Goal: Task Accomplishment & Management: Manage account settings

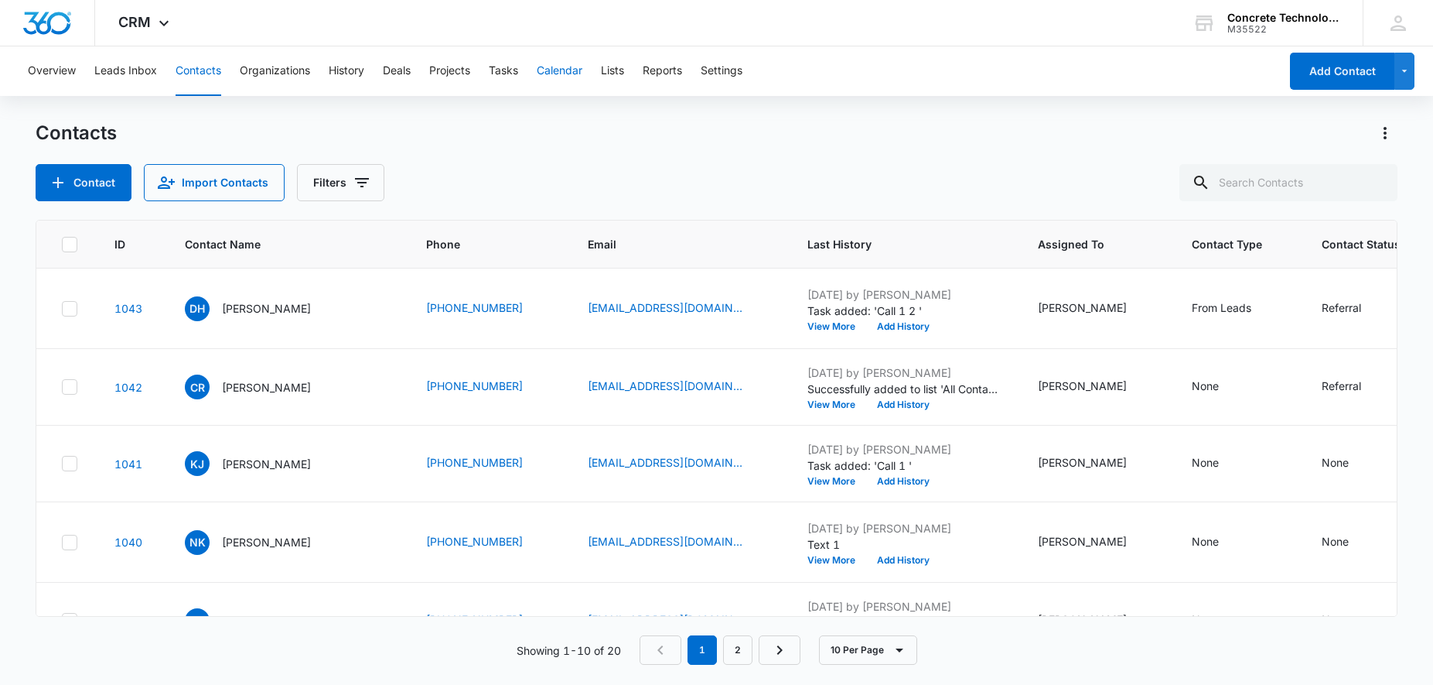
click at [574, 73] on button "Calendar" at bounding box center [560, 71] width 46 height 50
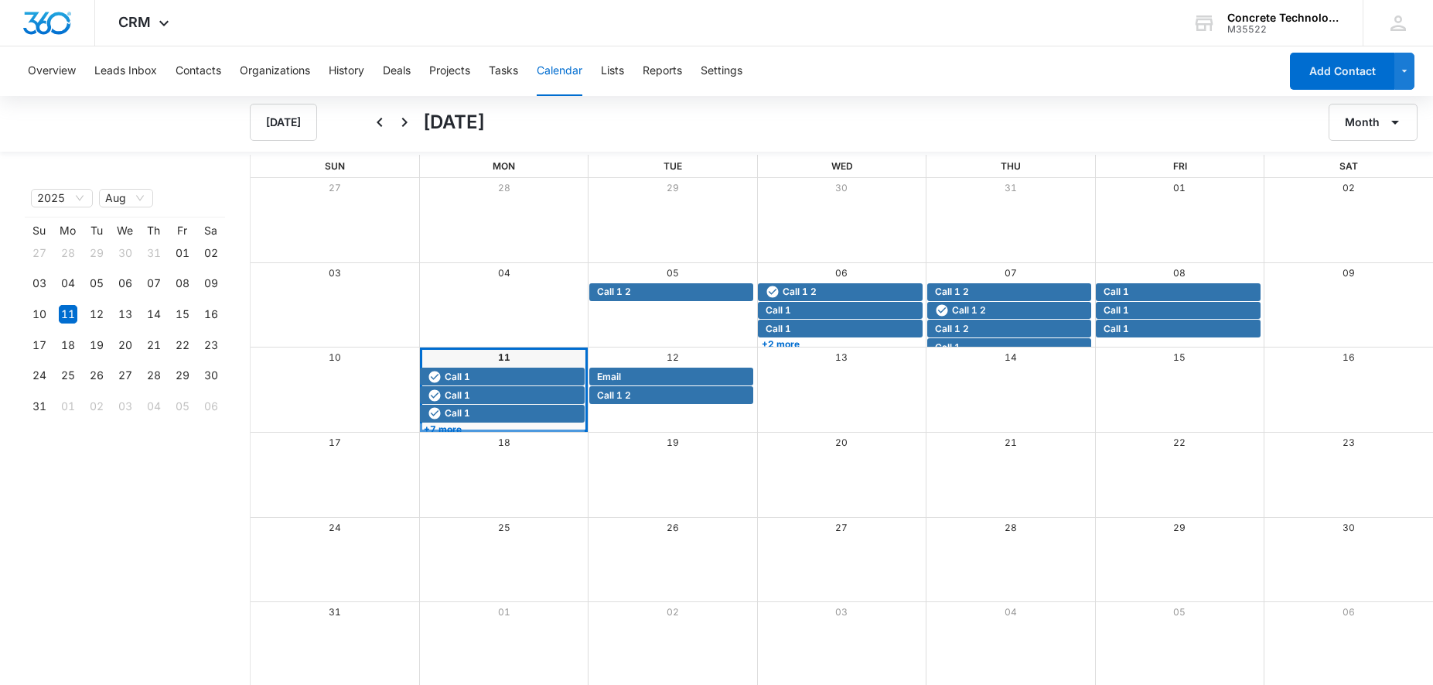
click at [490, 361] on div "11" at bounding box center [503, 357] width 169 height 20
click at [459, 425] on link "+7 more" at bounding box center [502, 429] width 164 height 12
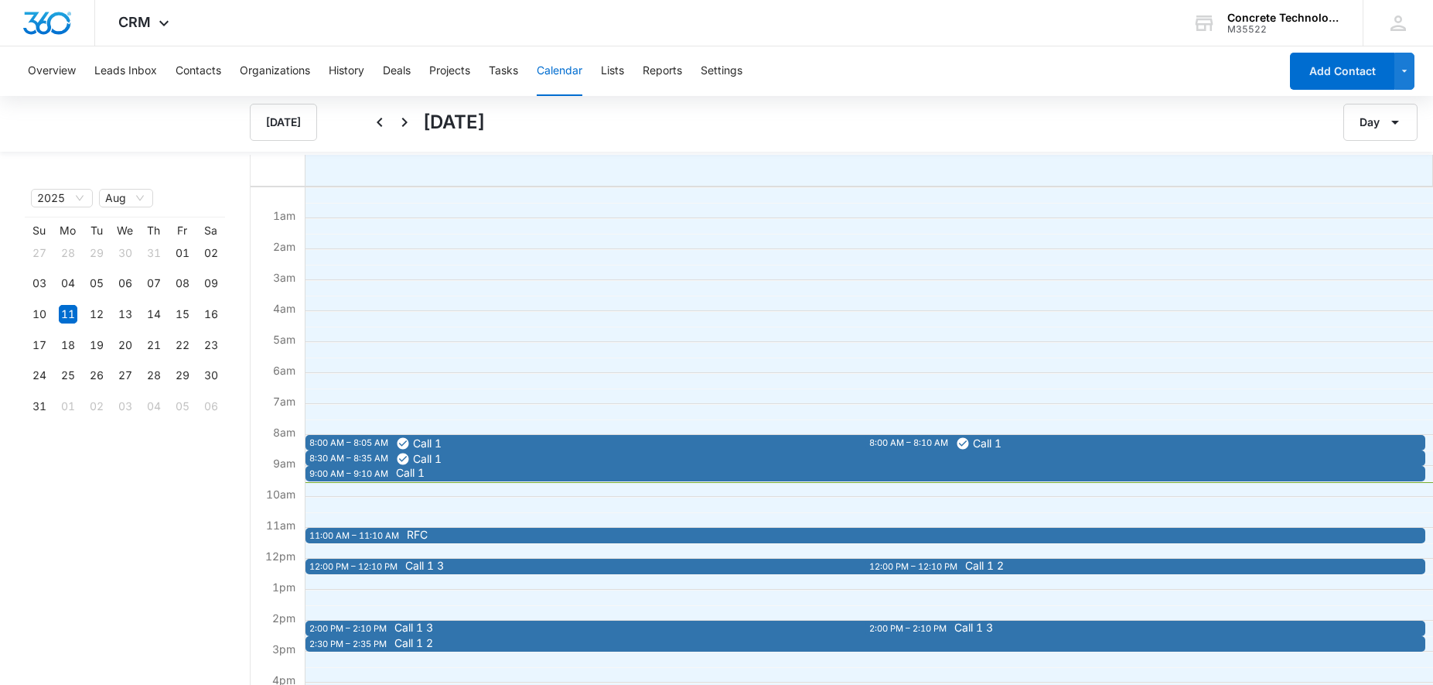
scroll to position [158, 0]
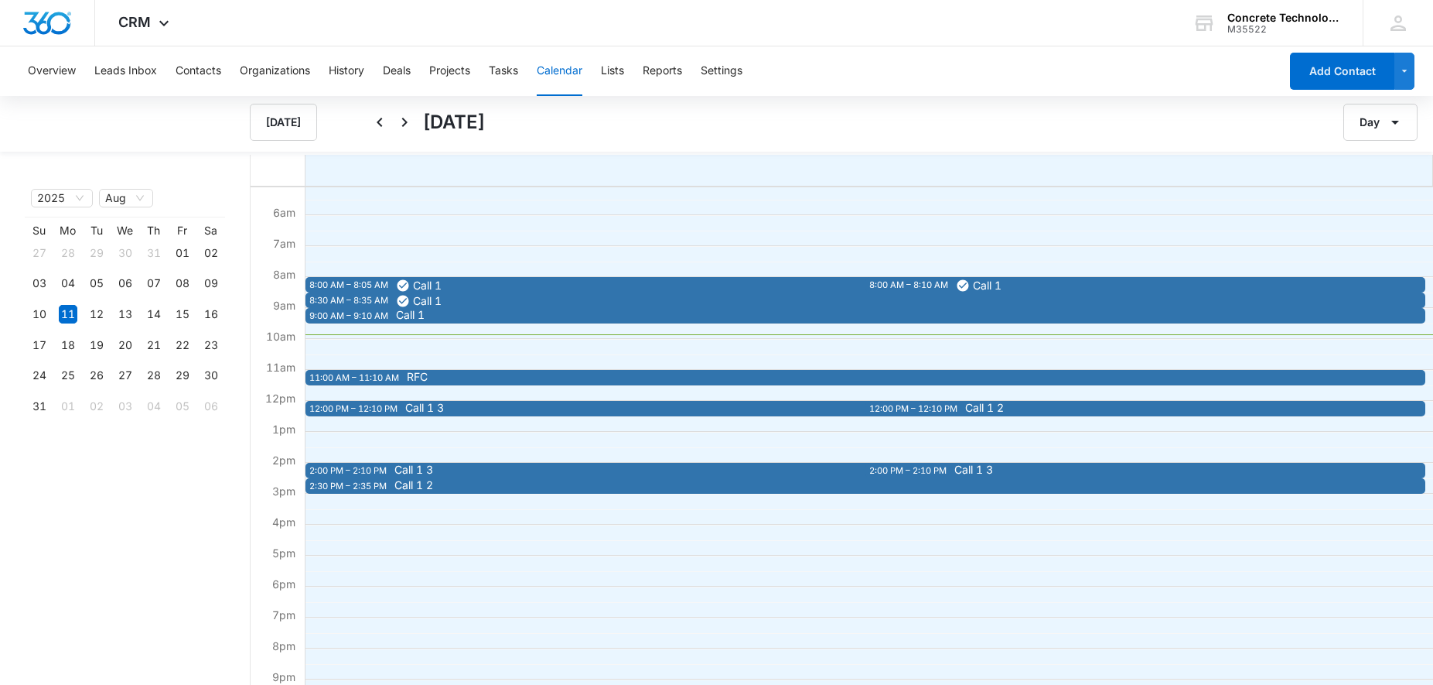
click at [486, 317] on span "Call 1" at bounding box center [950, 314] width 1108 height 11
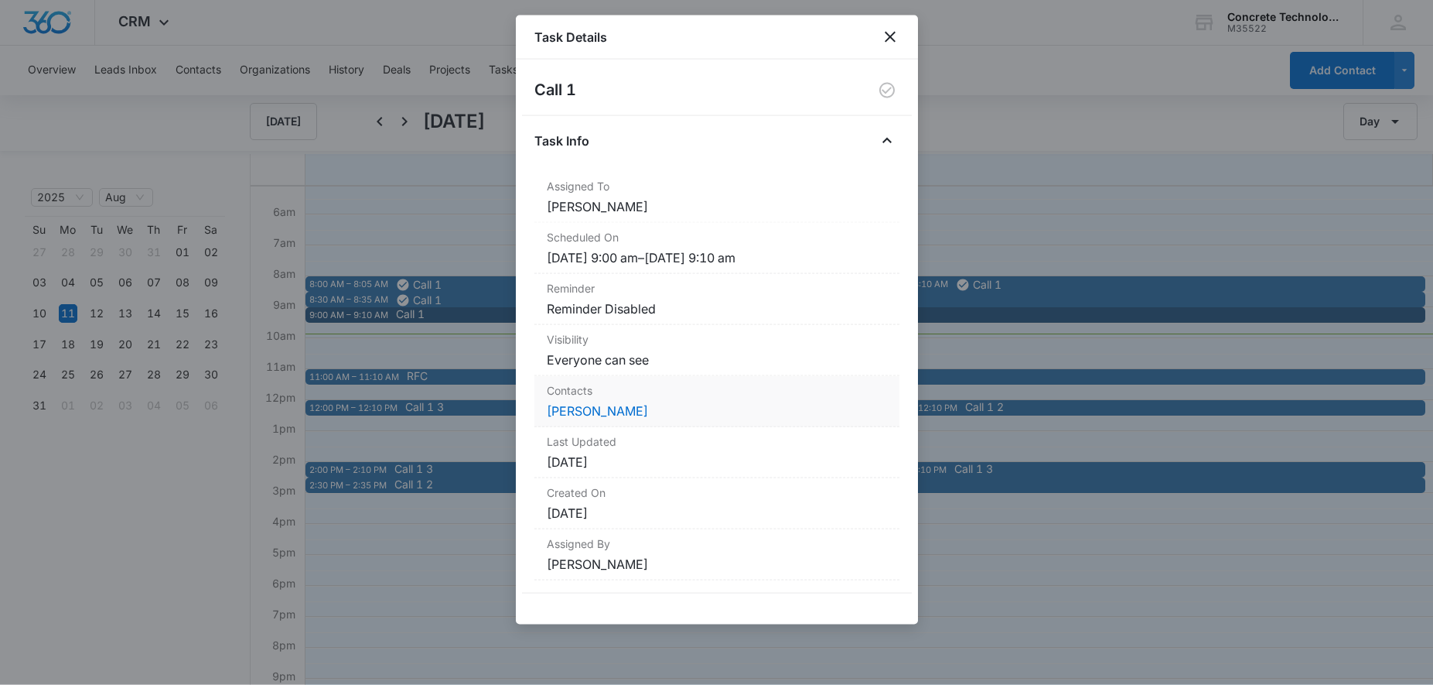
scroll to position [2, 0]
click at [616, 403] on link "[PERSON_NAME]" at bounding box center [597, 410] width 101 height 15
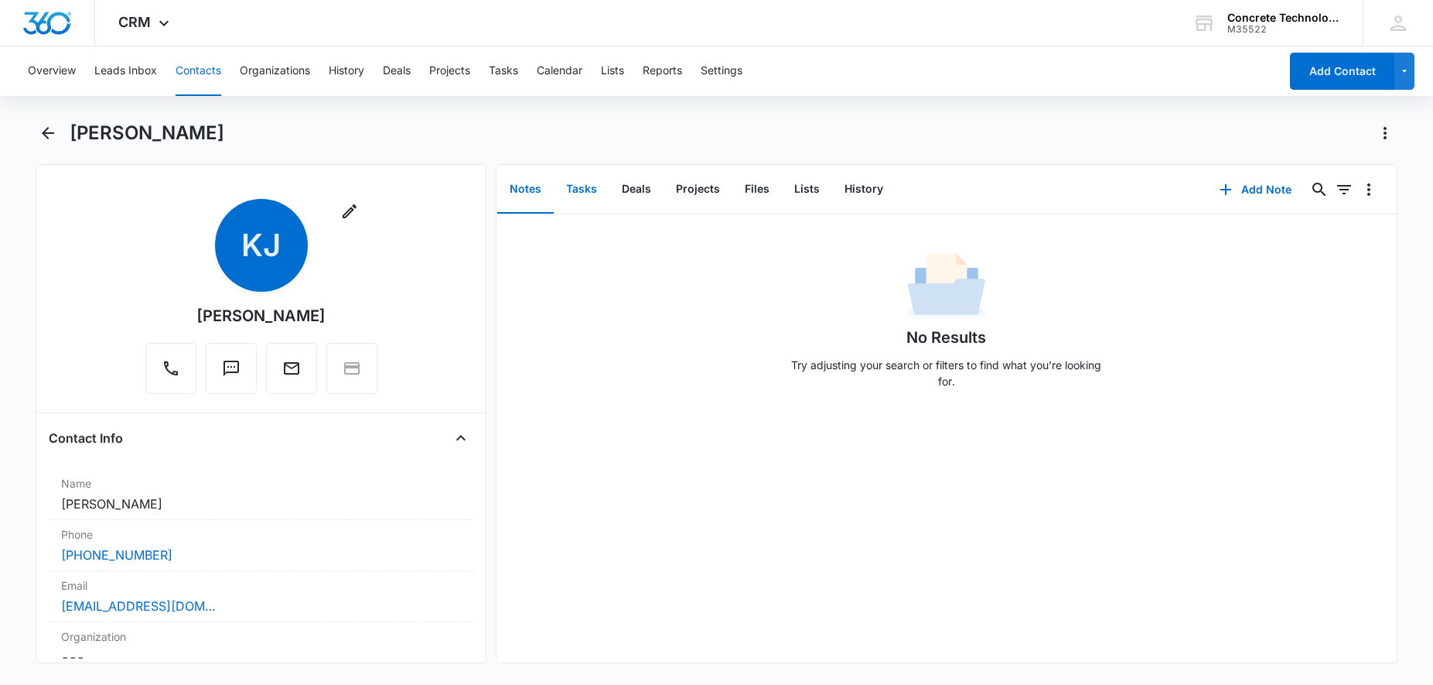
click at [587, 194] on button "Tasks" at bounding box center [582, 190] width 56 height 48
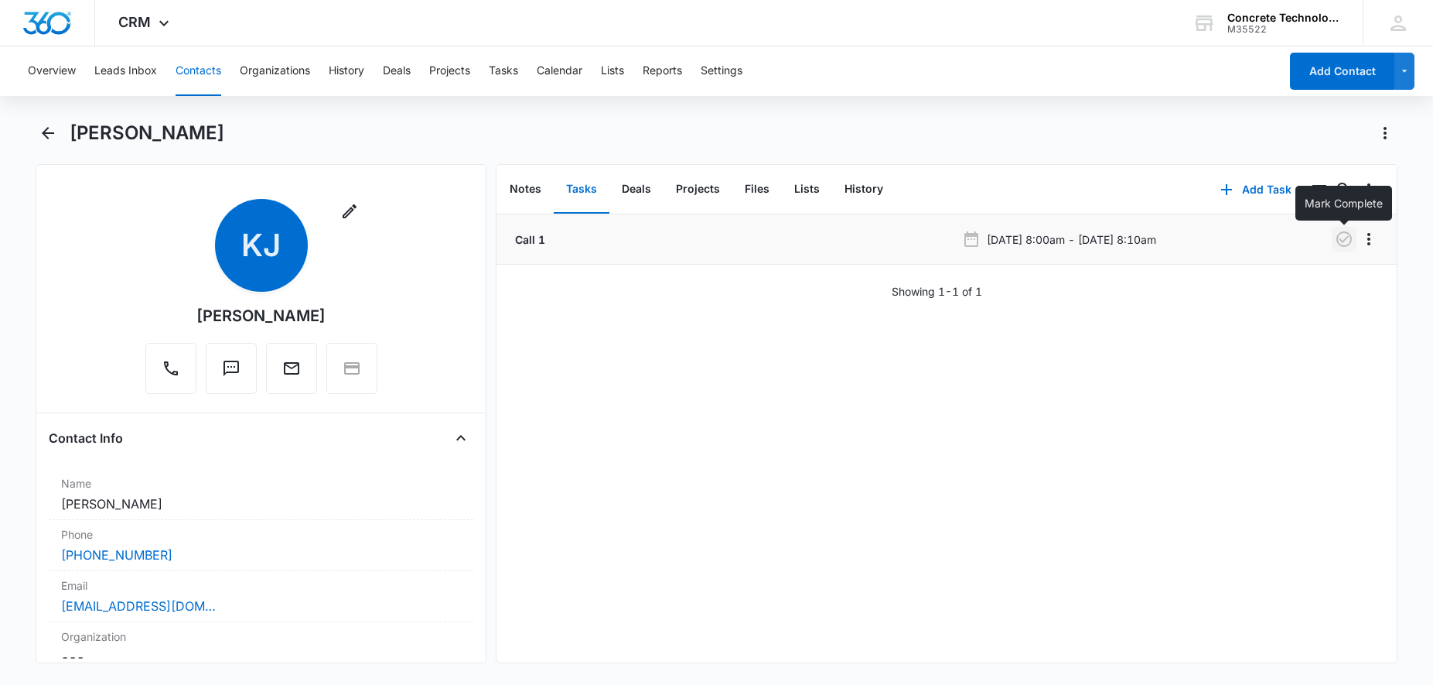
click at [1338, 239] on icon "button" at bounding box center [1344, 238] width 15 height 15
click at [866, 187] on button "History" at bounding box center [863, 190] width 63 height 48
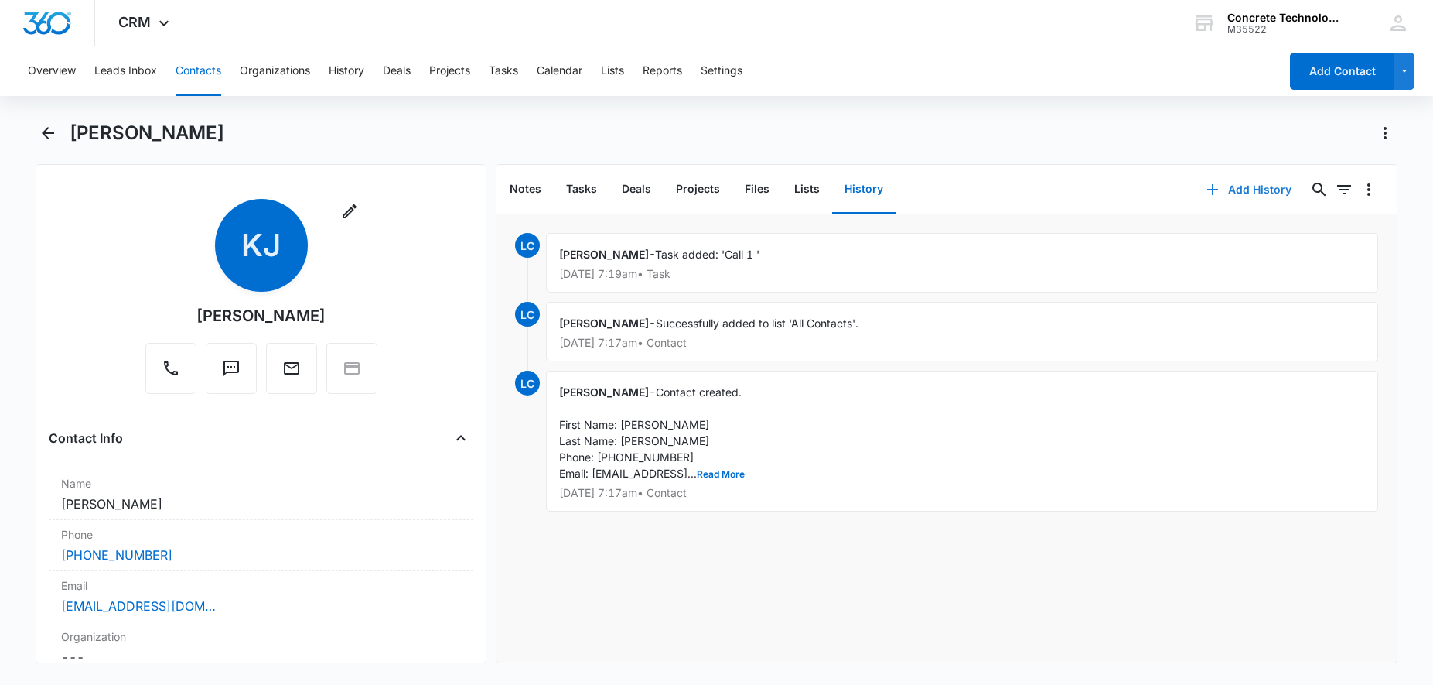
click at [1272, 186] on button "Add History" at bounding box center [1249, 189] width 116 height 37
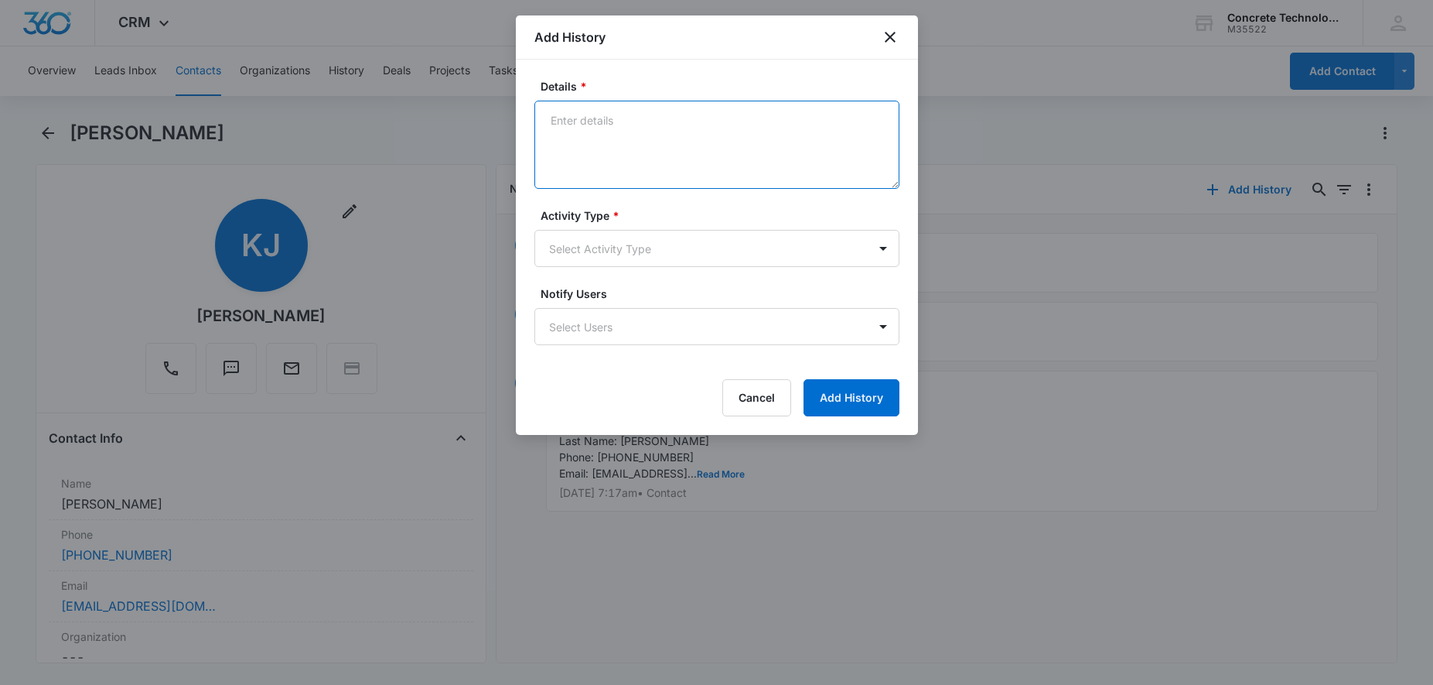
click at [637, 135] on textarea "Details *" at bounding box center [716, 145] width 365 height 88
type textarea "VM"
click at [613, 248] on body "CRM Apps Reputation Websites Forms CRM Email Social Content Ads Intelligence Fi…" at bounding box center [716, 342] width 1433 height 685
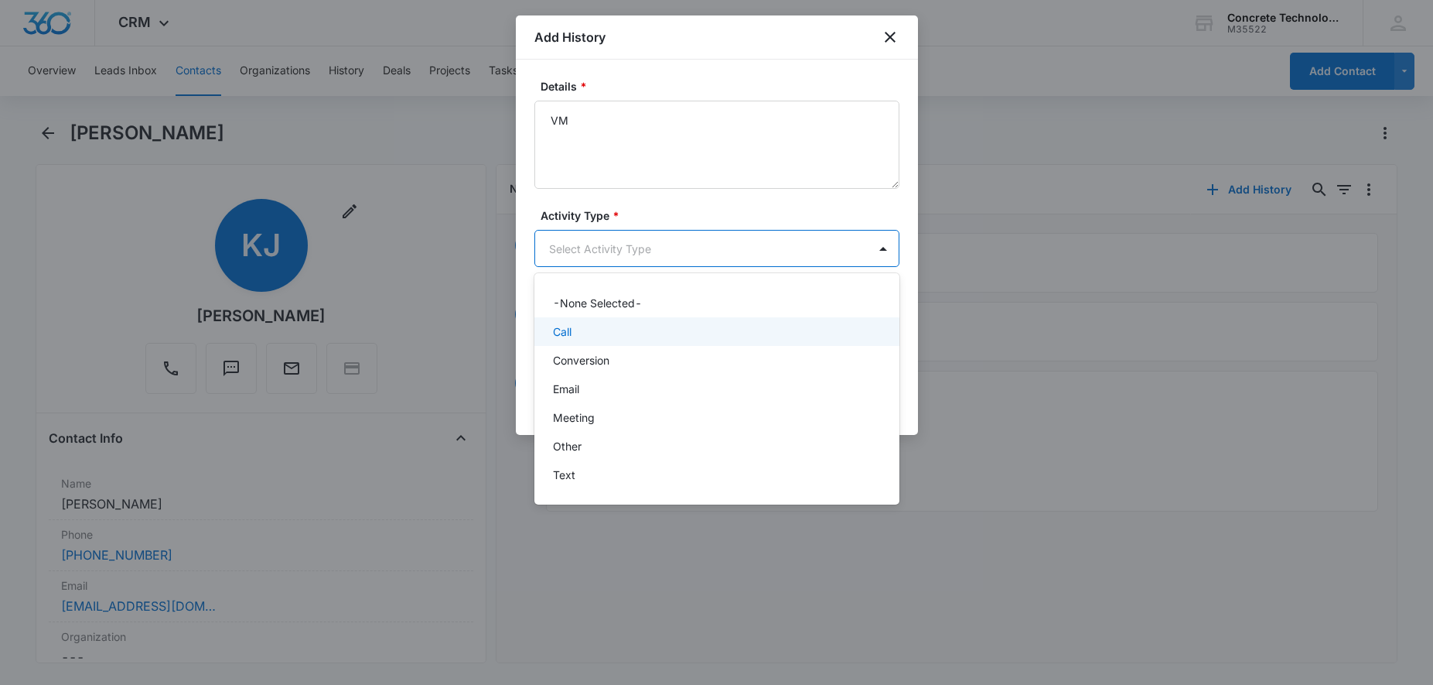
click at [581, 328] on div "Call" at bounding box center [715, 331] width 325 height 16
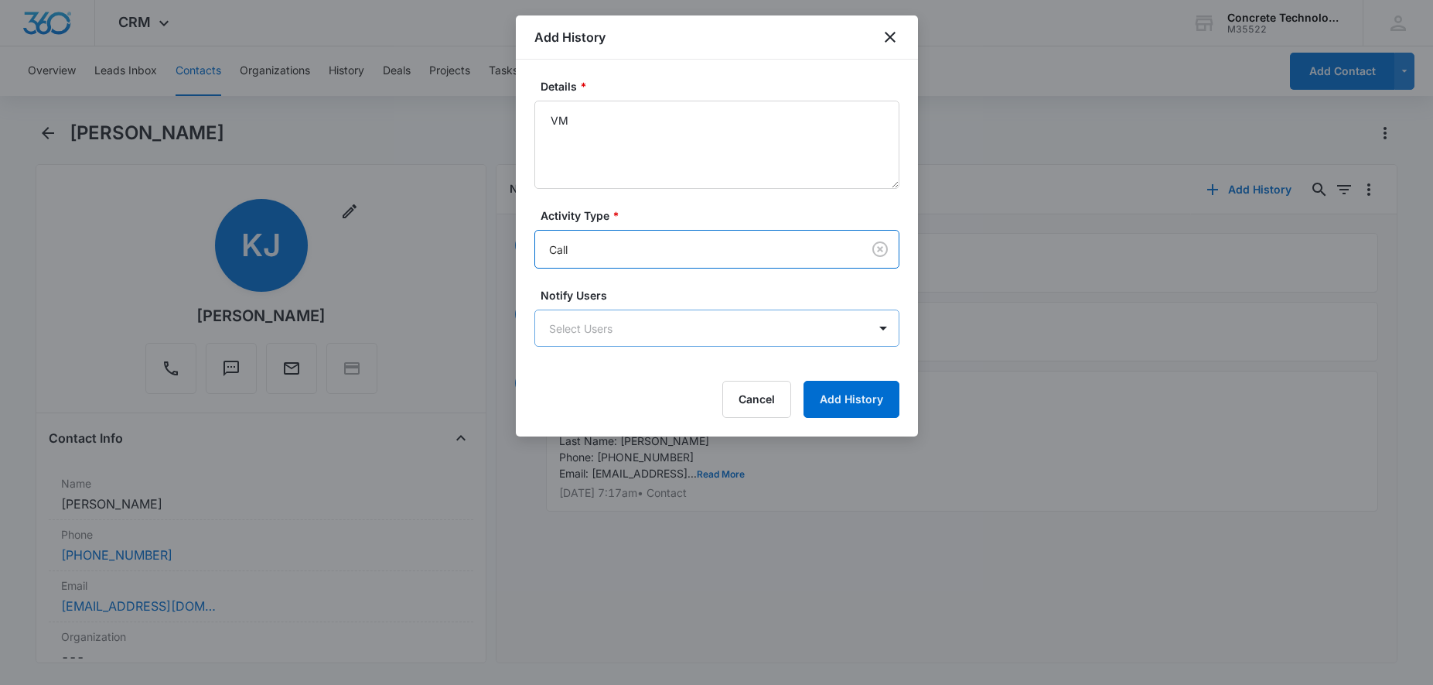
click at [588, 326] on body "CRM Apps Reputation Websites Forms CRM Email Social Content Ads Intelligence Fi…" at bounding box center [716, 342] width 1433 height 685
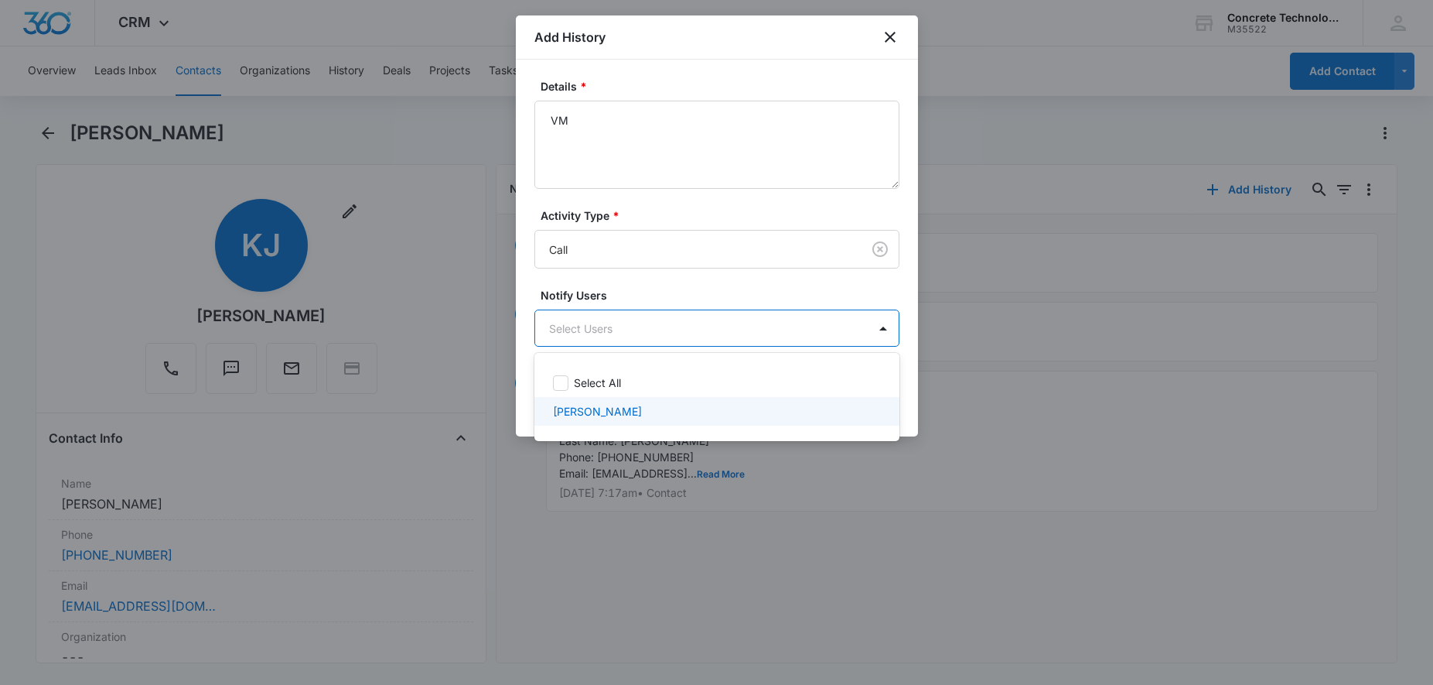
click at [600, 414] on p "[PERSON_NAME]" at bounding box center [597, 411] width 89 height 16
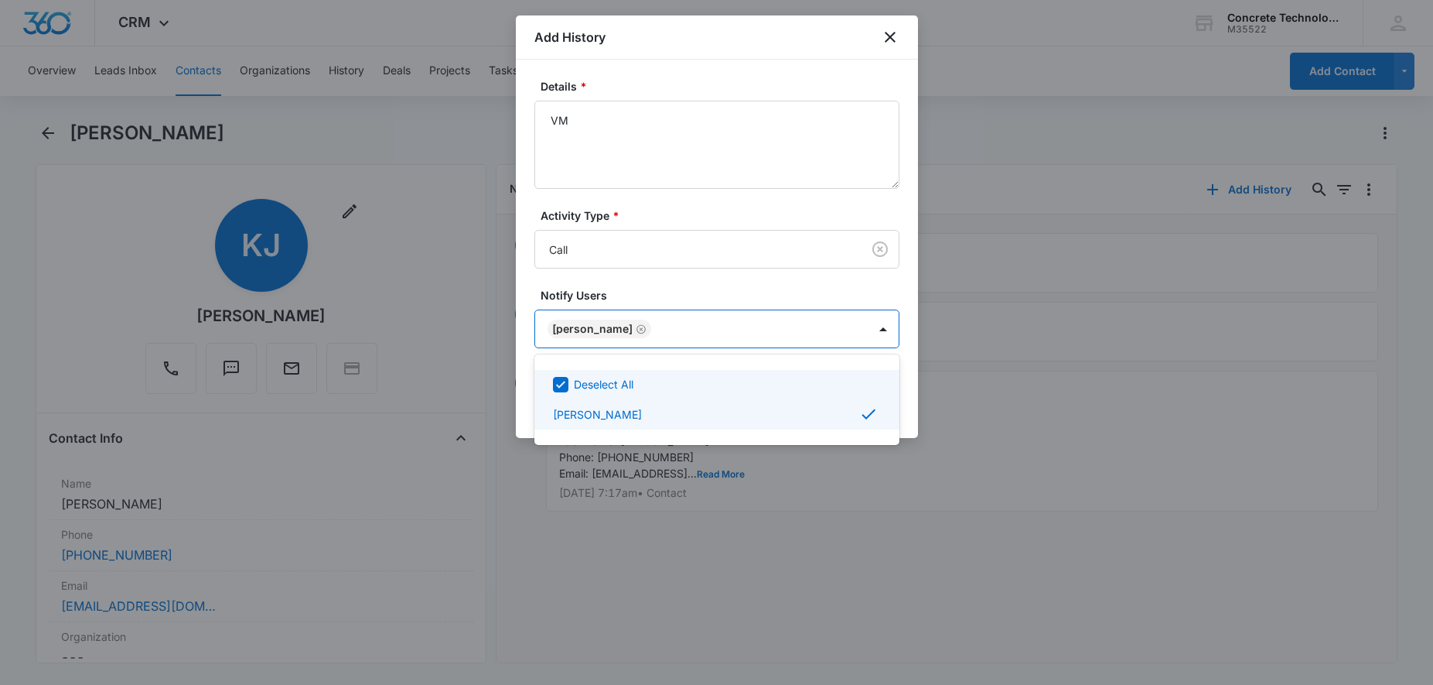
click at [1032, 380] on div at bounding box center [716, 342] width 1433 height 685
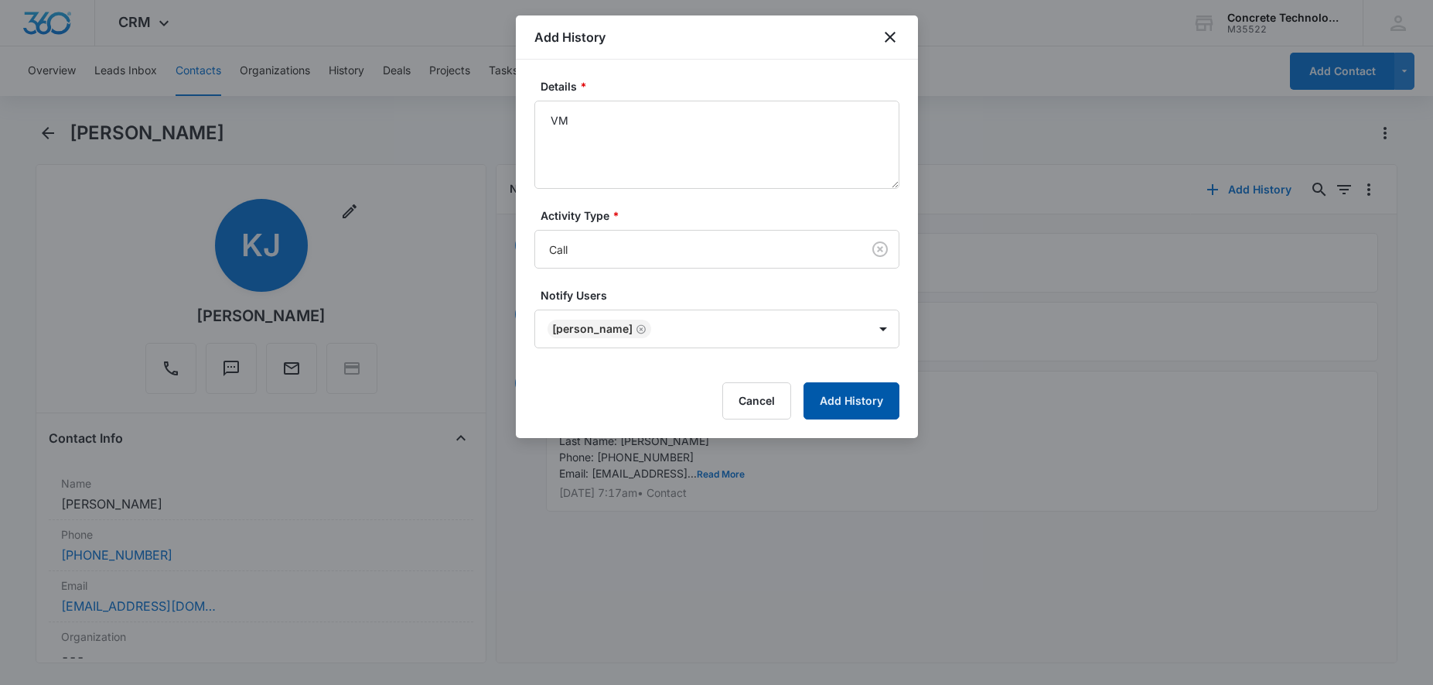
click at [872, 408] on button "Add History" at bounding box center [852, 400] width 96 height 37
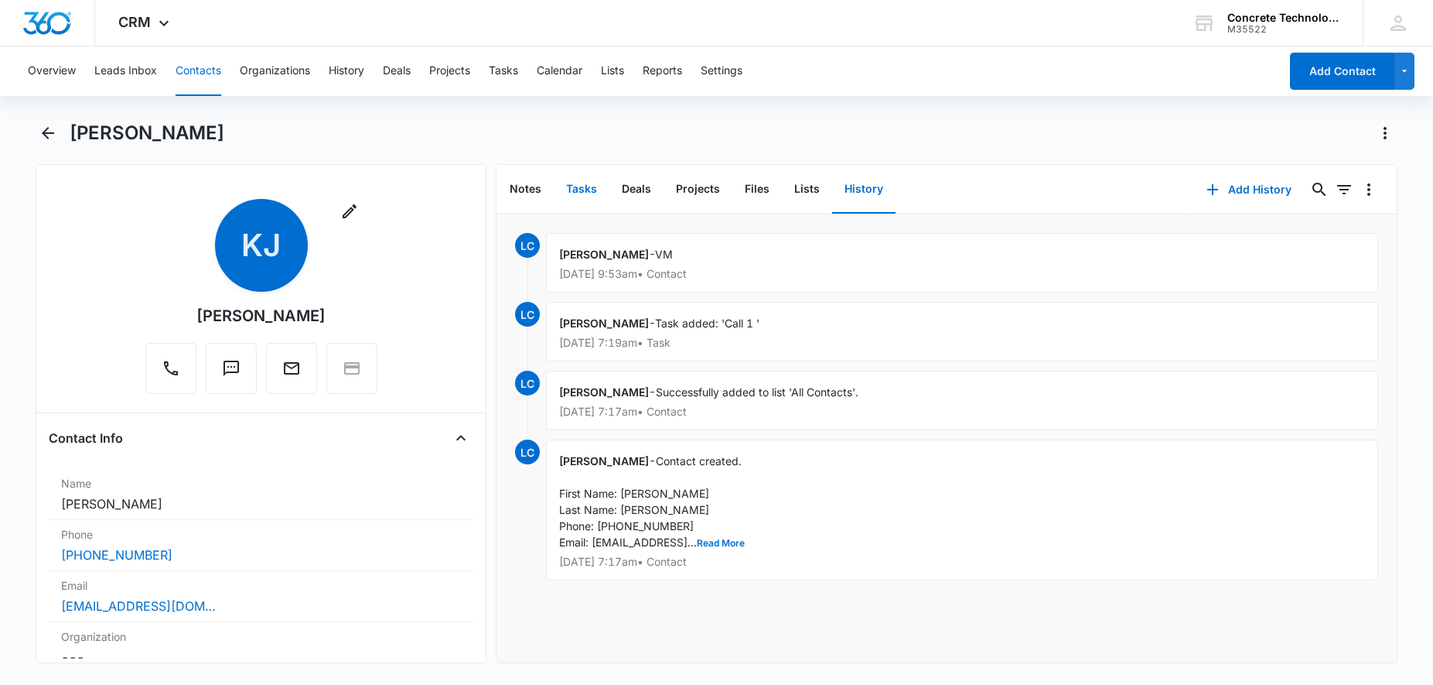
click at [586, 192] on button "Tasks" at bounding box center [582, 190] width 56 height 48
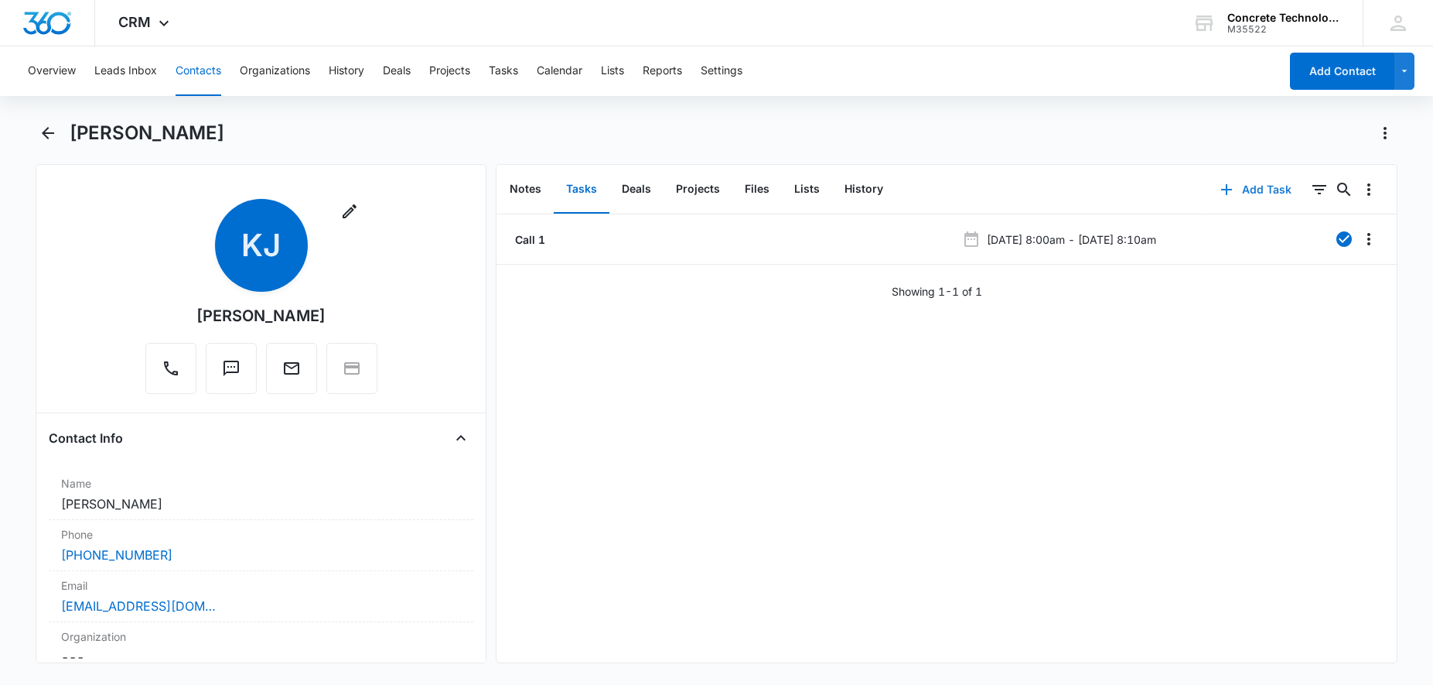
click at [1241, 190] on button "Add Task" at bounding box center [1256, 189] width 102 height 37
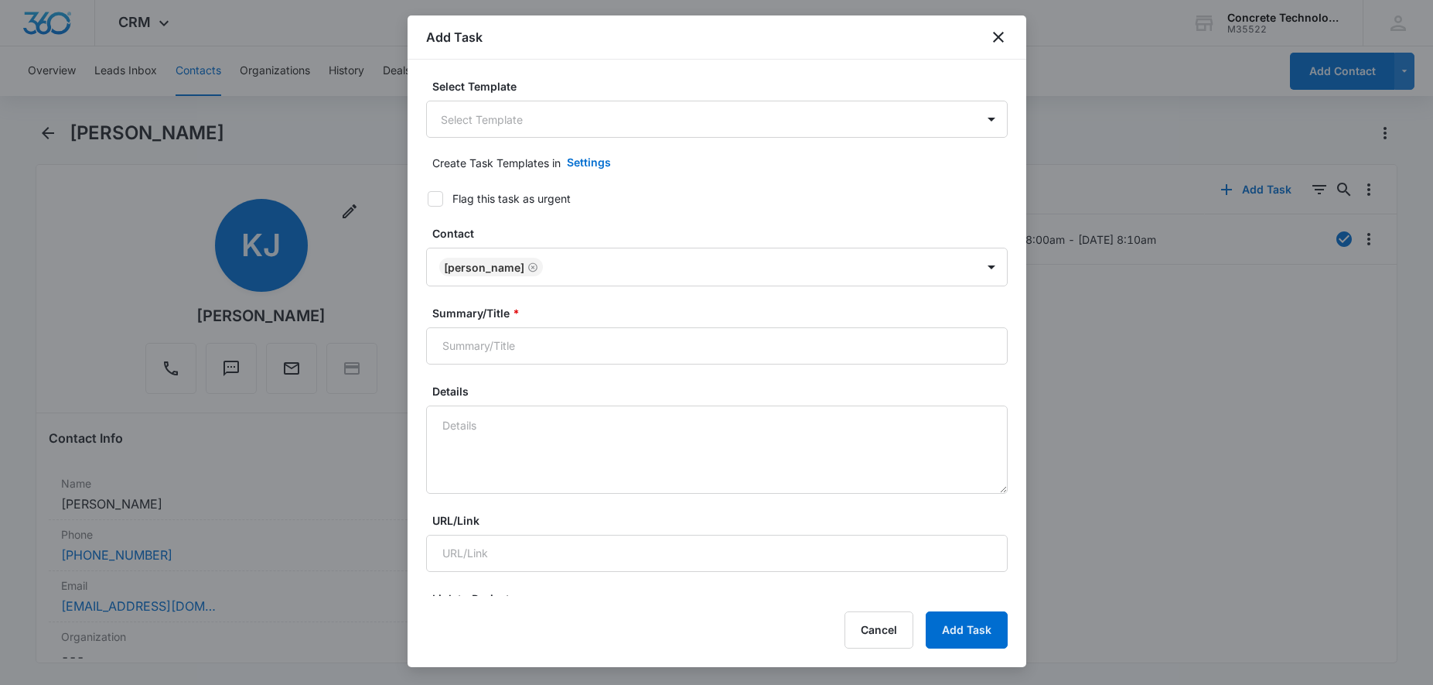
type input "[DATE]"
click at [678, 131] on body "CRM Apps Reputation Websites Forms CRM Email Social Content Ads Intelligence Fi…" at bounding box center [716, 342] width 1433 height 685
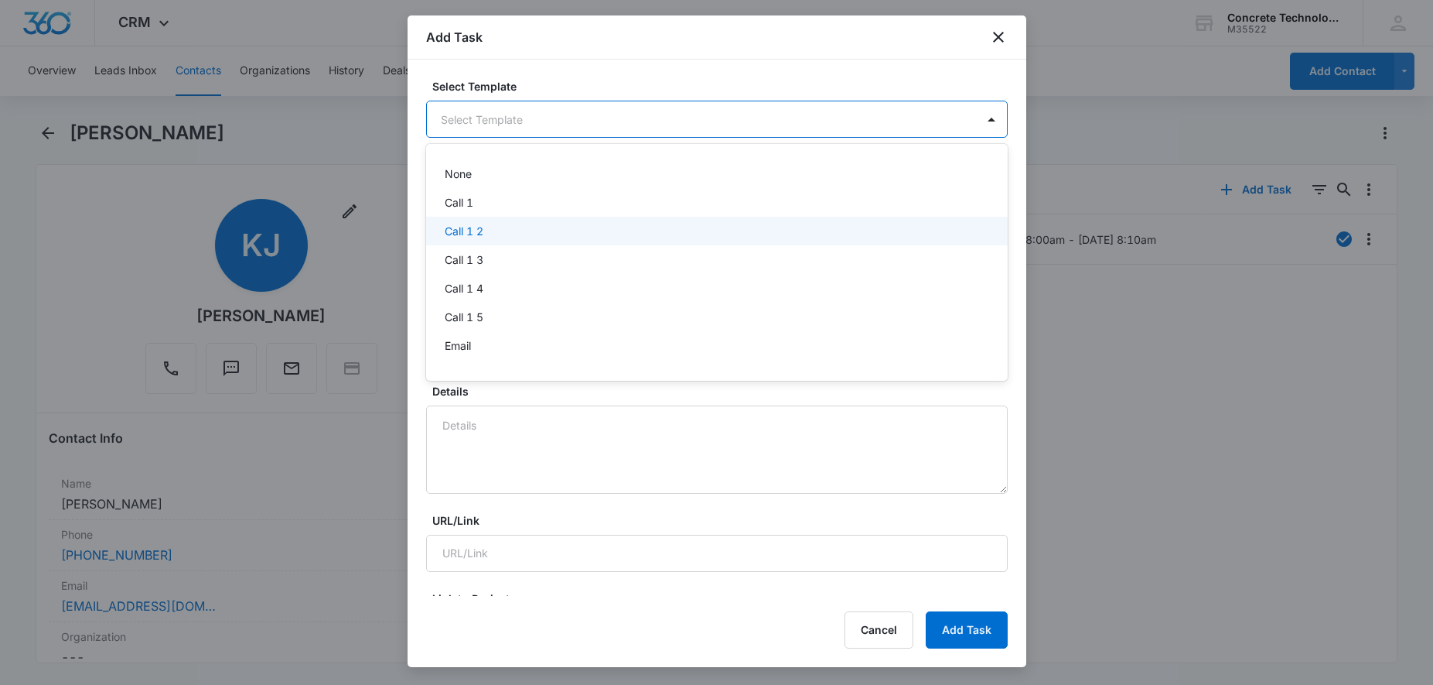
click at [453, 234] on p "Call 1 2" at bounding box center [464, 231] width 39 height 16
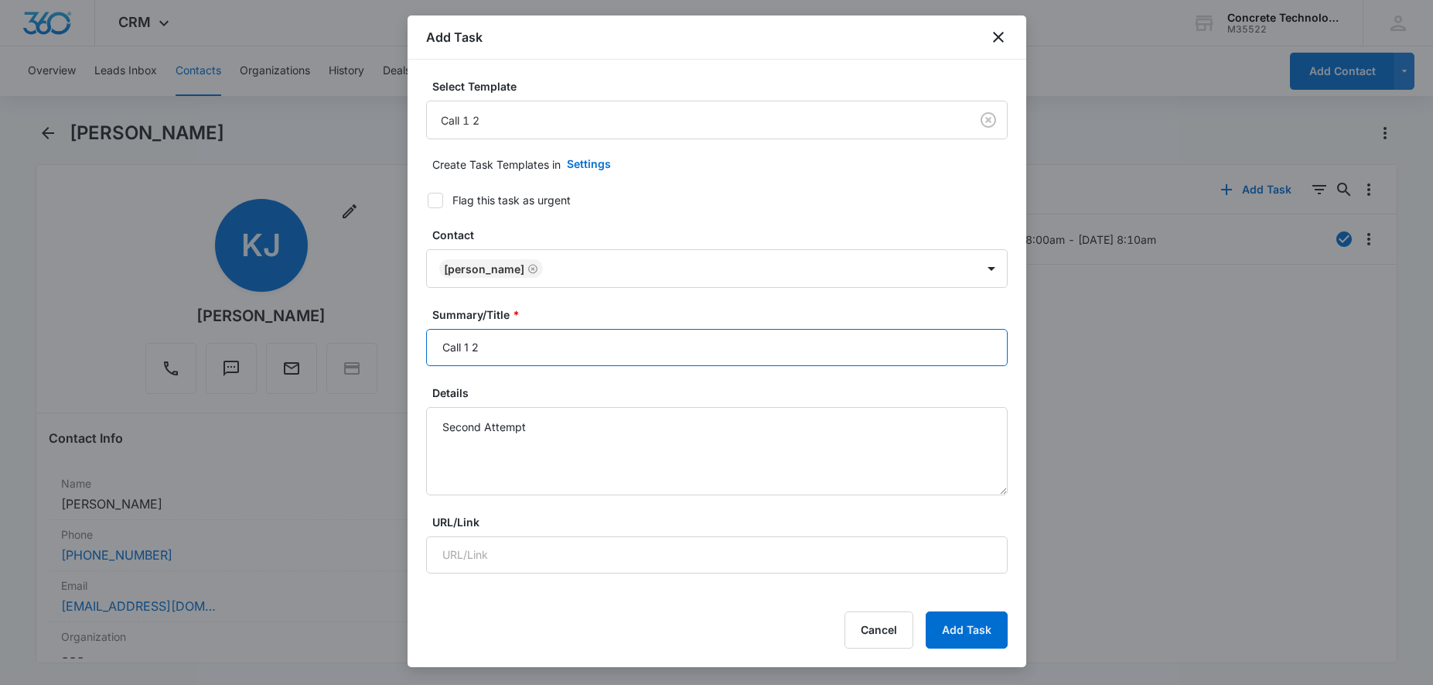
click at [580, 353] on input "Call 1 2" at bounding box center [717, 347] width 582 height 37
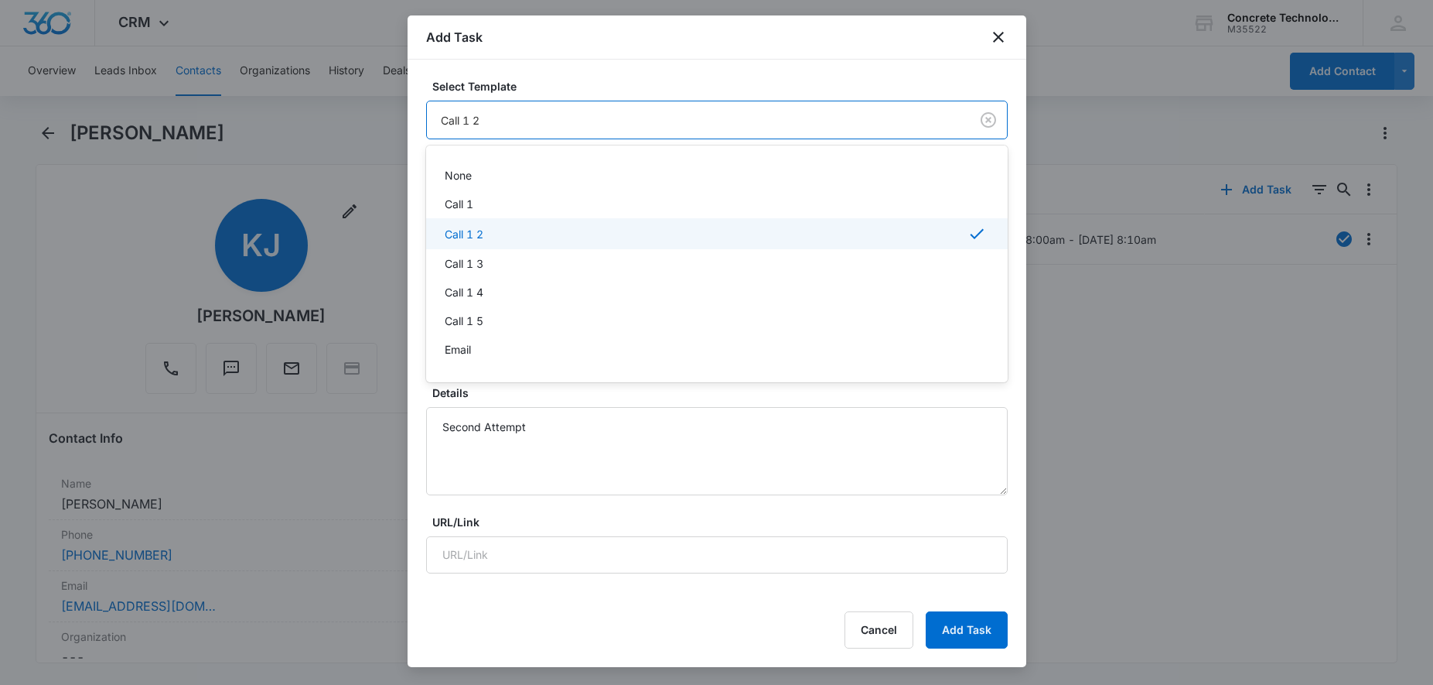
click at [573, 136] on body "CRM Apps Reputation Websites Forms CRM Email Social Content Ads Intelligence Fi…" at bounding box center [716, 342] width 1433 height 685
click at [567, 124] on div at bounding box center [716, 342] width 1433 height 685
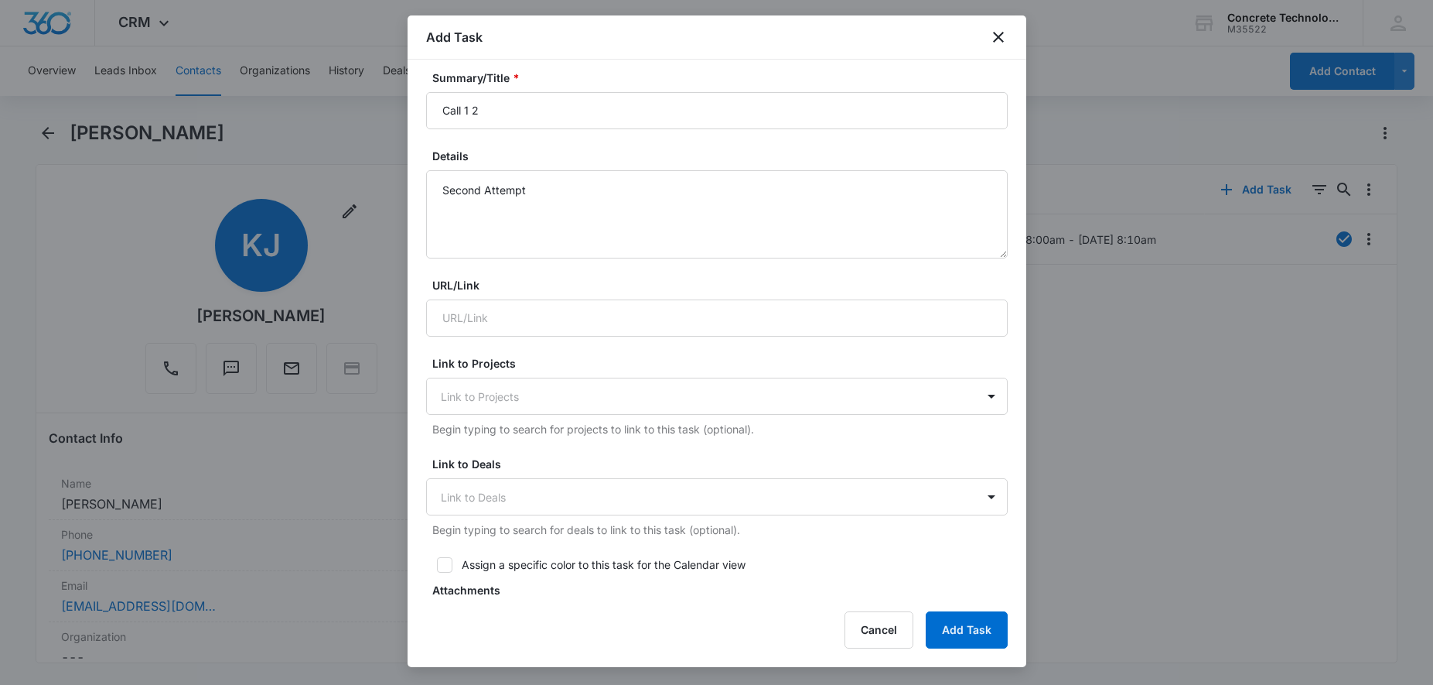
scroll to position [316, 0]
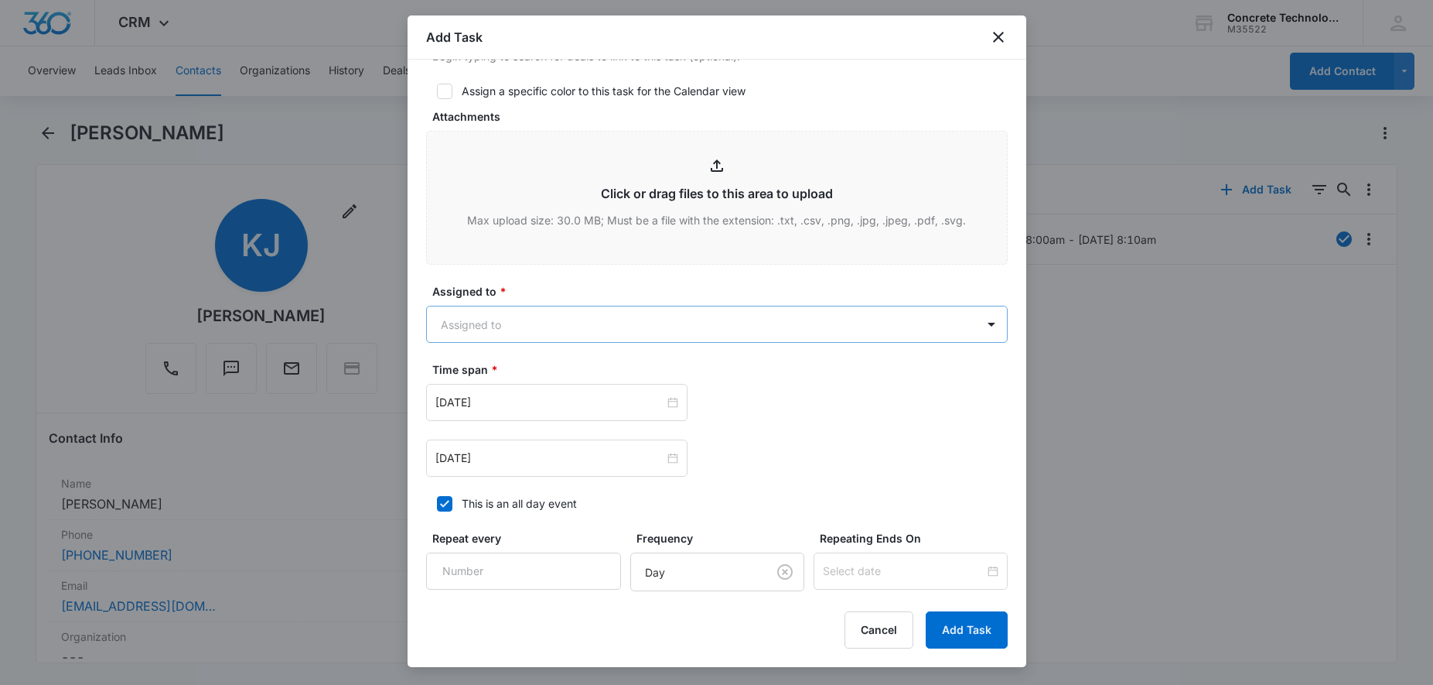
click at [599, 336] on body "CRM Apps Reputation Websites Forms CRM Email Social Content Ads Intelligence Fi…" at bounding box center [716, 342] width 1433 height 685
click at [551, 405] on div "[PERSON_NAME]" at bounding box center [715, 407] width 541 height 16
checkbox input "true"
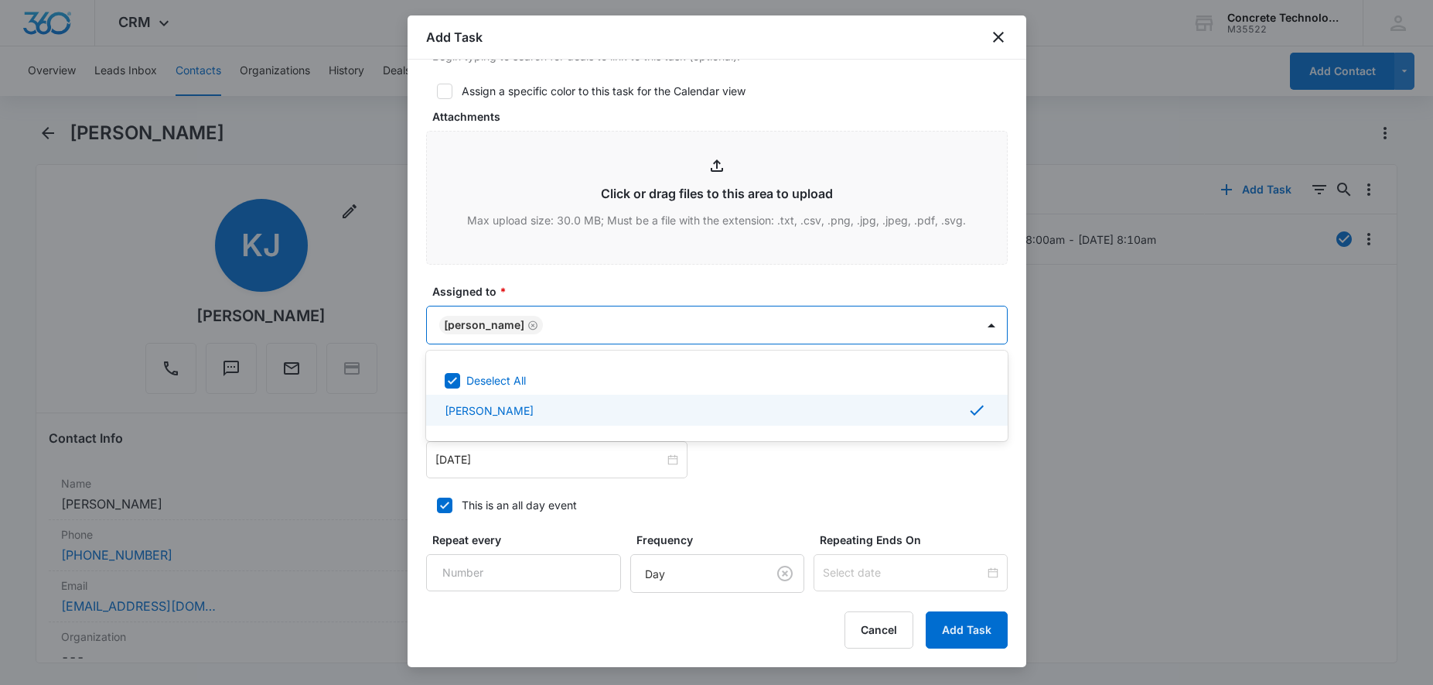
click at [526, 466] on div at bounding box center [716, 342] width 1433 height 685
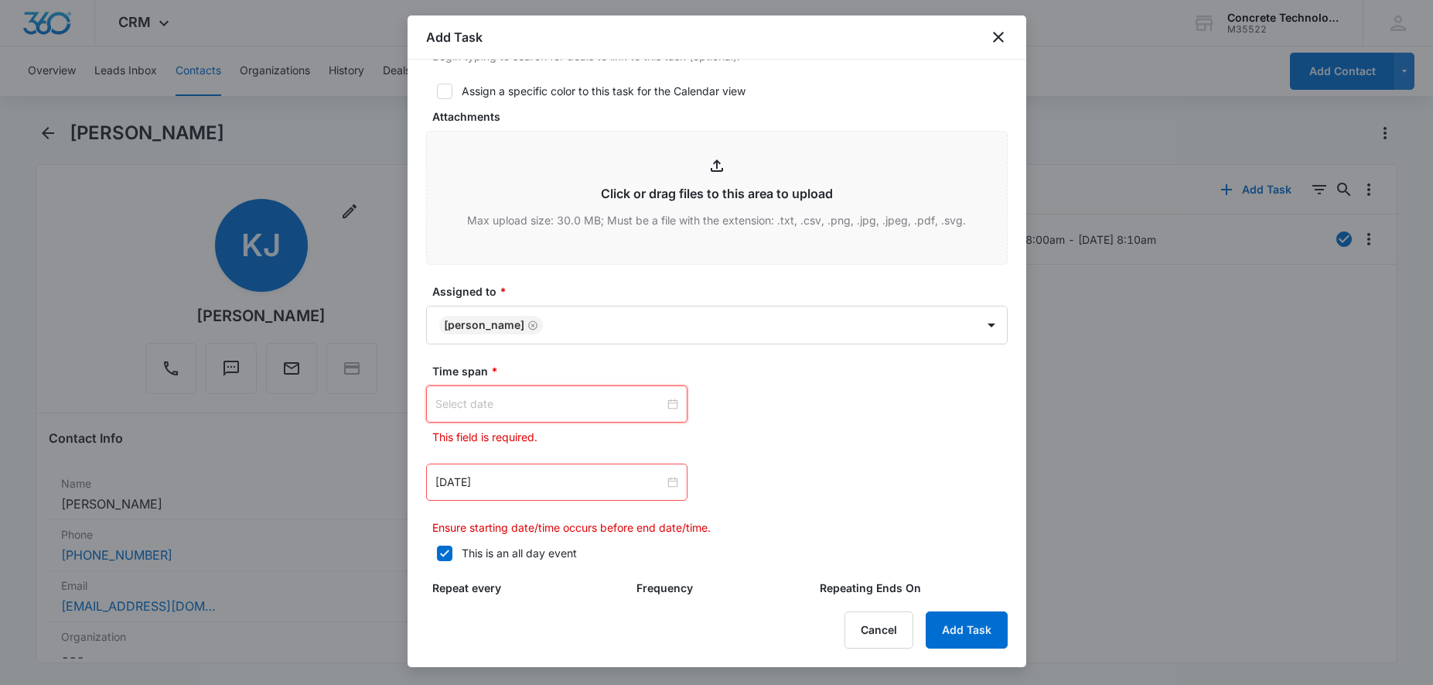
click at [607, 402] on input at bounding box center [549, 403] width 229 height 17
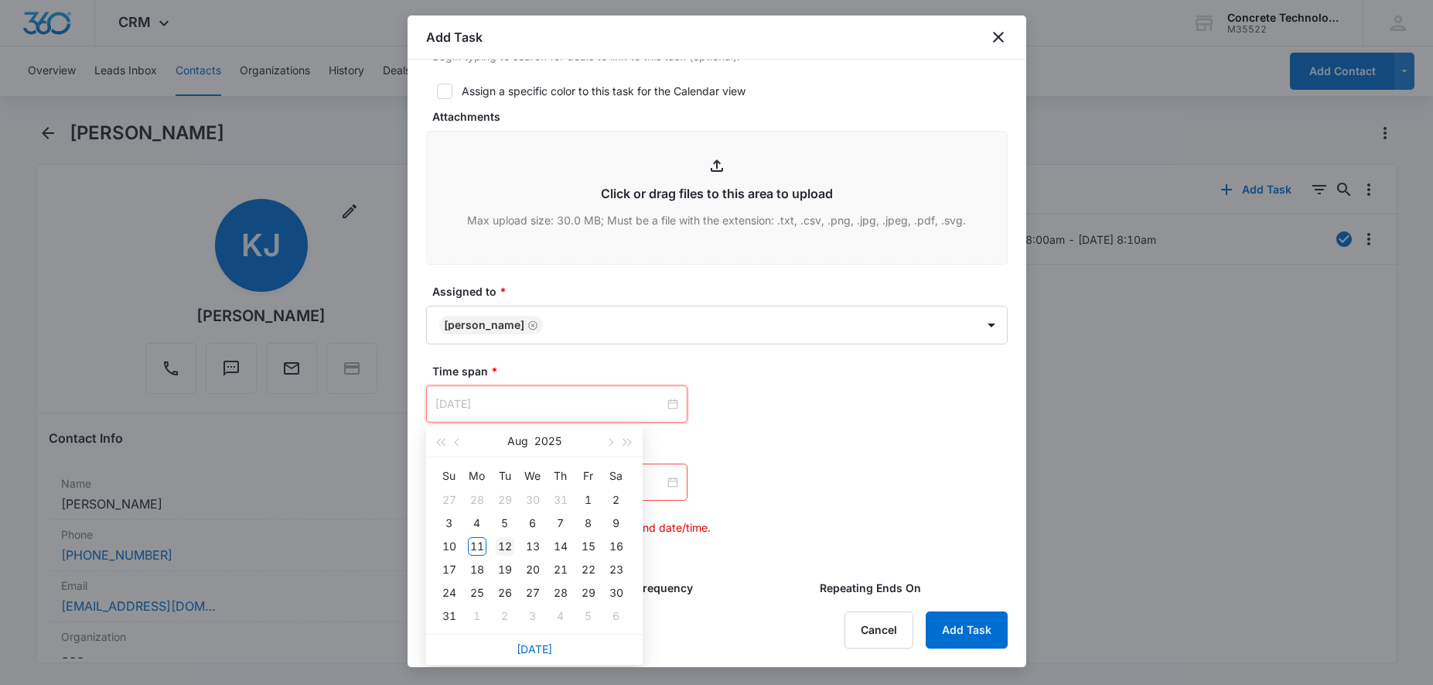
type input "[DATE]"
click at [508, 552] on div "12" at bounding box center [505, 546] width 19 height 19
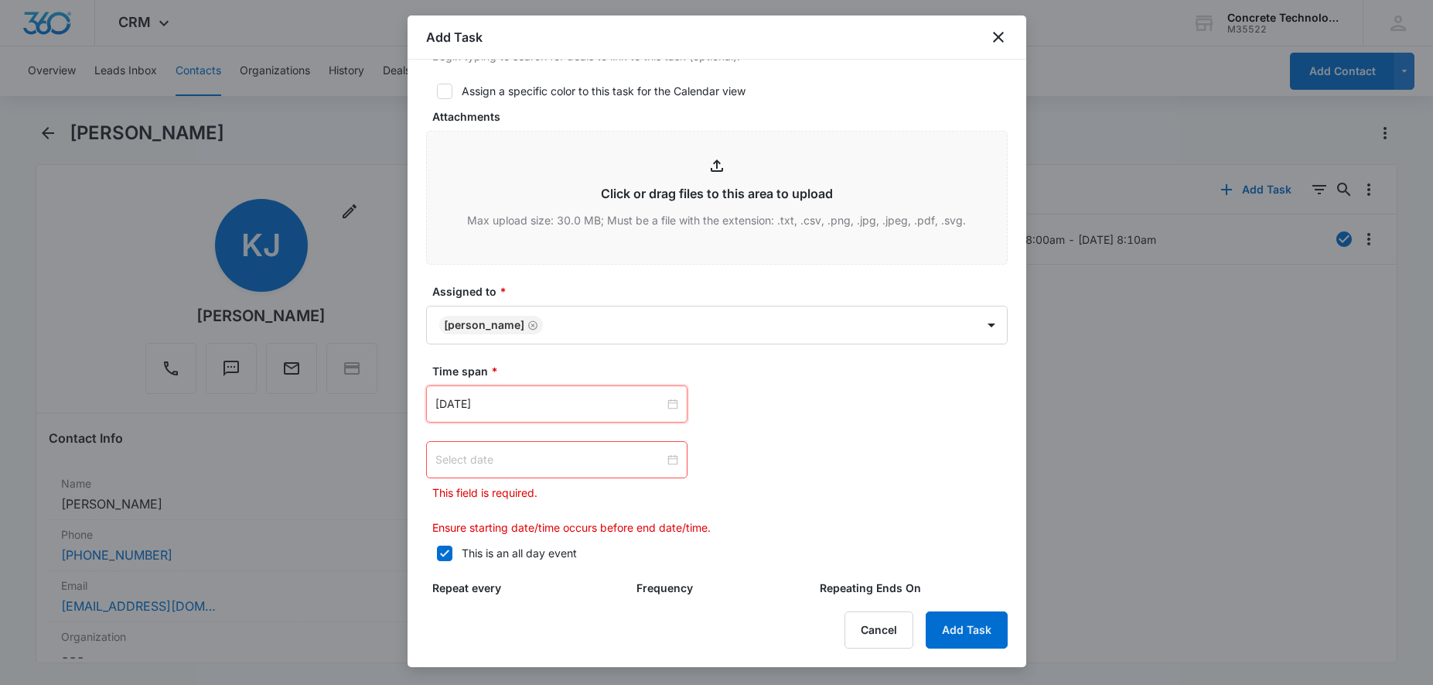
click at [637, 456] on input at bounding box center [549, 459] width 229 height 17
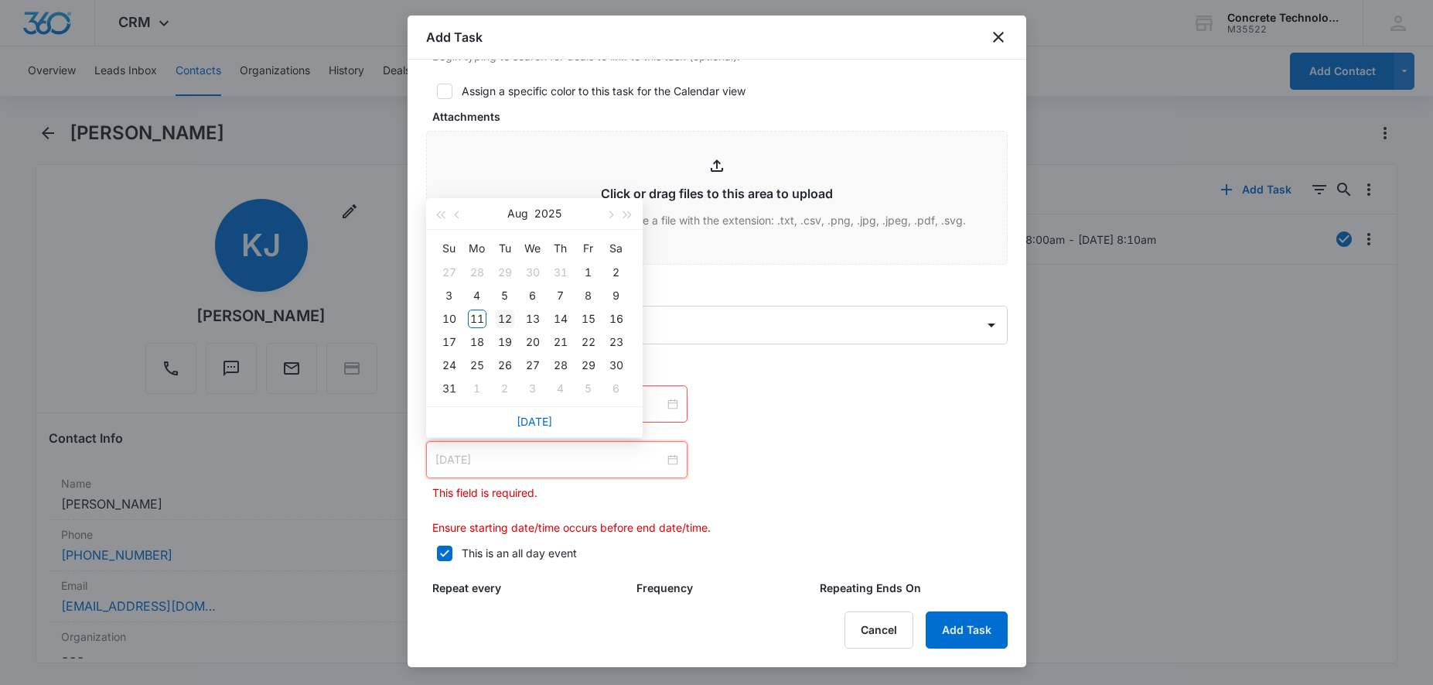
type input "[DATE]"
click at [506, 320] on div "12" at bounding box center [505, 318] width 19 height 19
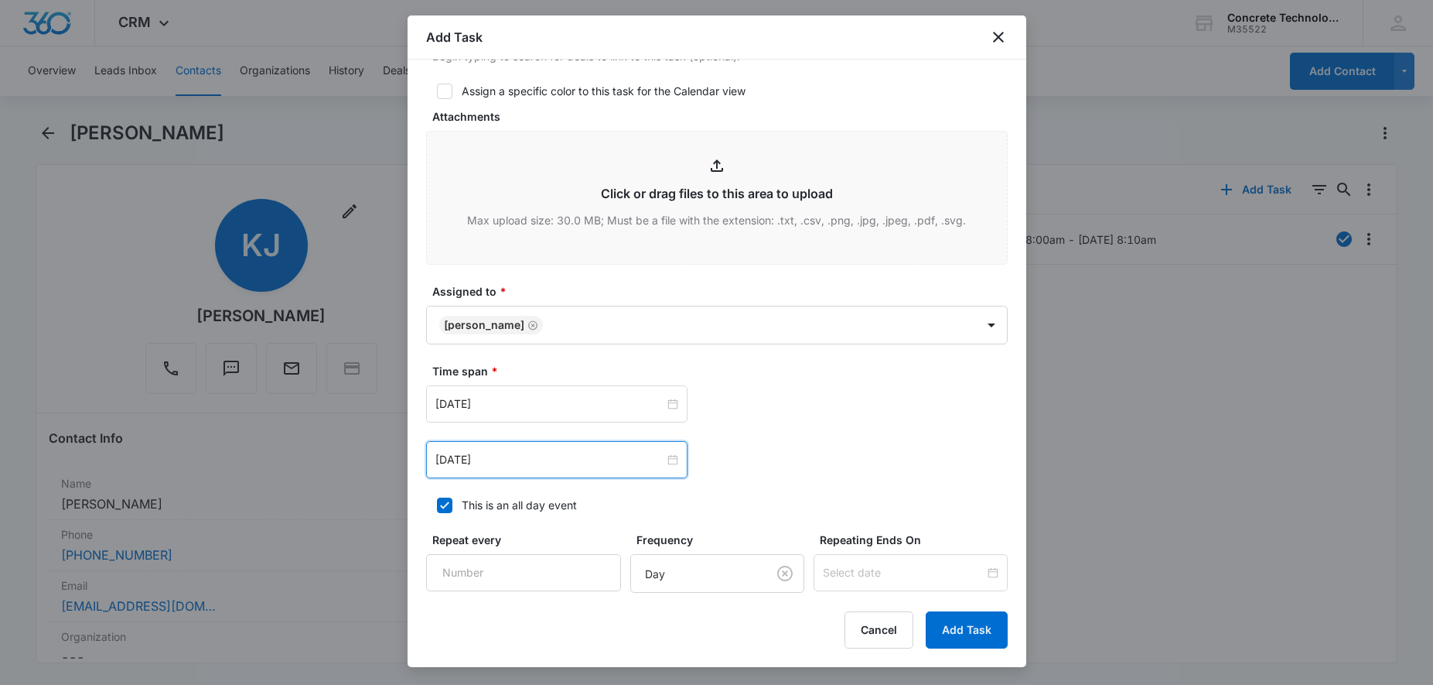
click at [442, 504] on icon at bounding box center [445, 505] width 14 height 14
click at [437, 504] on input "This is an all day event" at bounding box center [431, 505] width 11 height 11
checkbox input "false"
type input "12:00 am"
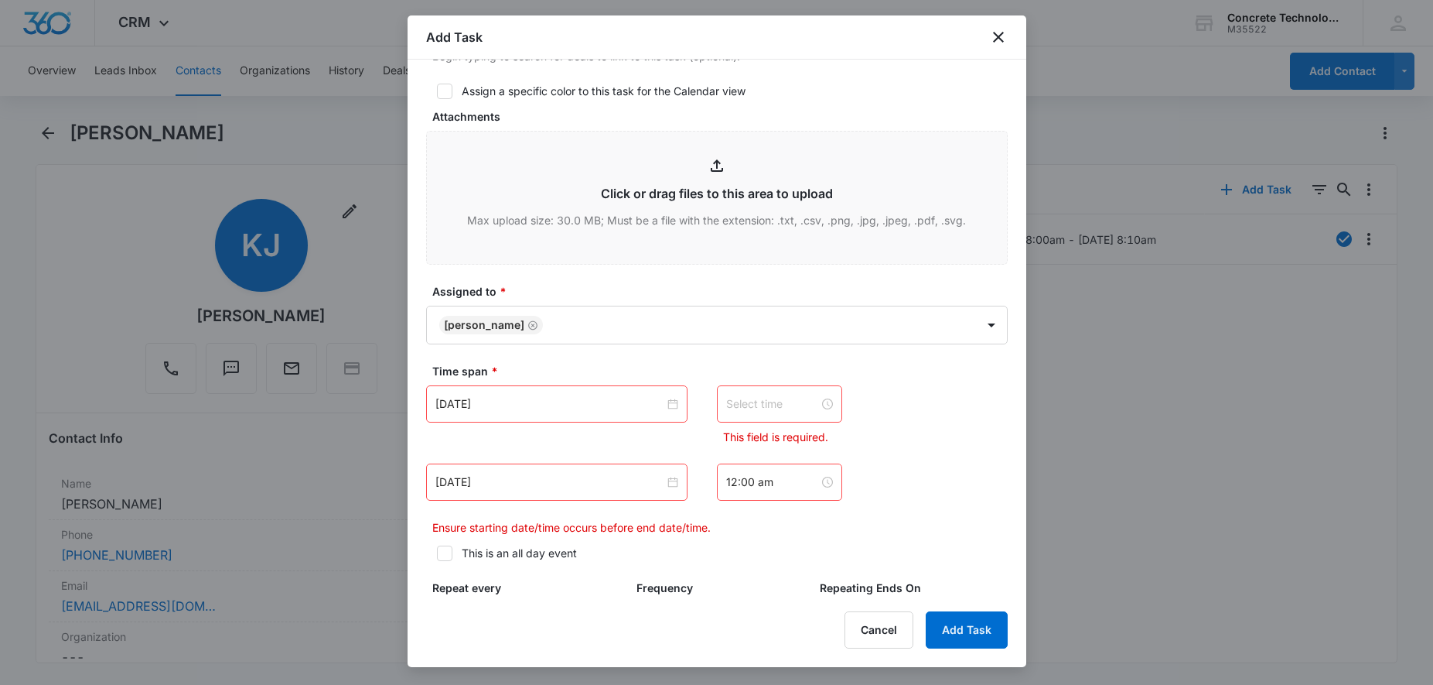
click at [773, 401] on input at bounding box center [772, 403] width 93 height 17
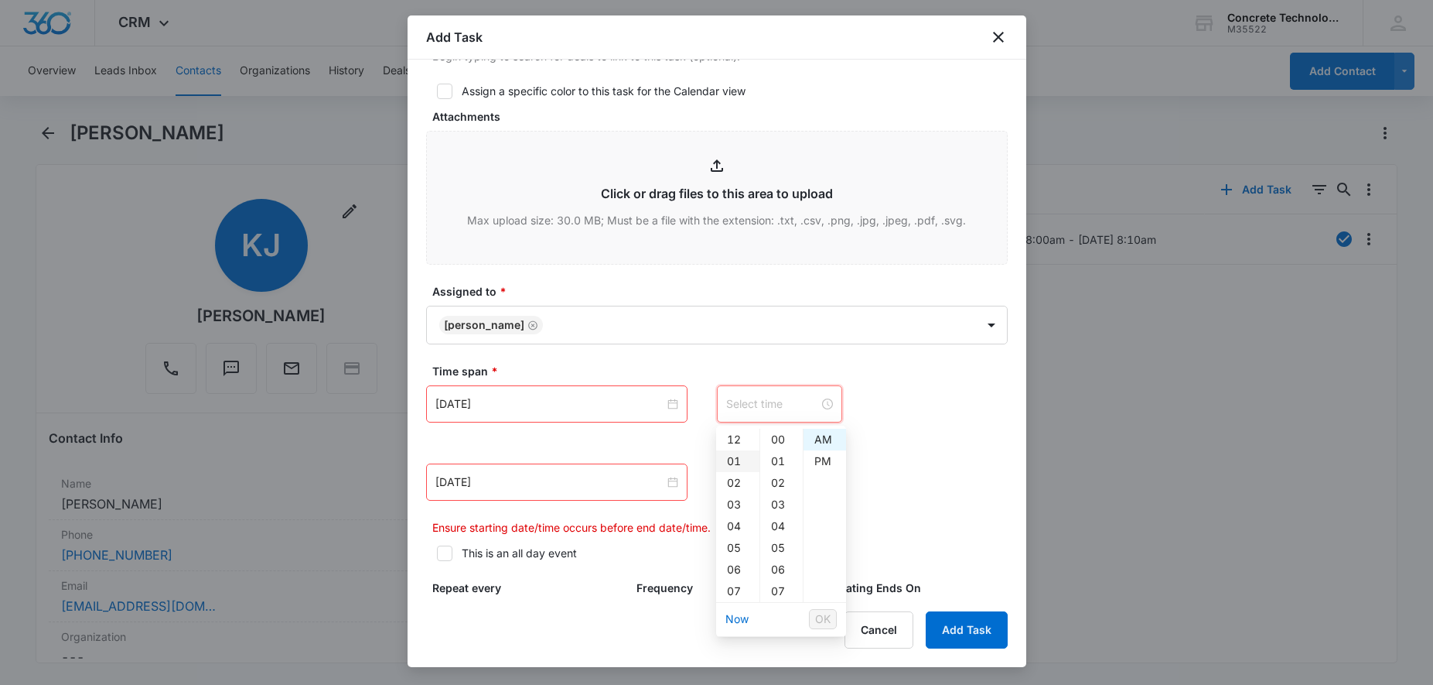
click at [729, 459] on div "01" at bounding box center [737, 461] width 43 height 22
click at [818, 461] on div "PM" at bounding box center [825, 461] width 43 height 22
type input "1:00 pm"
click at [822, 616] on span "OK" at bounding box center [822, 618] width 15 height 17
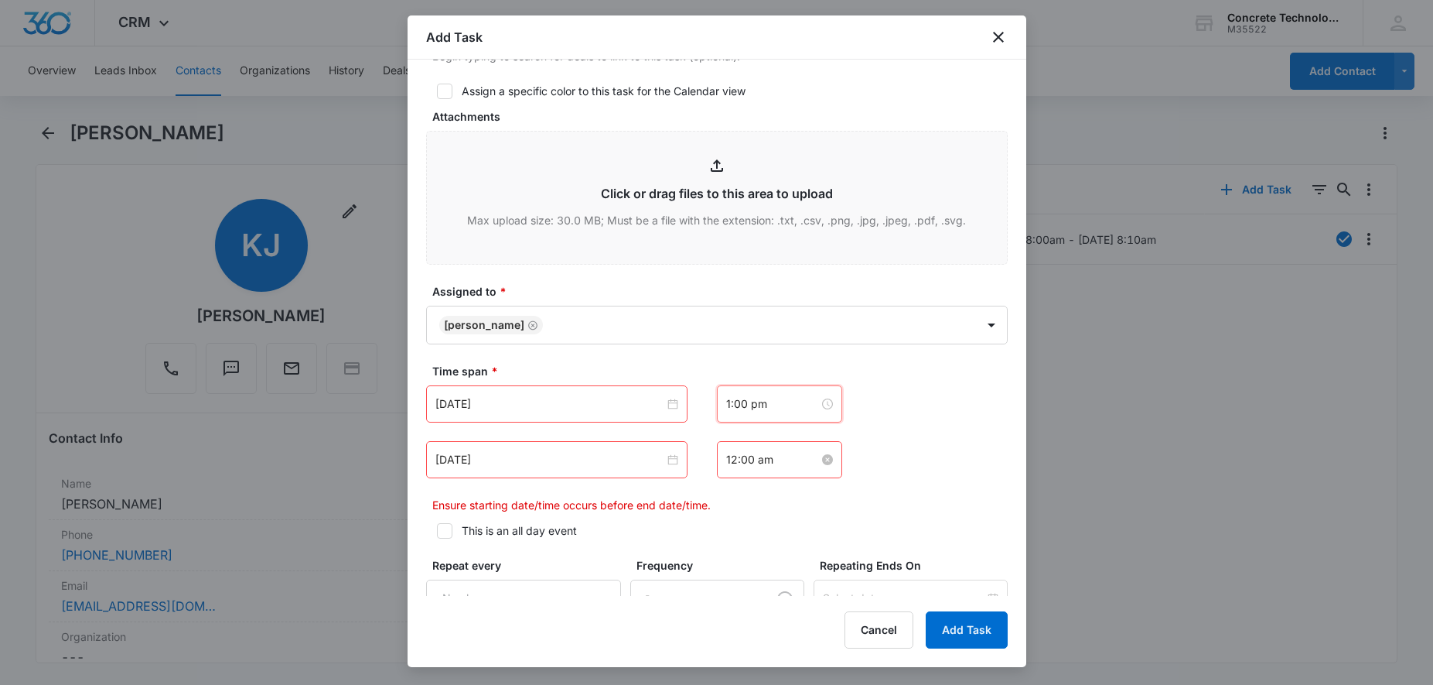
click at [748, 459] on input "12:00 am" at bounding box center [772, 459] width 93 height 17
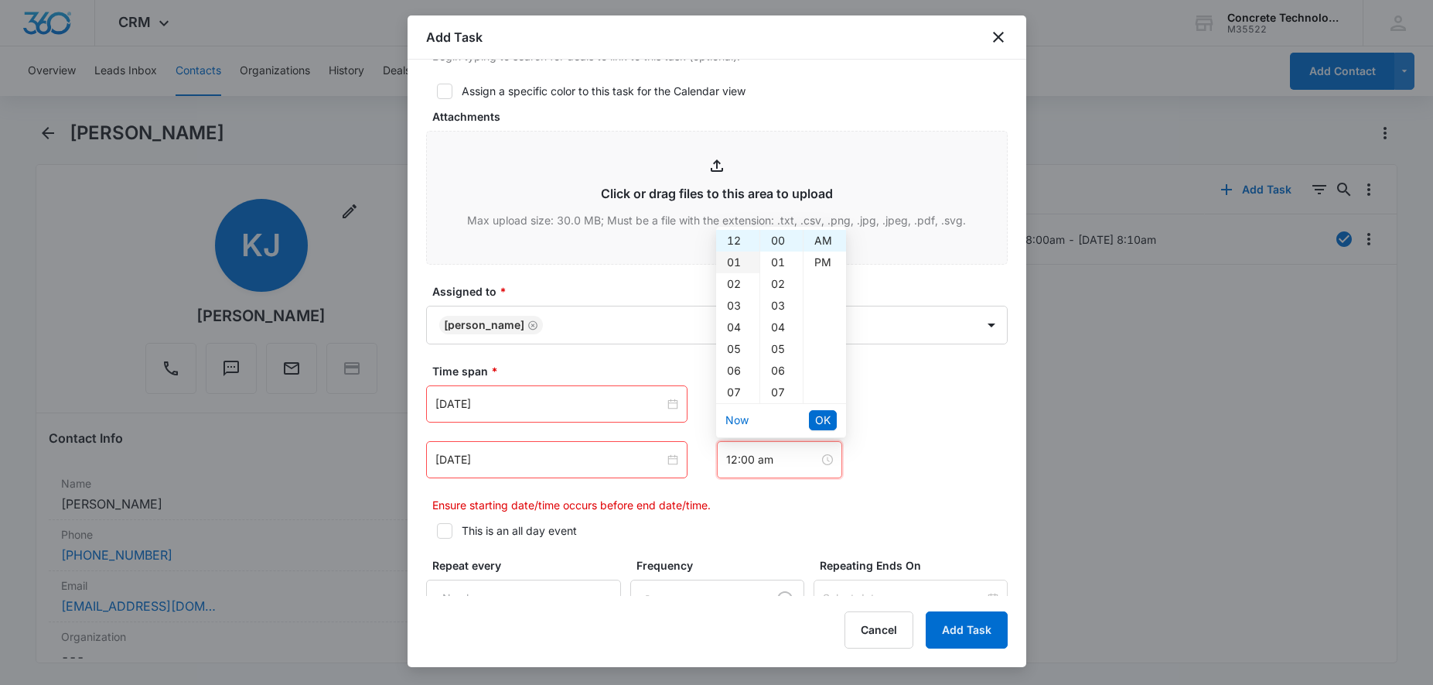
click at [737, 269] on div "01" at bounding box center [737, 262] width 43 height 22
click at [784, 346] on div "05" at bounding box center [781, 349] width 43 height 22
click at [819, 265] on div "PM" at bounding box center [825, 262] width 43 height 22
type input "1:05 pm"
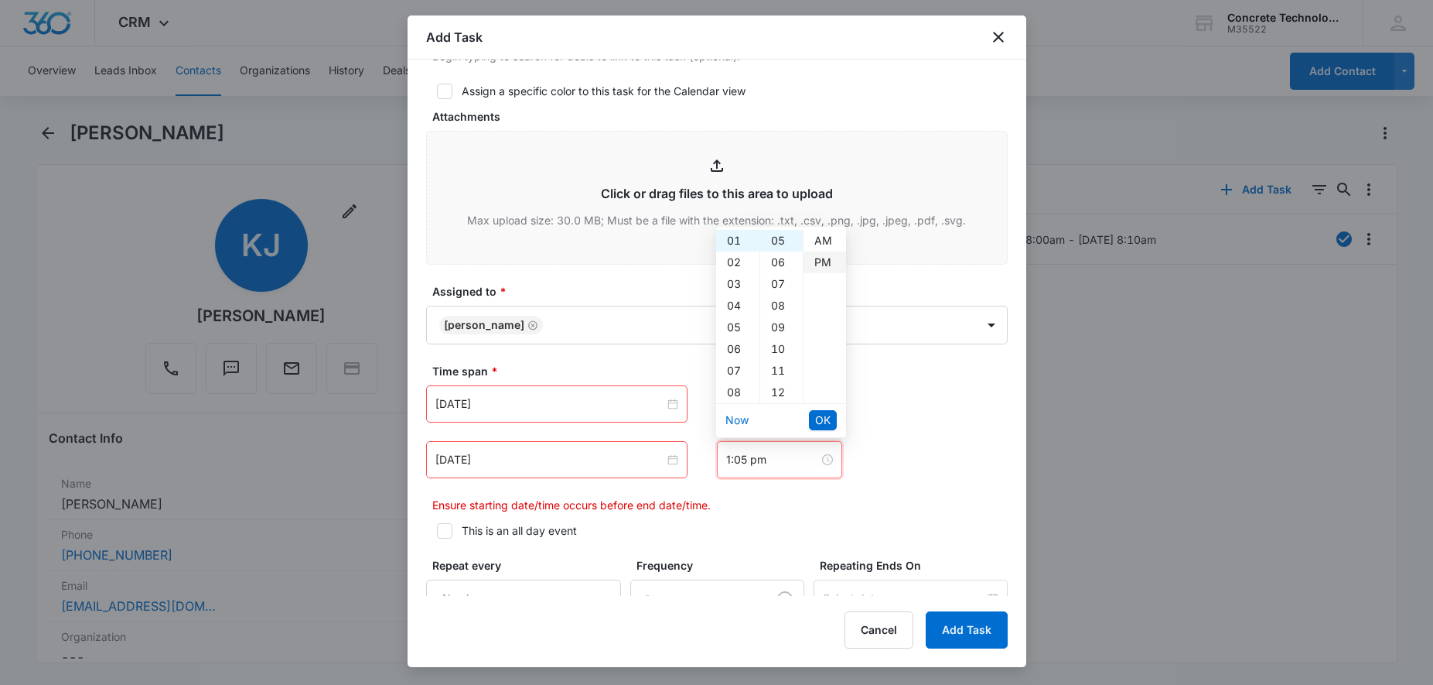
scroll to position [22, 0]
click at [831, 418] on button "OK" at bounding box center [823, 420] width 28 height 20
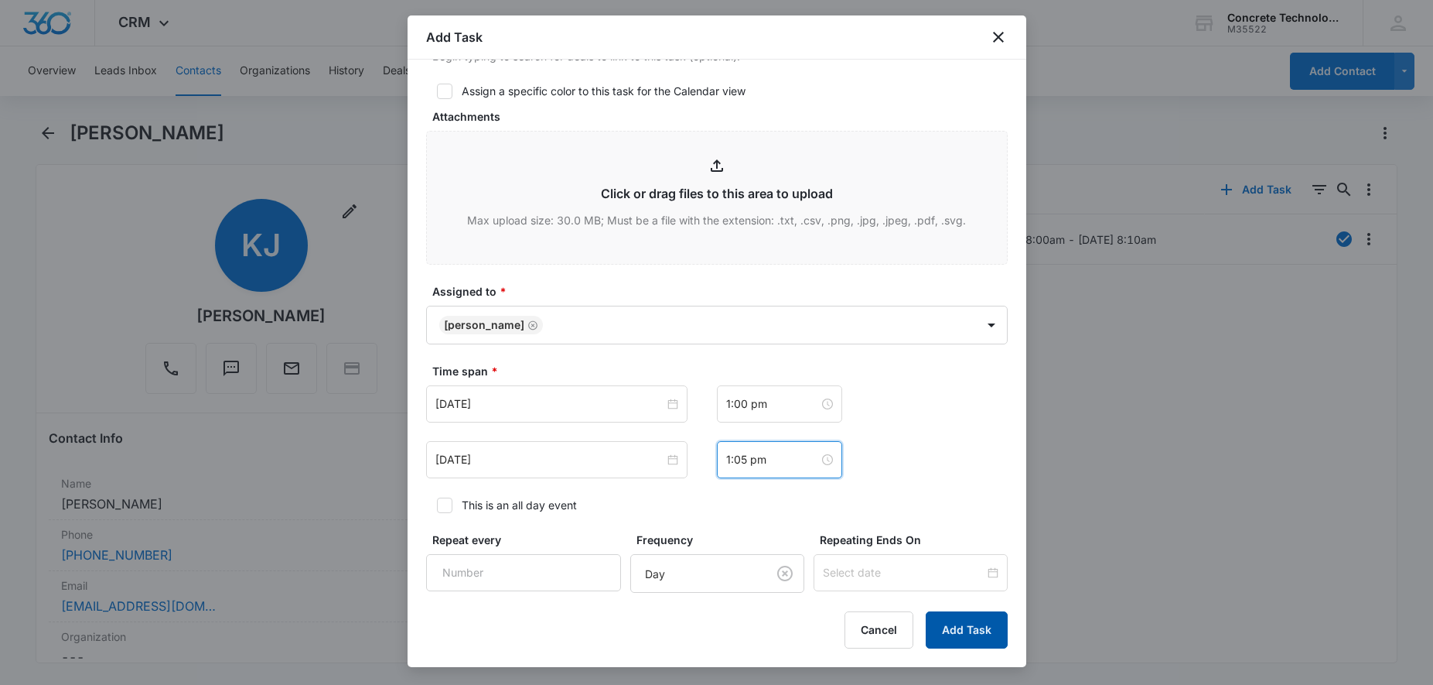
click at [975, 643] on button "Add Task" at bounding box center [967, 629] width 82 height 37
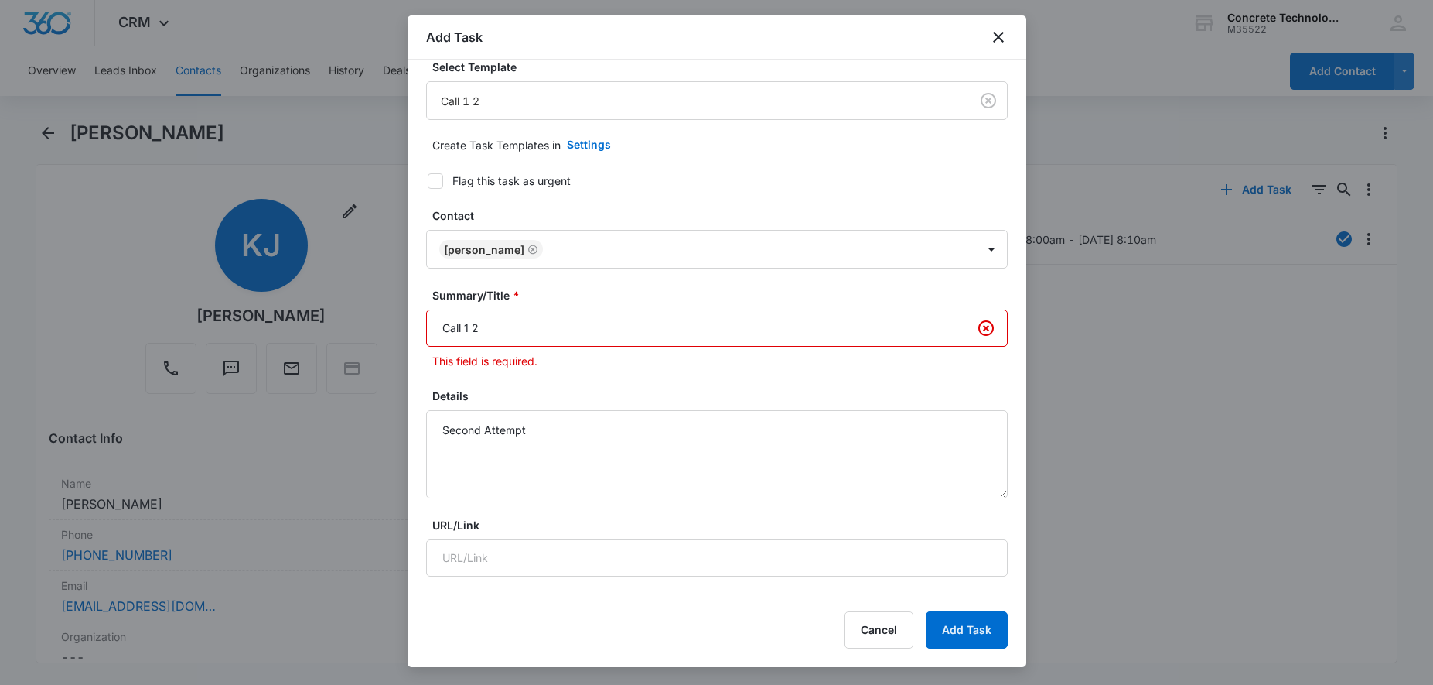
click at [762, 340] on input "Call 1 2" at bounding box center [717, 327] width 582 height 37
type input "Call 1 2"
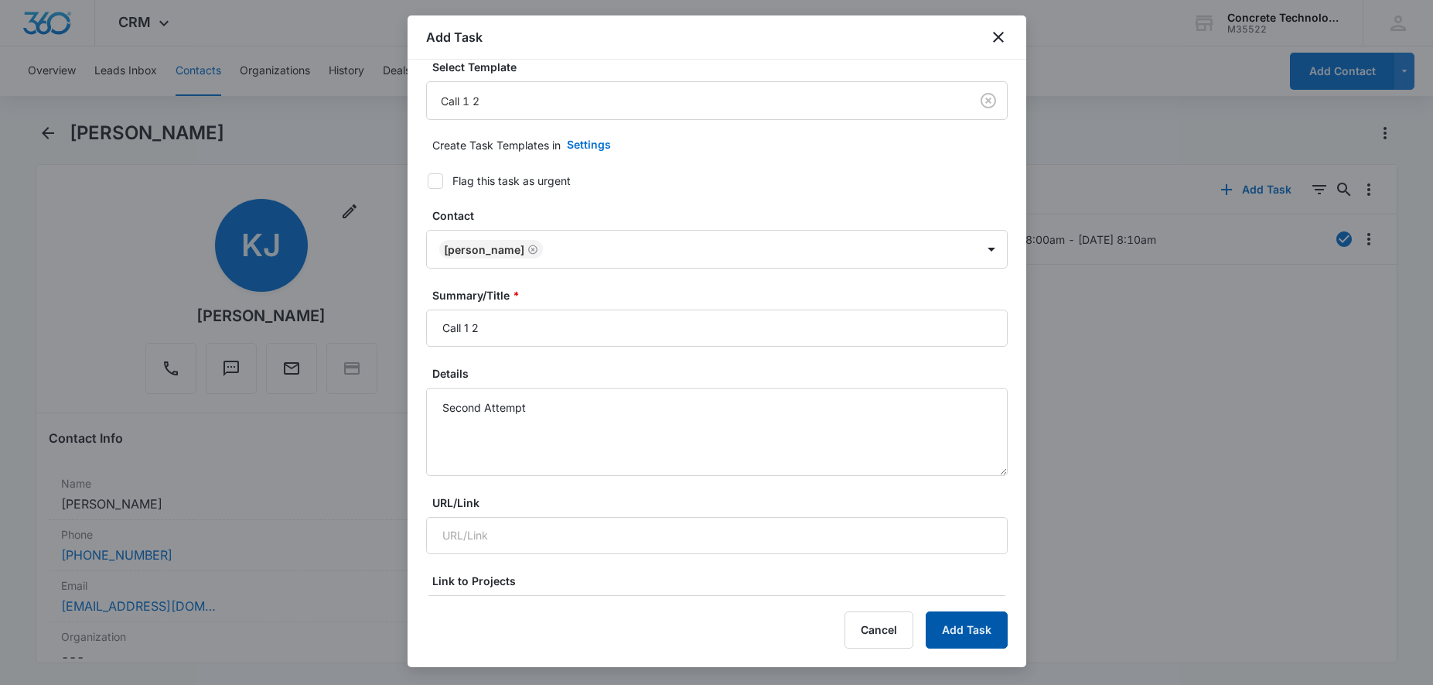
drag, startPoint x: 941, startPoint y: 605, endPoint x: 958, endPoint y: 628, distance: 29.2
click at [941, 612] on div "Add Task Select Template Call 1 2 Create Task Templates in Settings Flag this t…" at bounding box center [717, 340] width 619 height 651
click at [953, 627] on button "Add Task" at bounding box center [967, 629] width 82 height 37
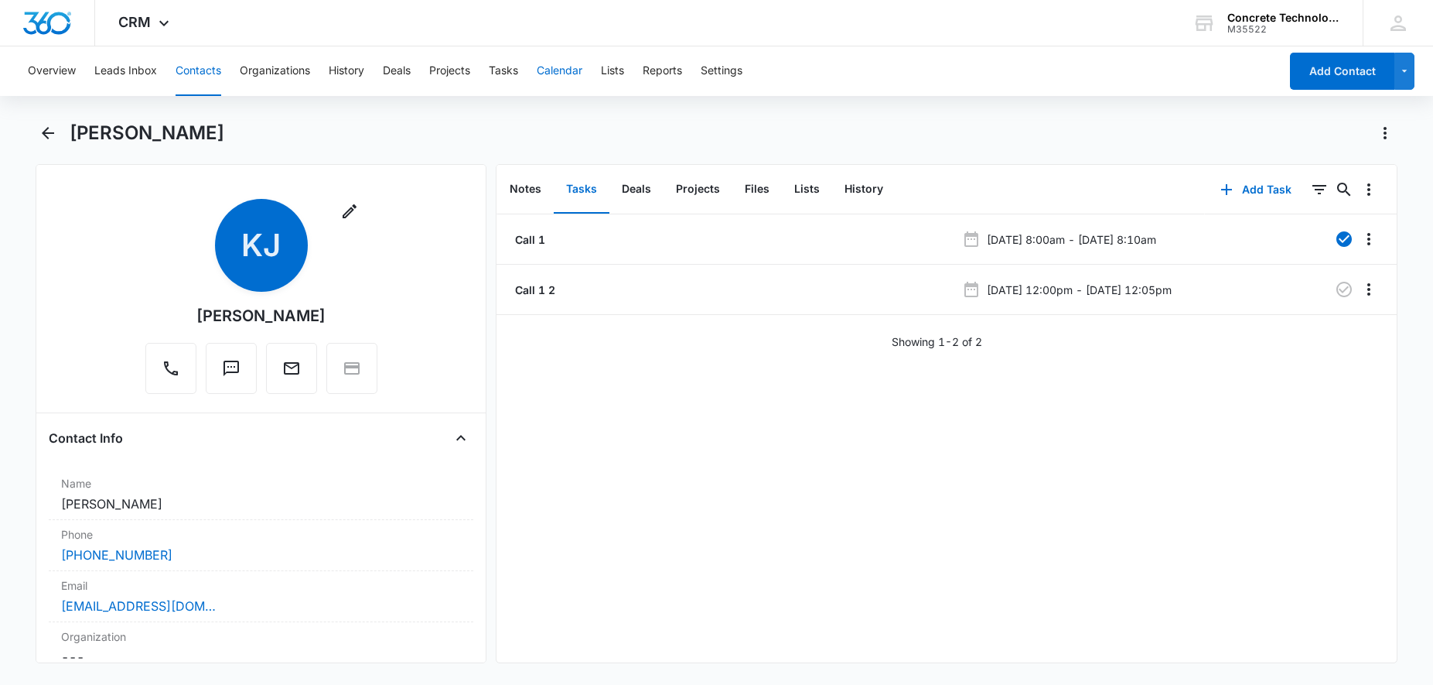
click at [552, 72] on button "Calendar" at bounding box center [560, 71] width 46 height 50
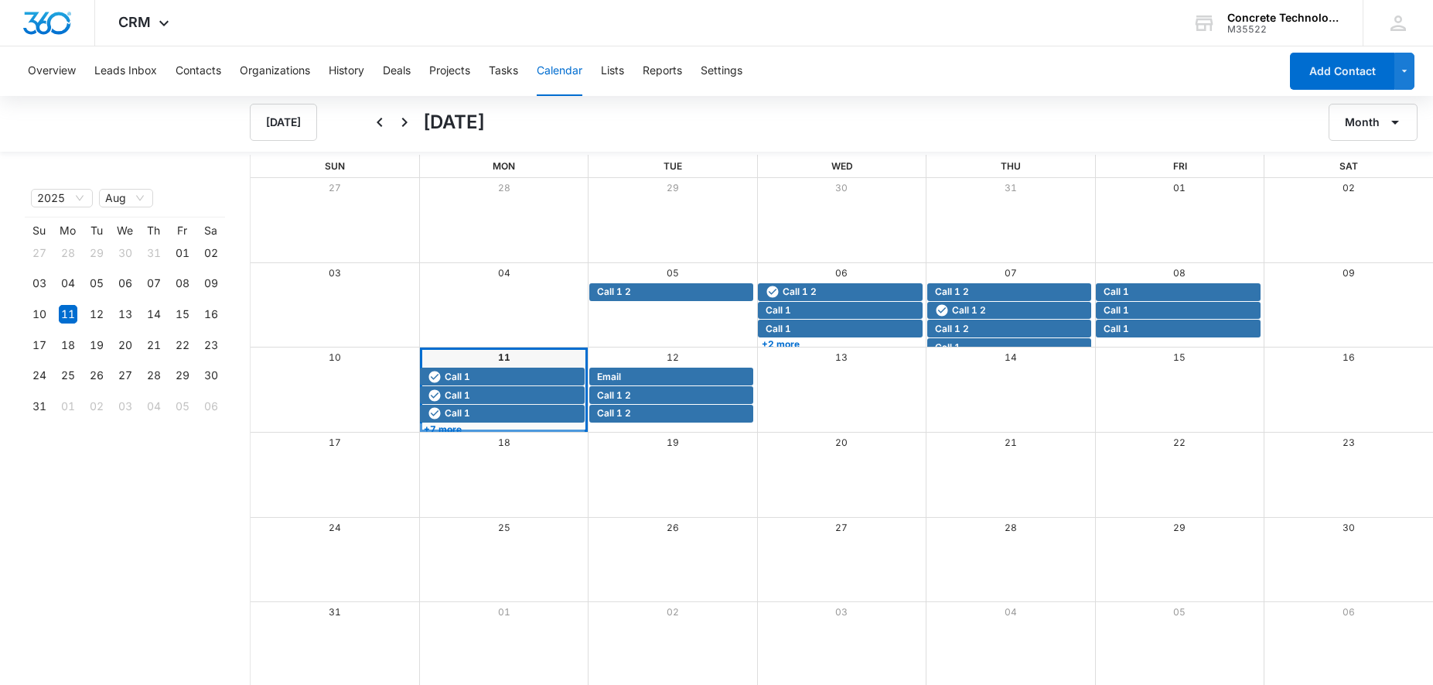
scroll to position [2, 0]
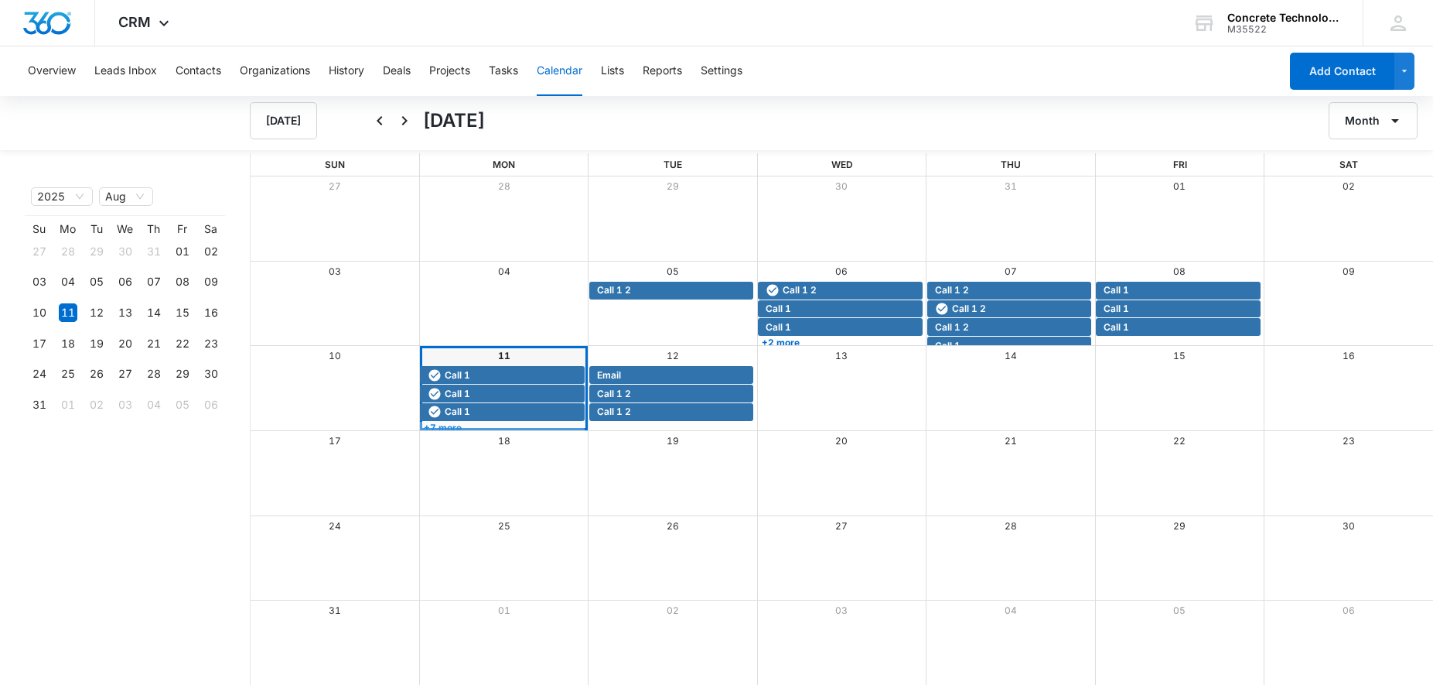
click at [469, 428] on link "+7 more" at bounding box center [502, 428] width 164 height 12
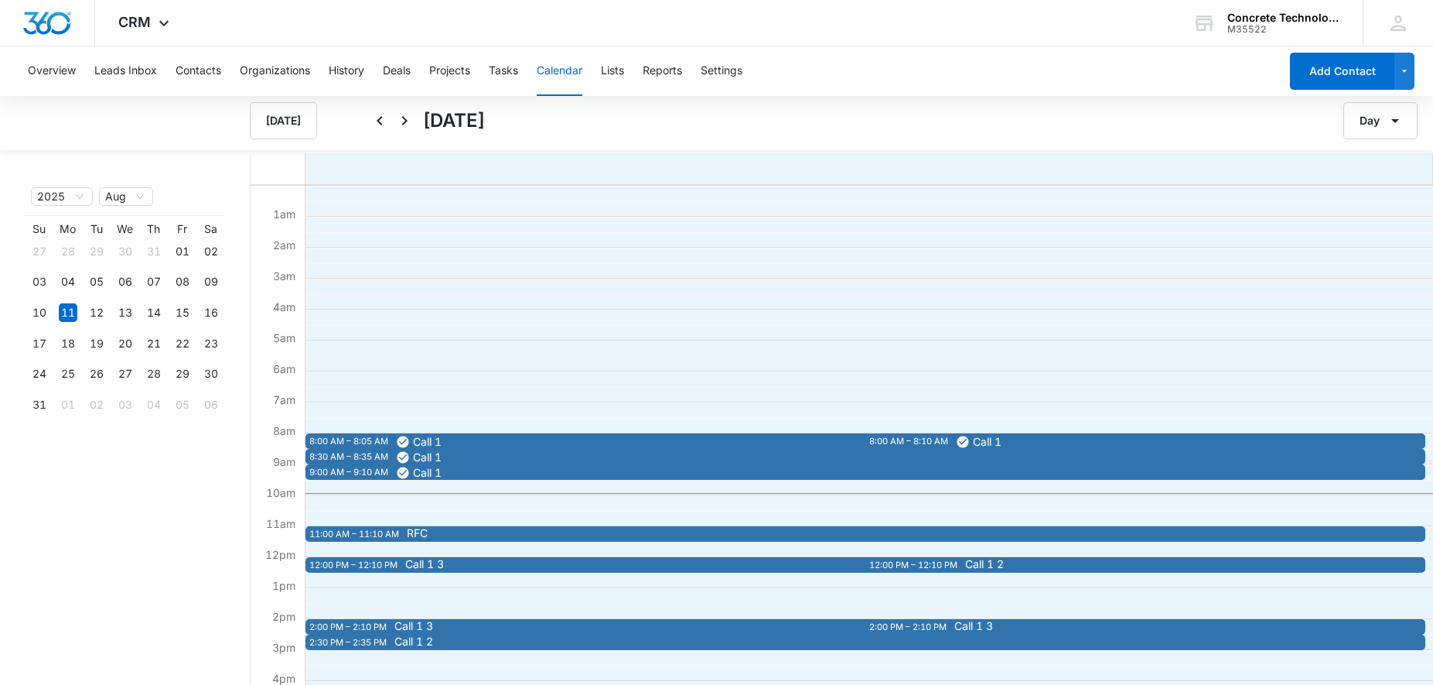
scroll to position [244, 0]
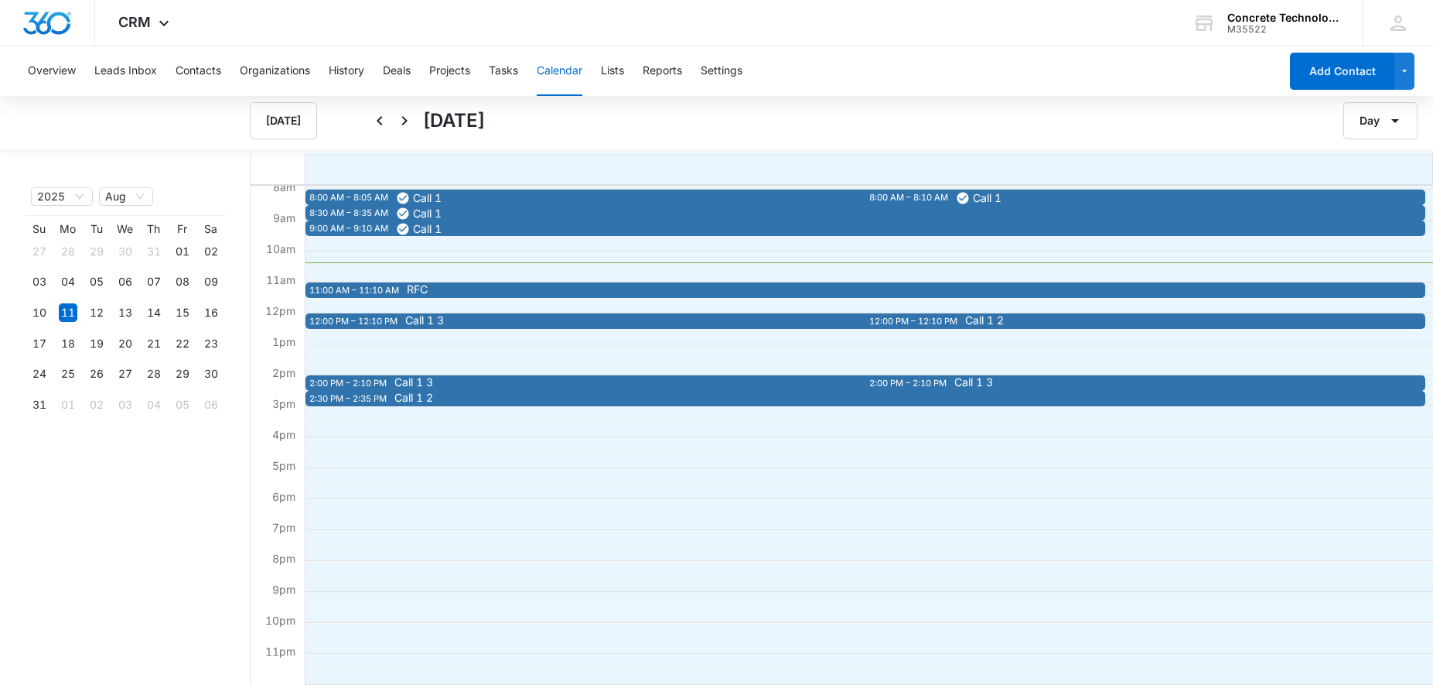
click at [489, 196] on span "Call 1" at bounding box center [866, 198] width 941 height 14
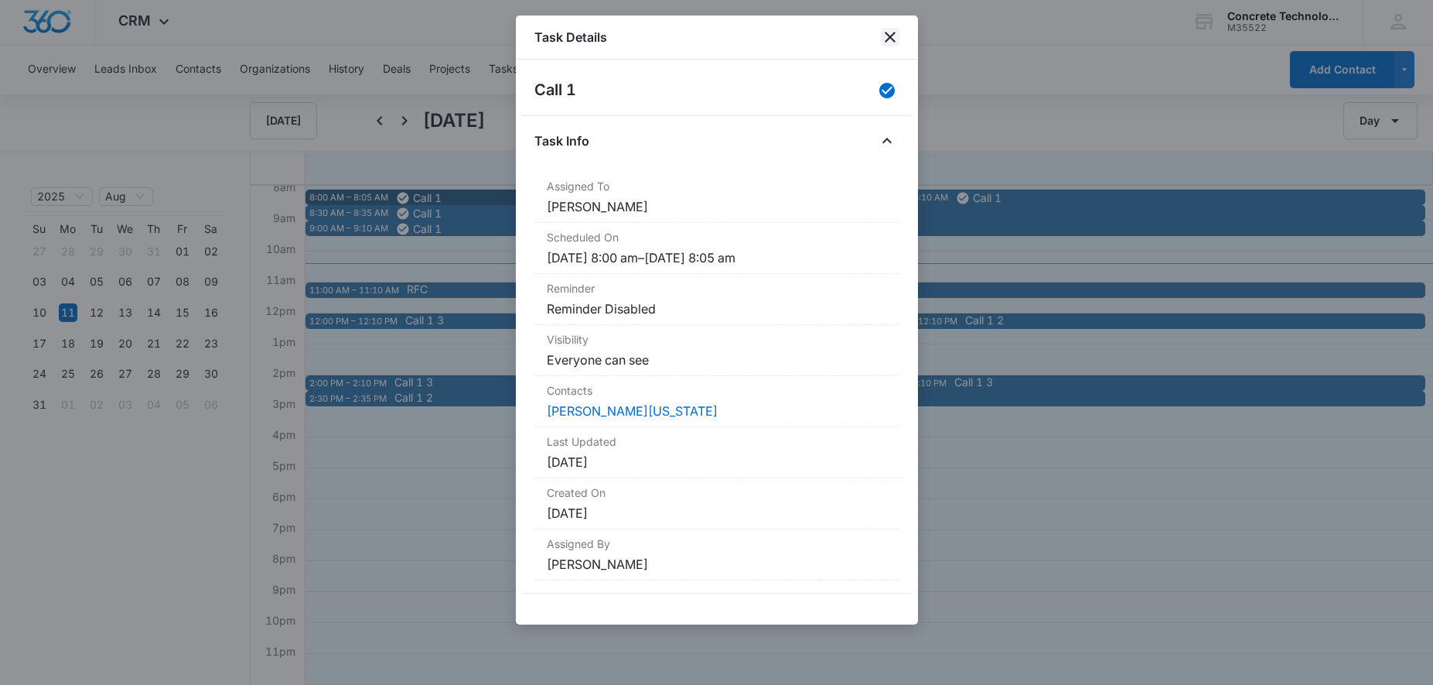
click at [895, 38] on icon "close" at bounding box center [890, 37] width 19 height 19
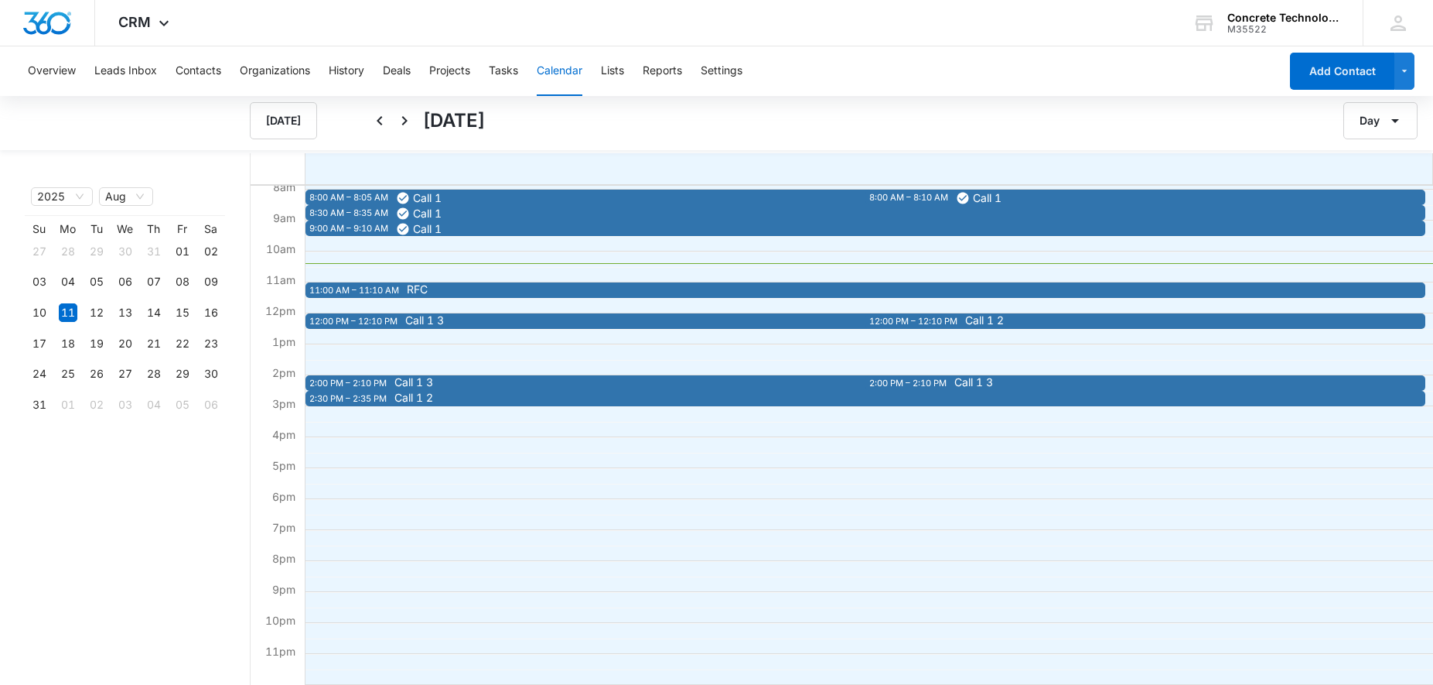
click at [370, 292] on div "11:00 AM – 11:10 AM" at bounding box center [356, 290] width 94 height 13
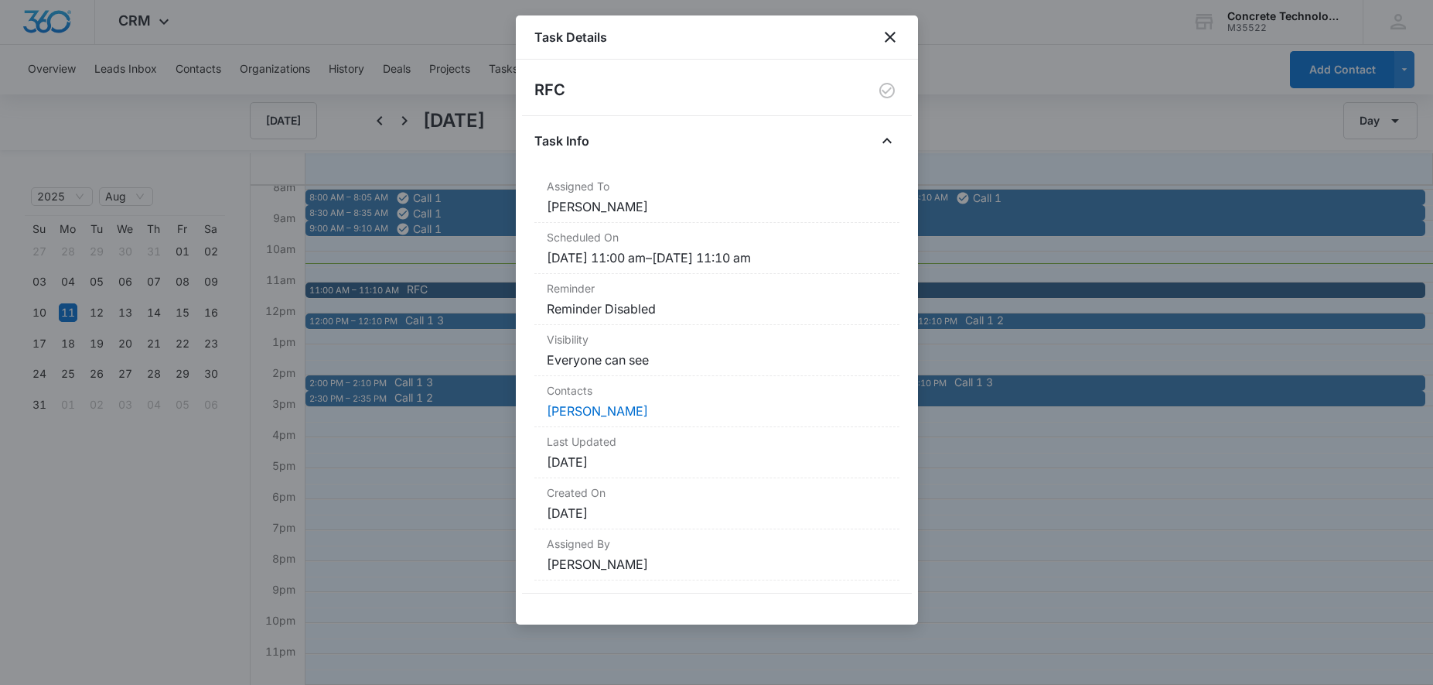
click at [380, 230] on div at bounding box center [716, 342] width 1433 height 685
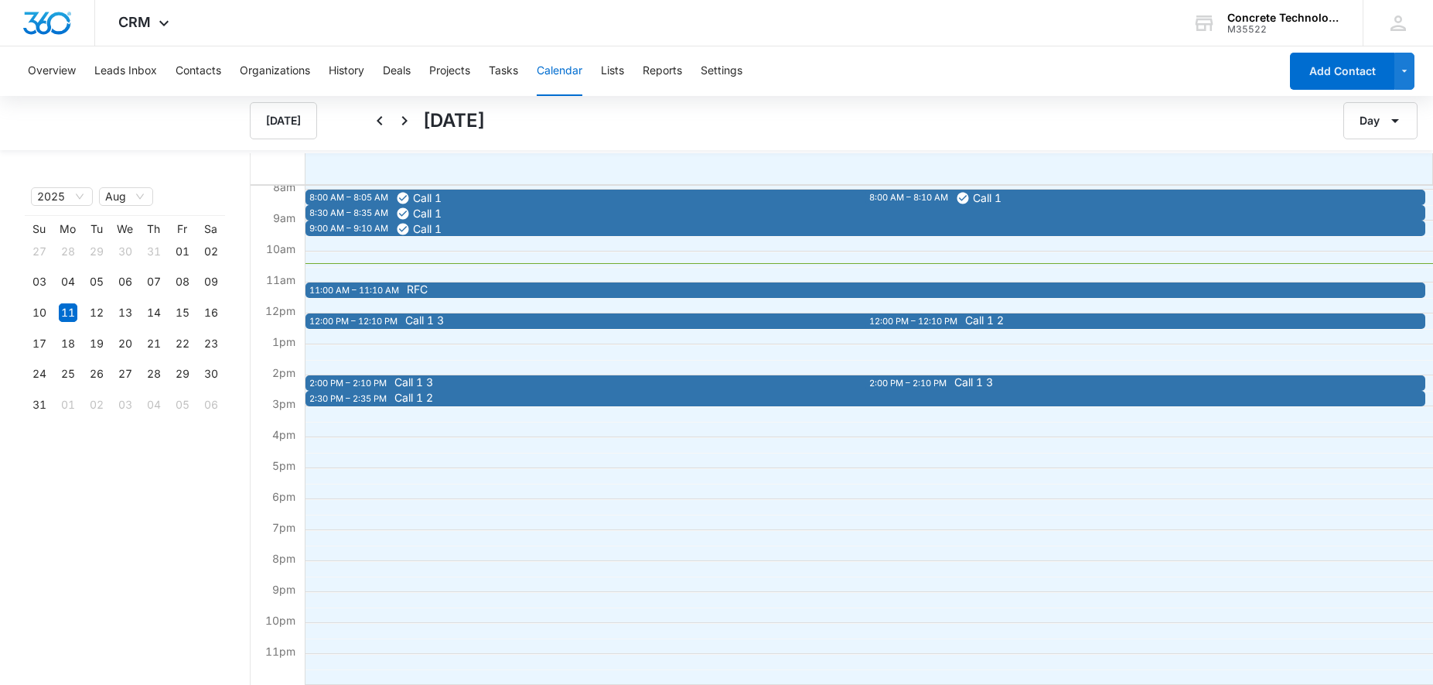
click at [544, 196] on span "Call 1" at bounding box center [866, 198] width 941 height 14
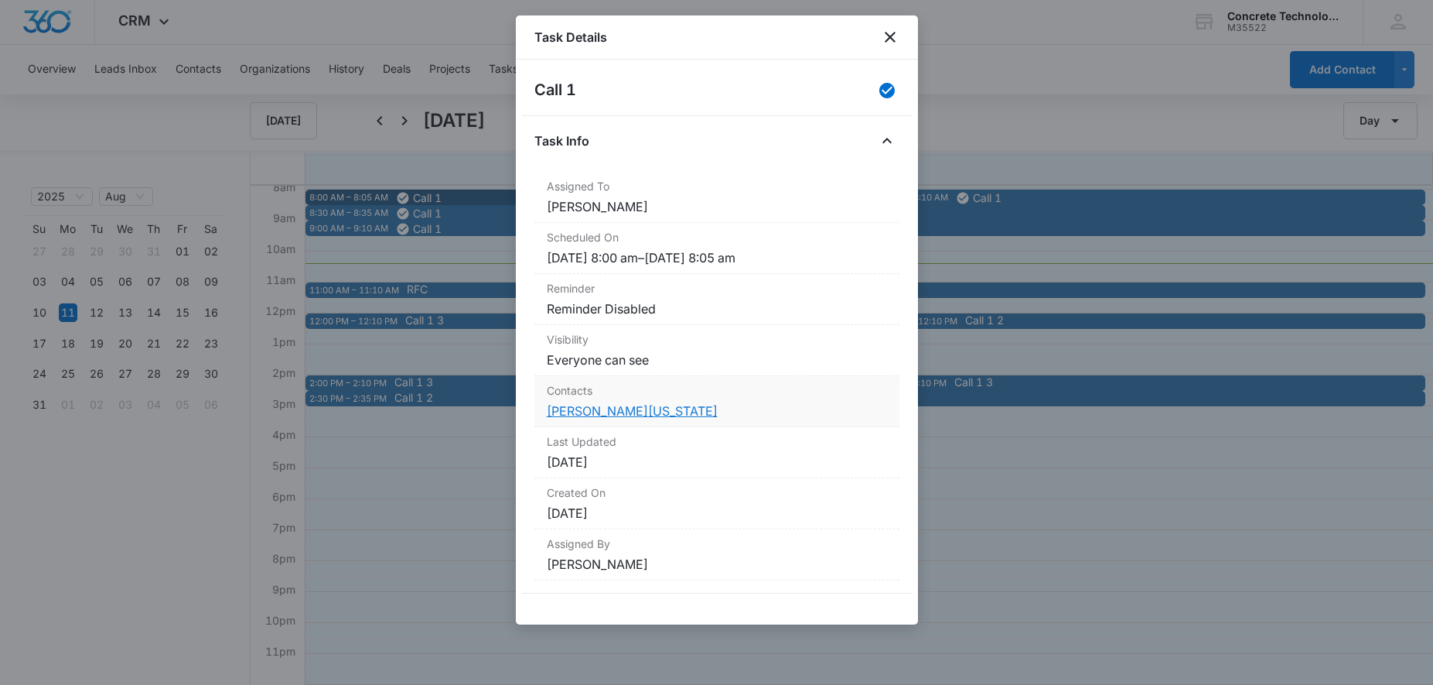
click at [606, 415] on link "[PERSON_NAME][US_STATE]" at bounding box center [632, 410] width 171 height 15
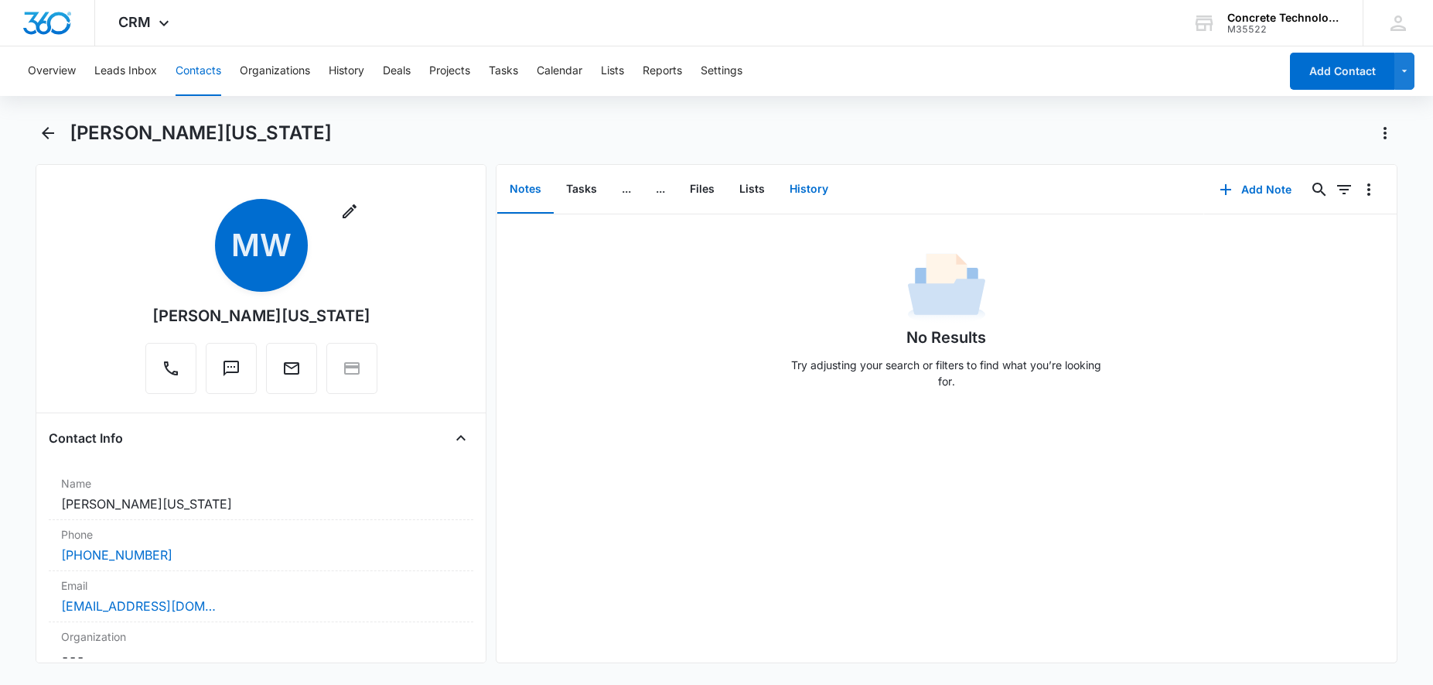
click at [824, 192] on button "History" at bounding box center [808, 190] width 63 height 48
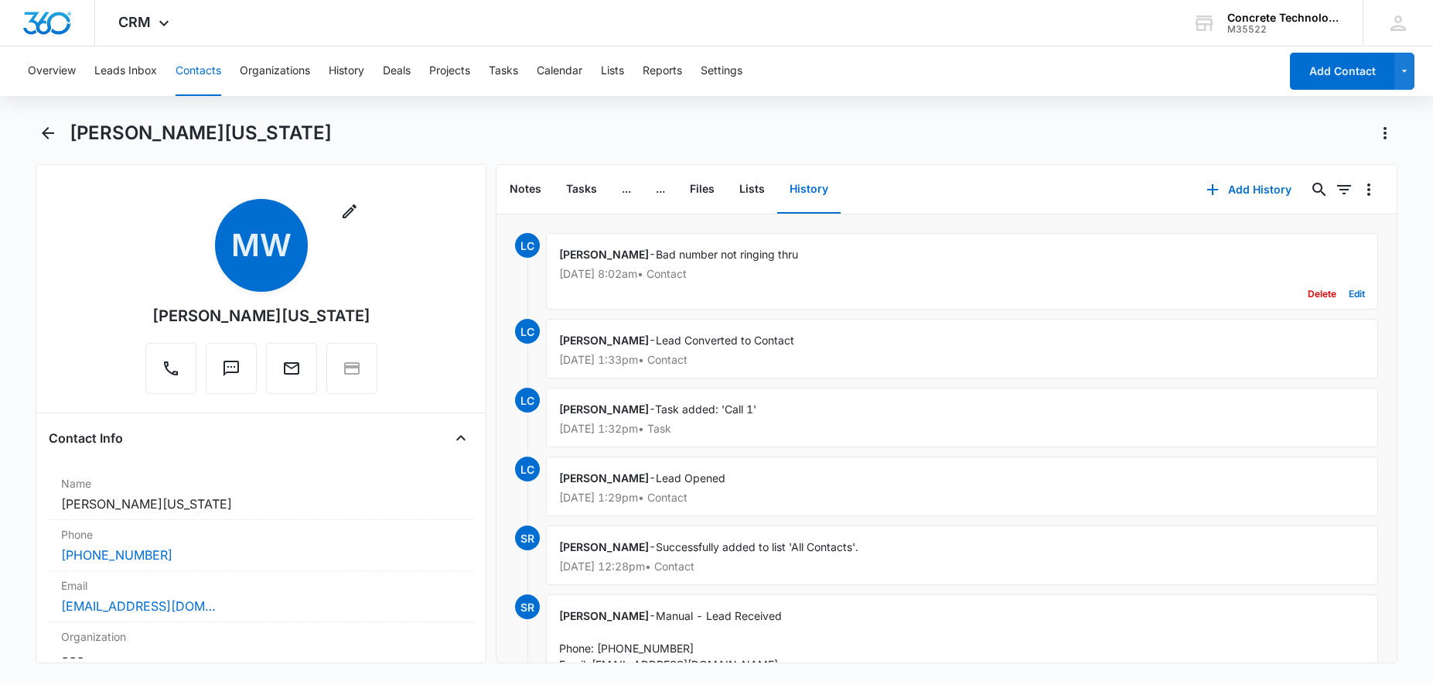
click at [647, 276] on p "[DATE] 8:02am • Contact" at bounding box center [962, 273] width 806 height 11
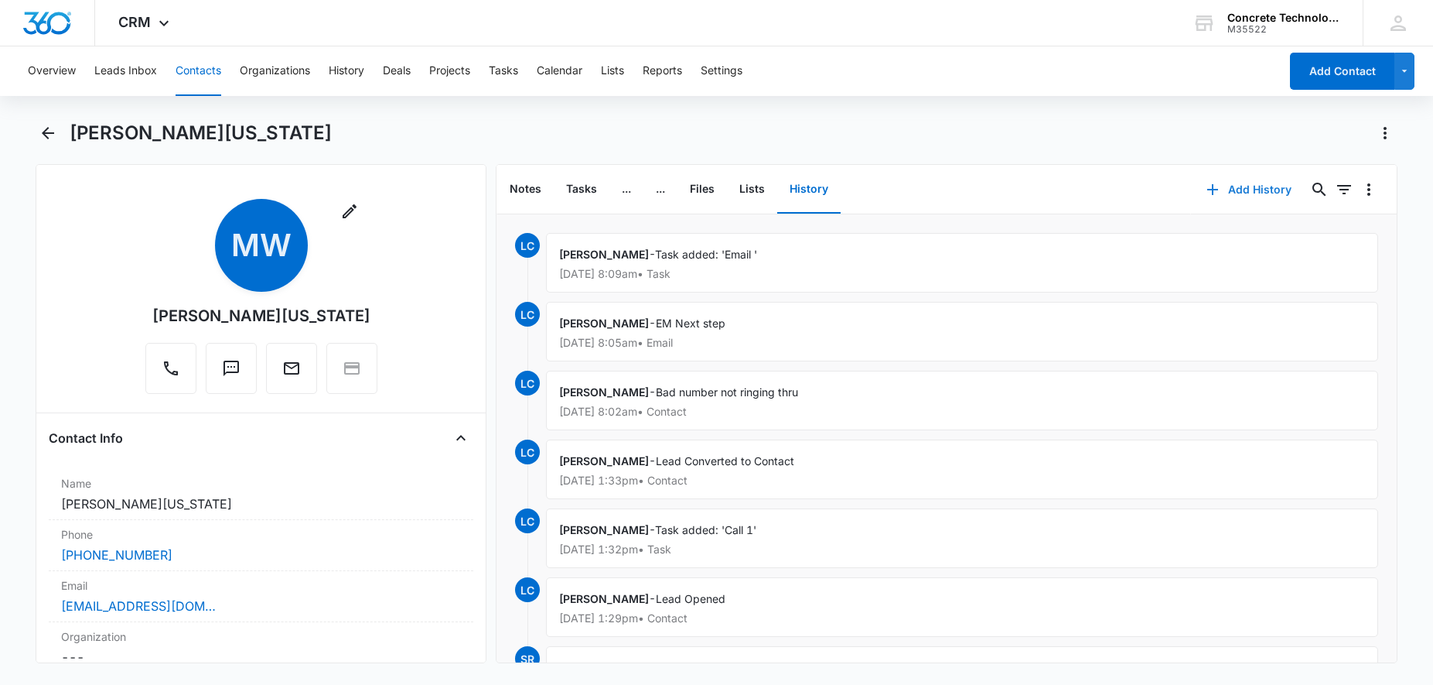
click at [1258, 188] on button "Add History" at bounding box center [1249, 189] width 116 height 37
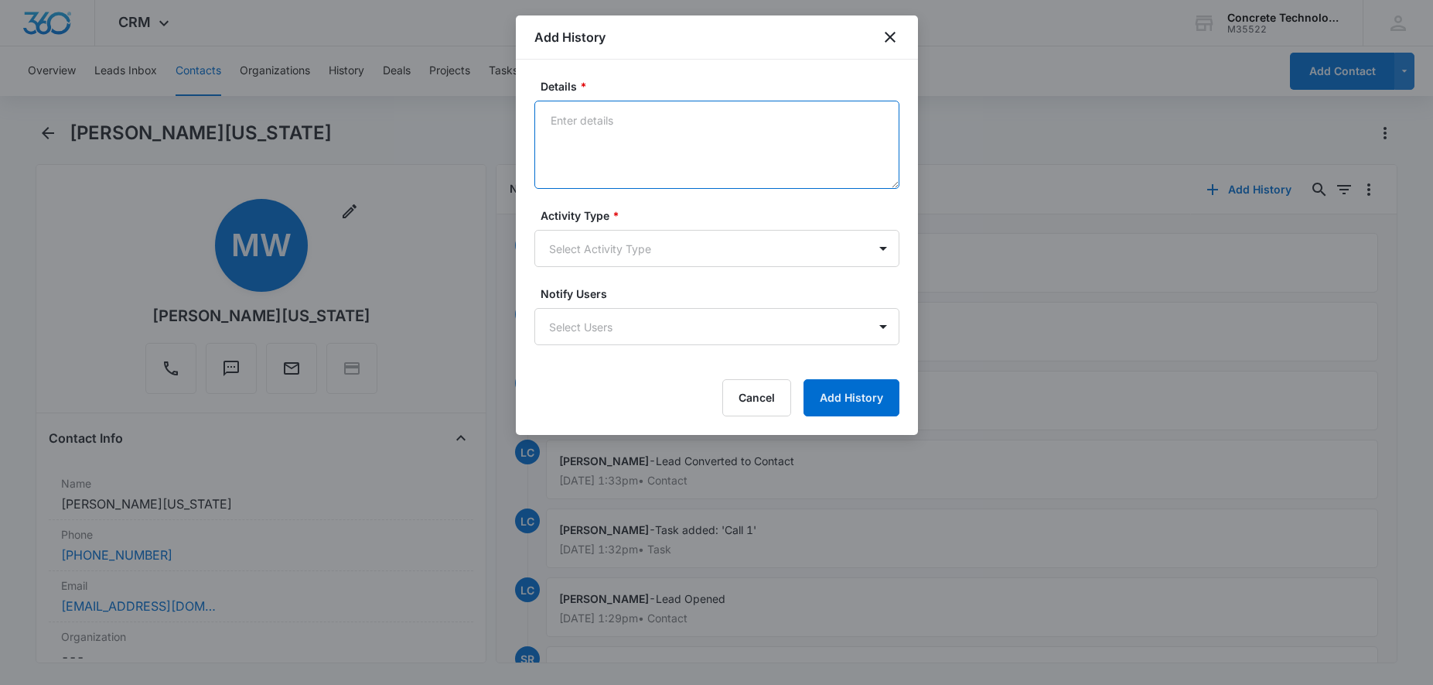
click at [606, 114] on textarea "Details *" at bounding box center [716, 145] width 365 height 88
type textarea "t"
type textarea "Text 1"
click at [619, 248] on body "CRM Apps Reputation Websites Forms CRM Email Social Content Ads Intelligence Fi…" at bounding box center [716, 342] width 1433 height 685
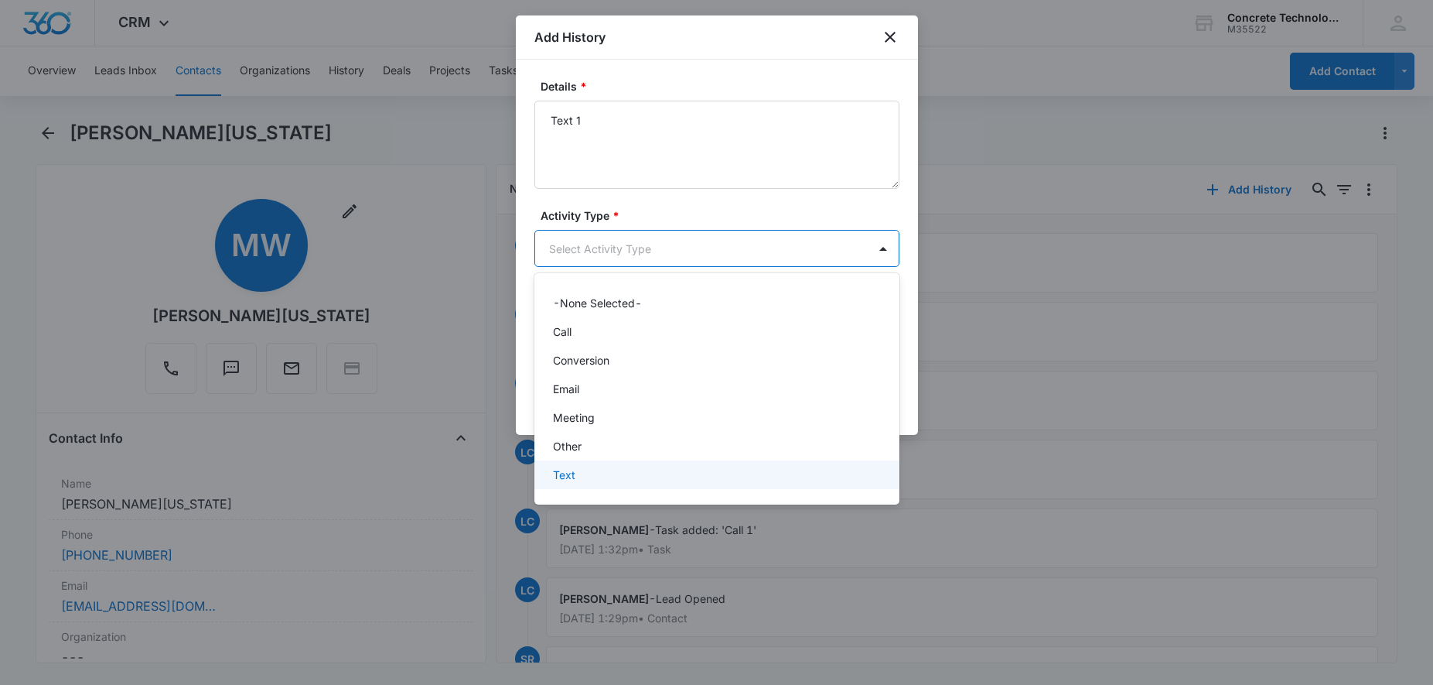
click at [579, 470] on div "Text" at bounding box center [715, 474] width 325 height 16
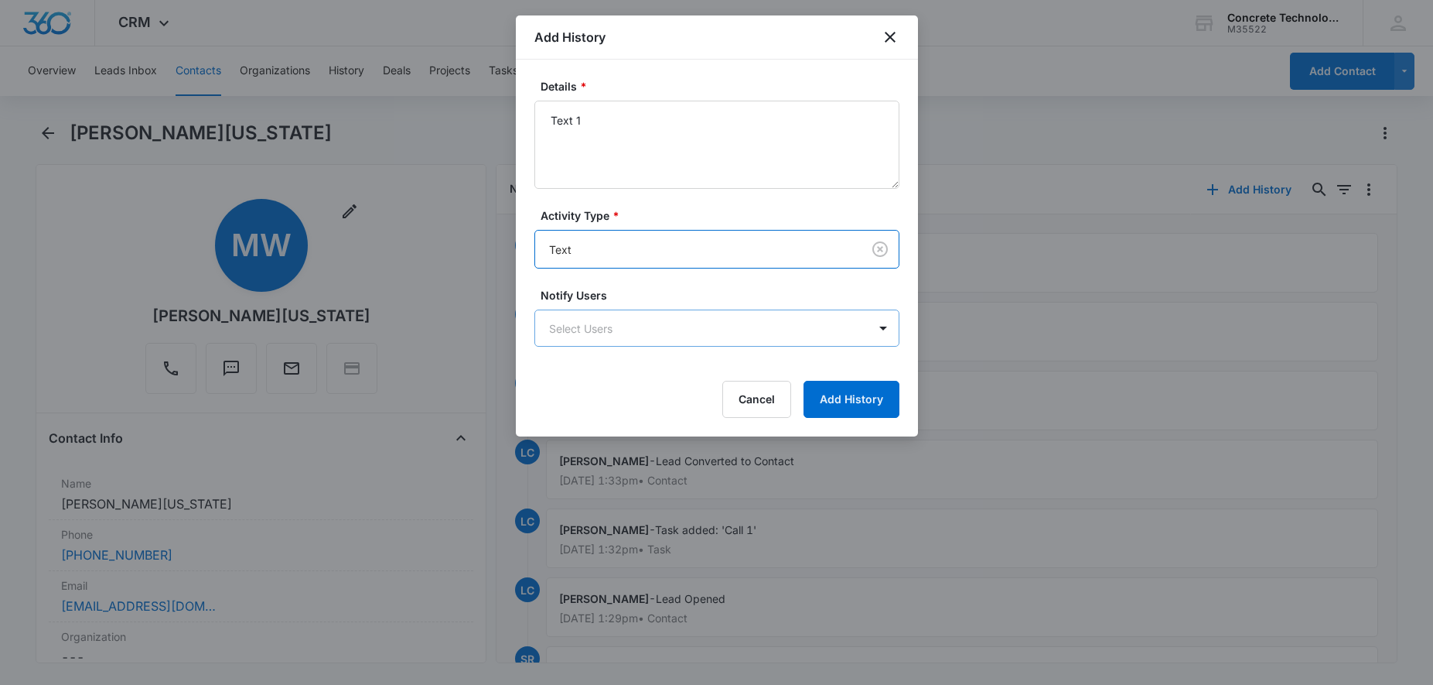
click at [631, 326] on body "CRM Apps Reputation Websites Forms CRM Email Social Content Ads Intelligence Fi…" at bounding box center [716, 342] width 1433 height 685
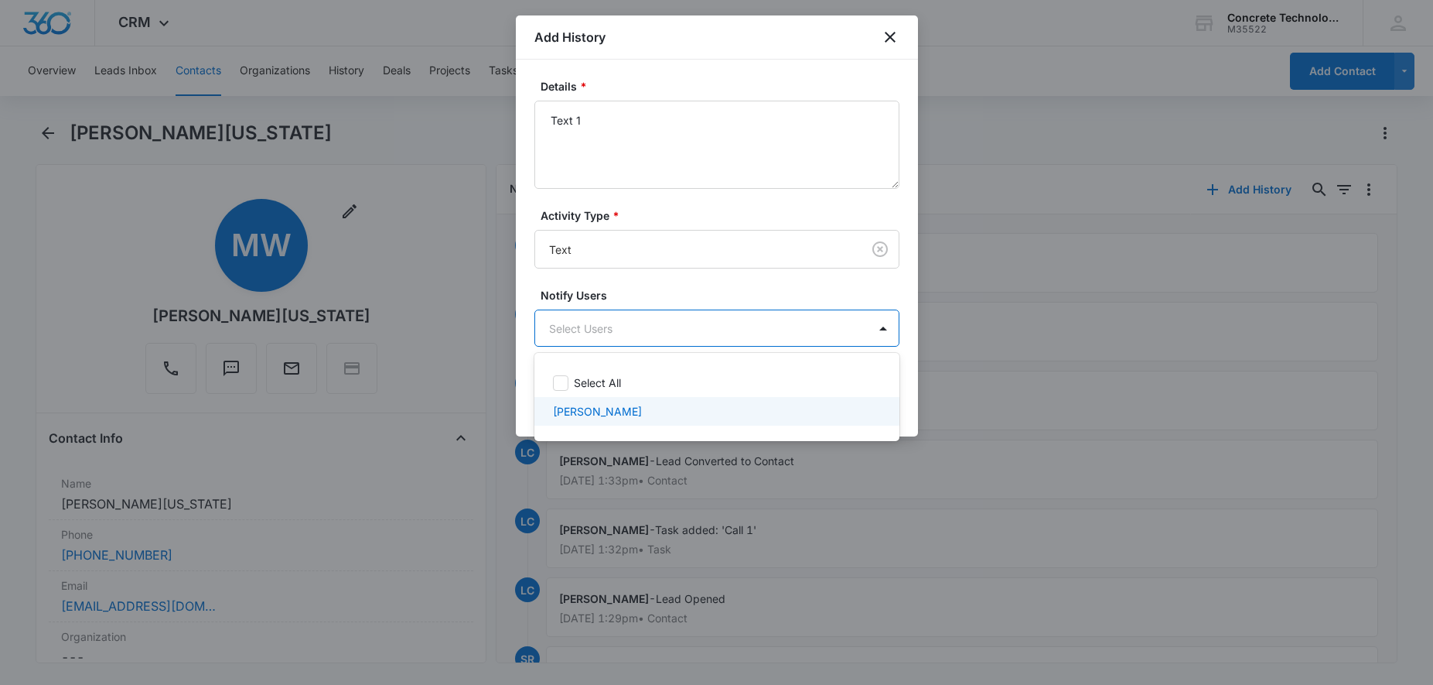
click at [589, 421] on div "[PERSON_NAME]" at bounding box center [716, 411] width 365 height 29
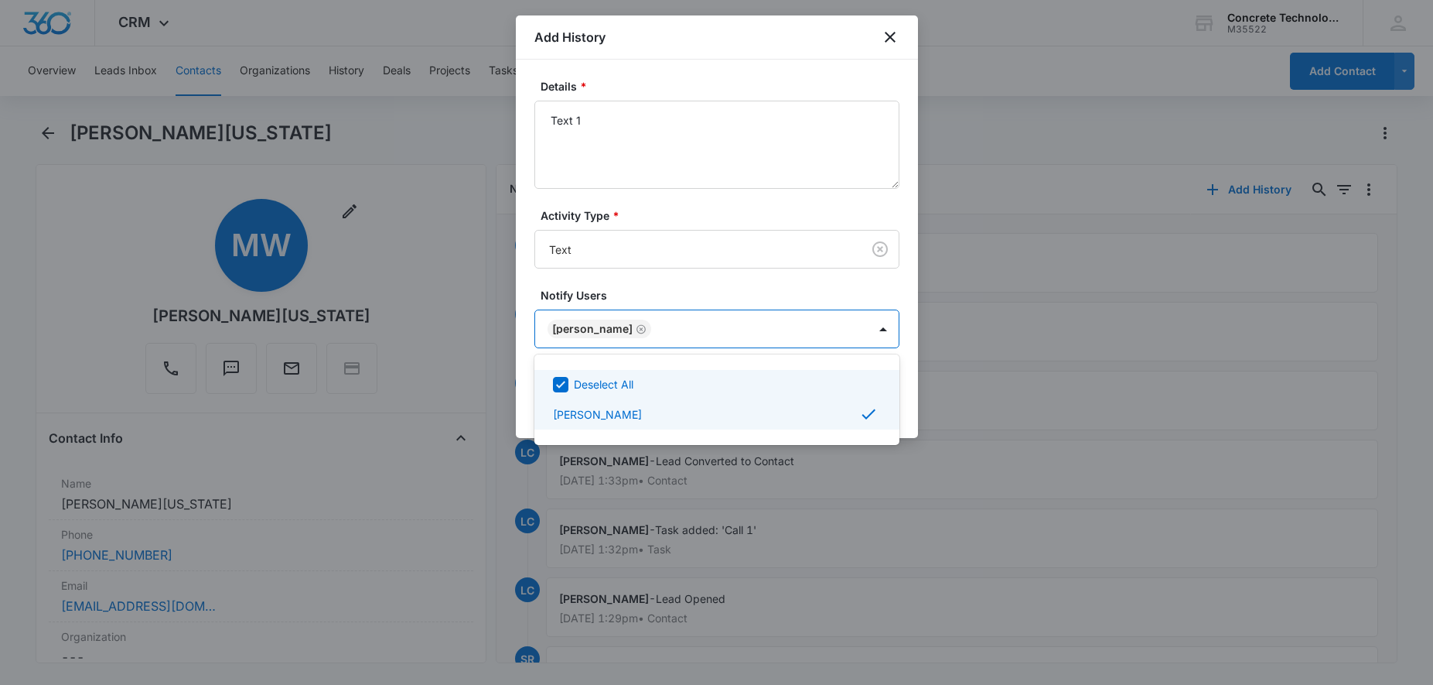
click at [837, 106] on div at bounding box center [716, 342] width 1433 height 685
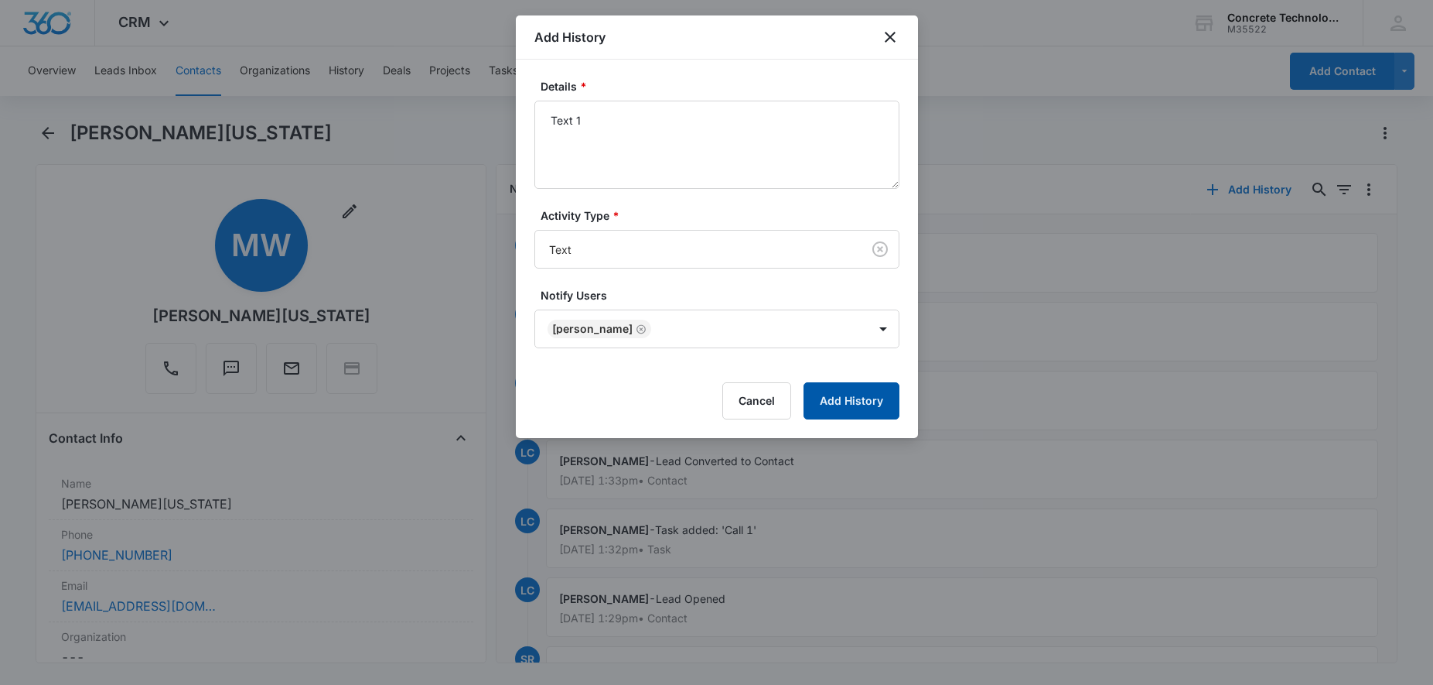
click at [861, 415] on button "Add History" at bounding box center [852, 400] width 96 height 37
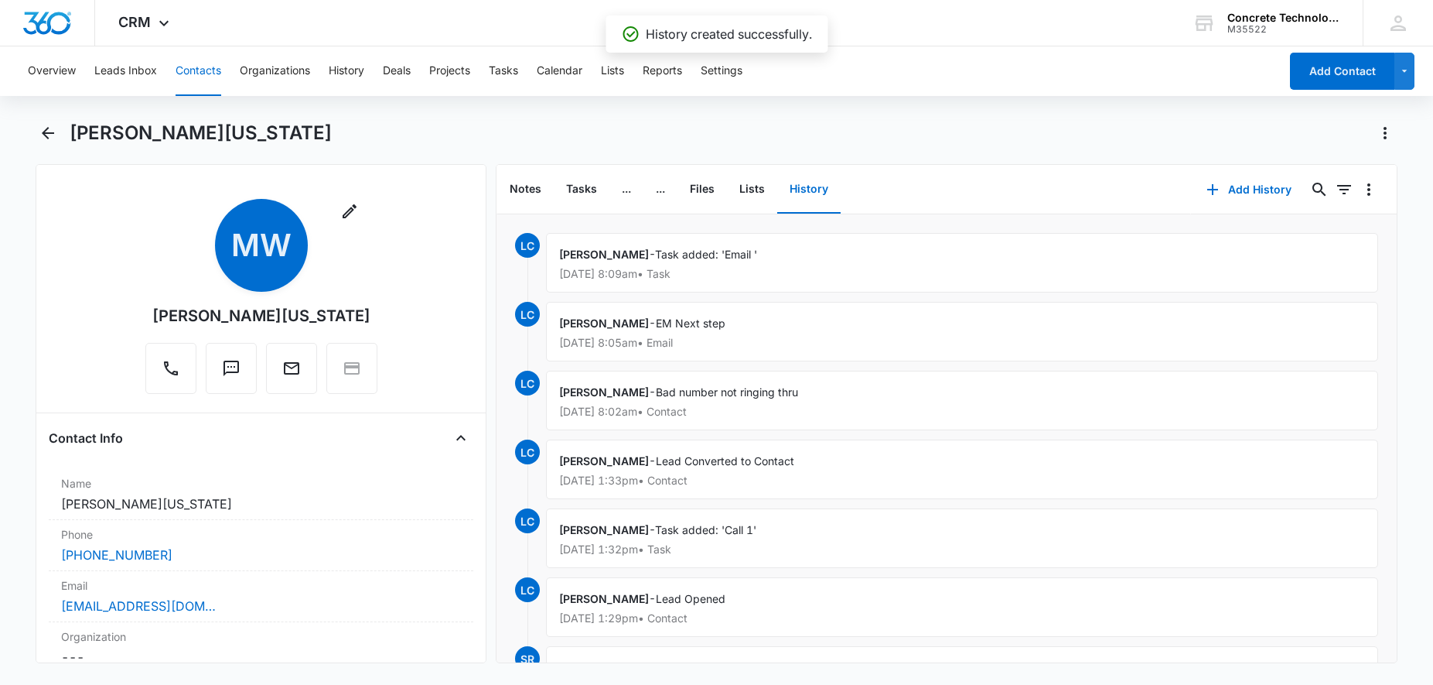
click at [178, 70] on button "Contacts" at bounding box center [199, 71] width 46 height 50
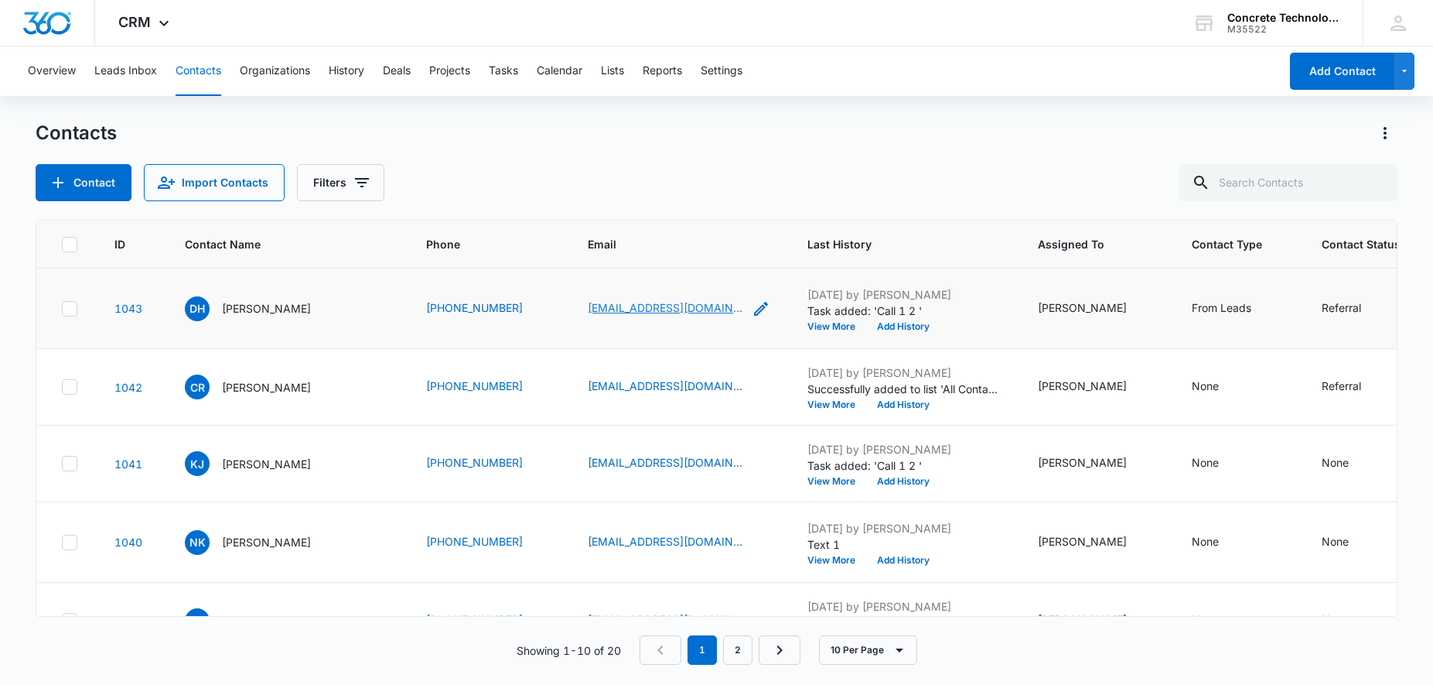
click at [616, 310] on link "[EMAIL_ADDRESS][DOMAIN_NAME]" at bounding box center [665, 307] width 155 height 16
click at [258, 305] on p "[PERSON_NAME]" at bounding box center [266, 308] width 89 height 16
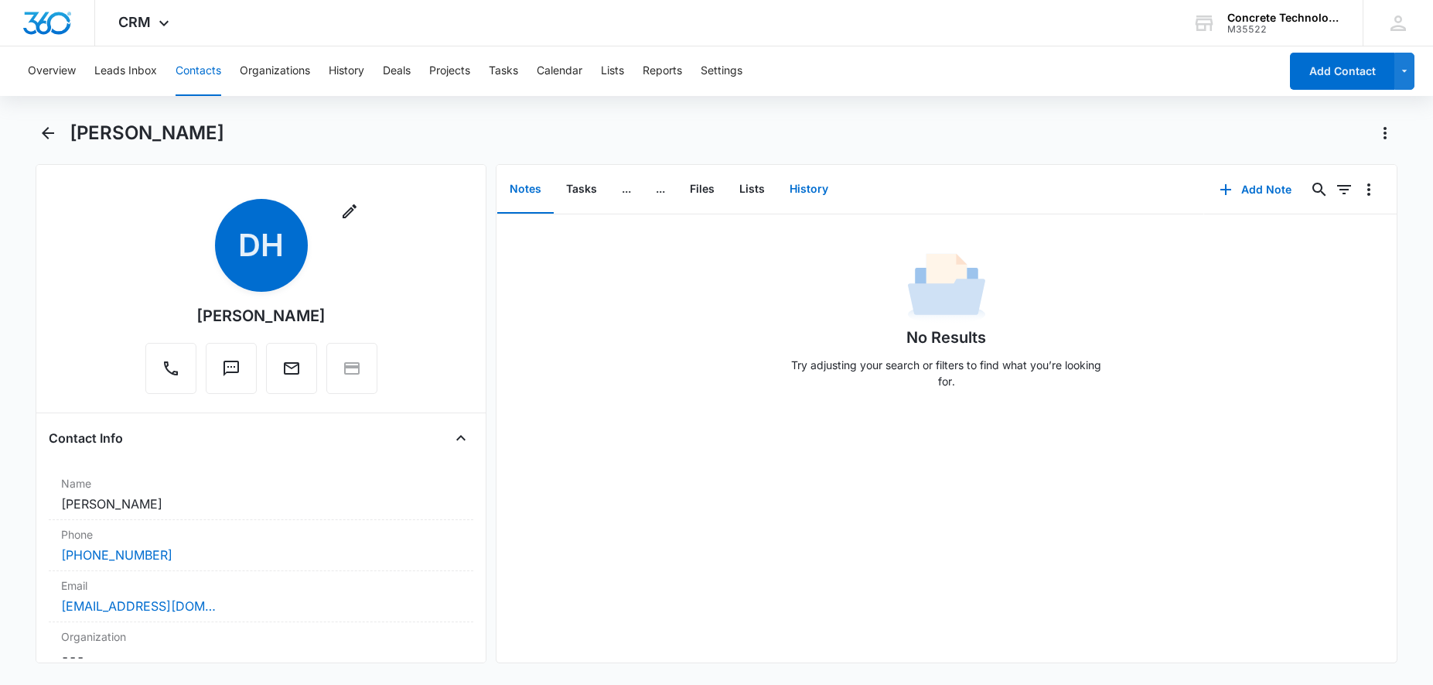
click at [815, 190] on button "History" at bounding box center [808, 190] width 63 height 48
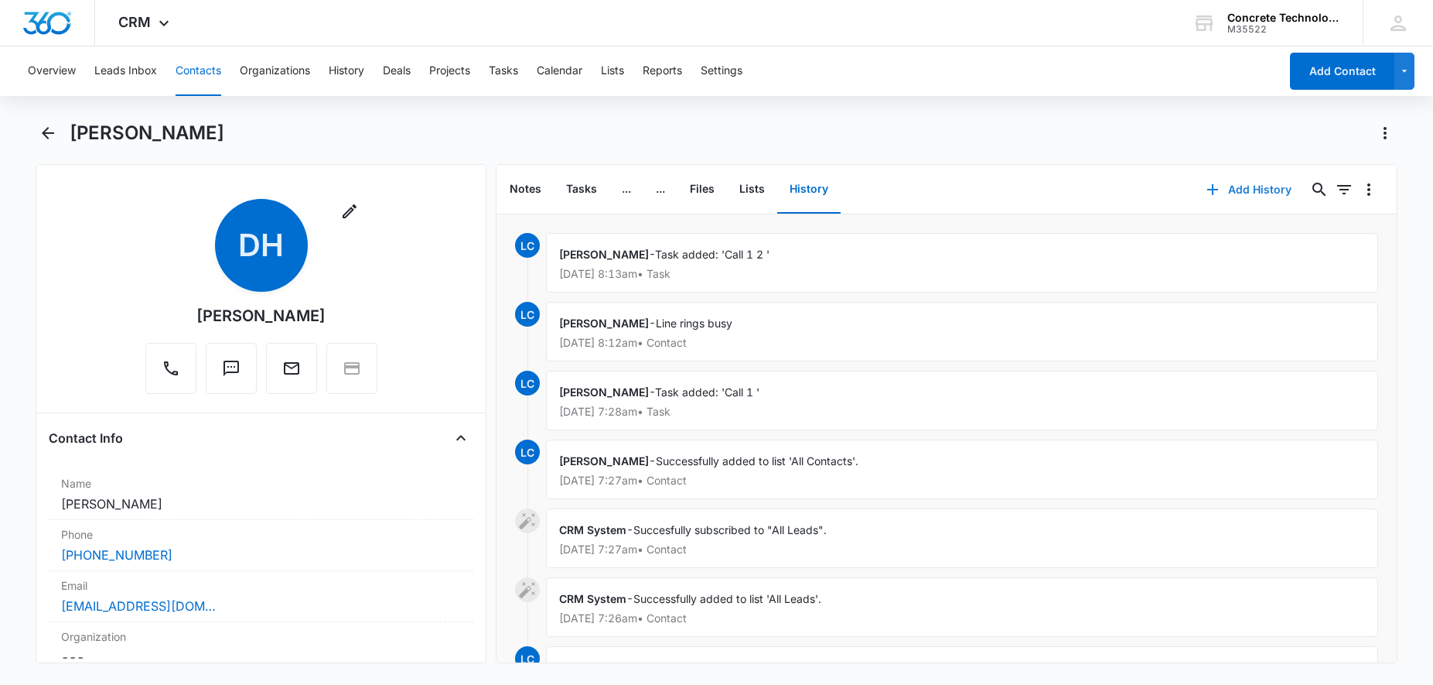
click at [1255, 193] on button "Add History" at bounding box center [1249, 189] width 116 height 37
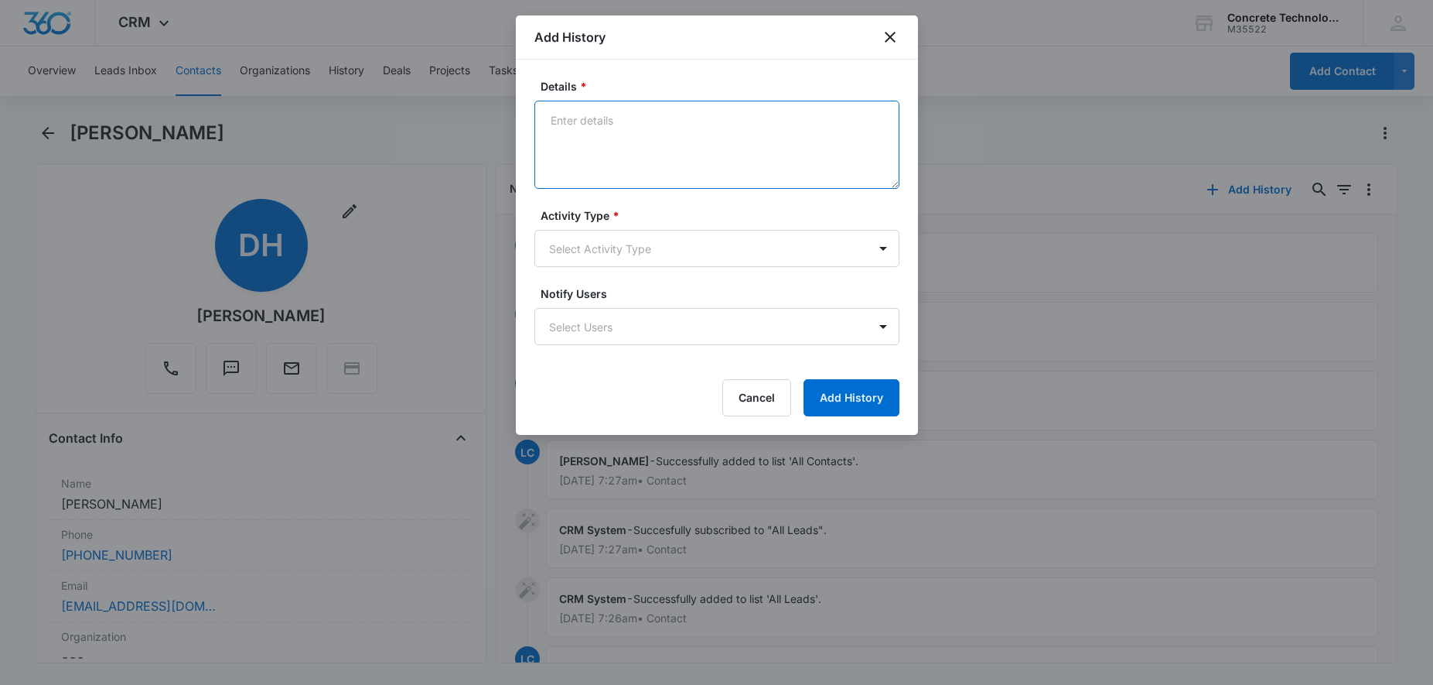
click at [616, 120] on textarea "Details *" at bounding box center [716, 145] width 365 height 88
type textarea "Text 1"
click at [583, 239] on body "CRM Apps Reputation Websites Forms CRM Email Social Content Ads Intelligence Fi…" at bounding box center [716, 342] width 1433 height 685
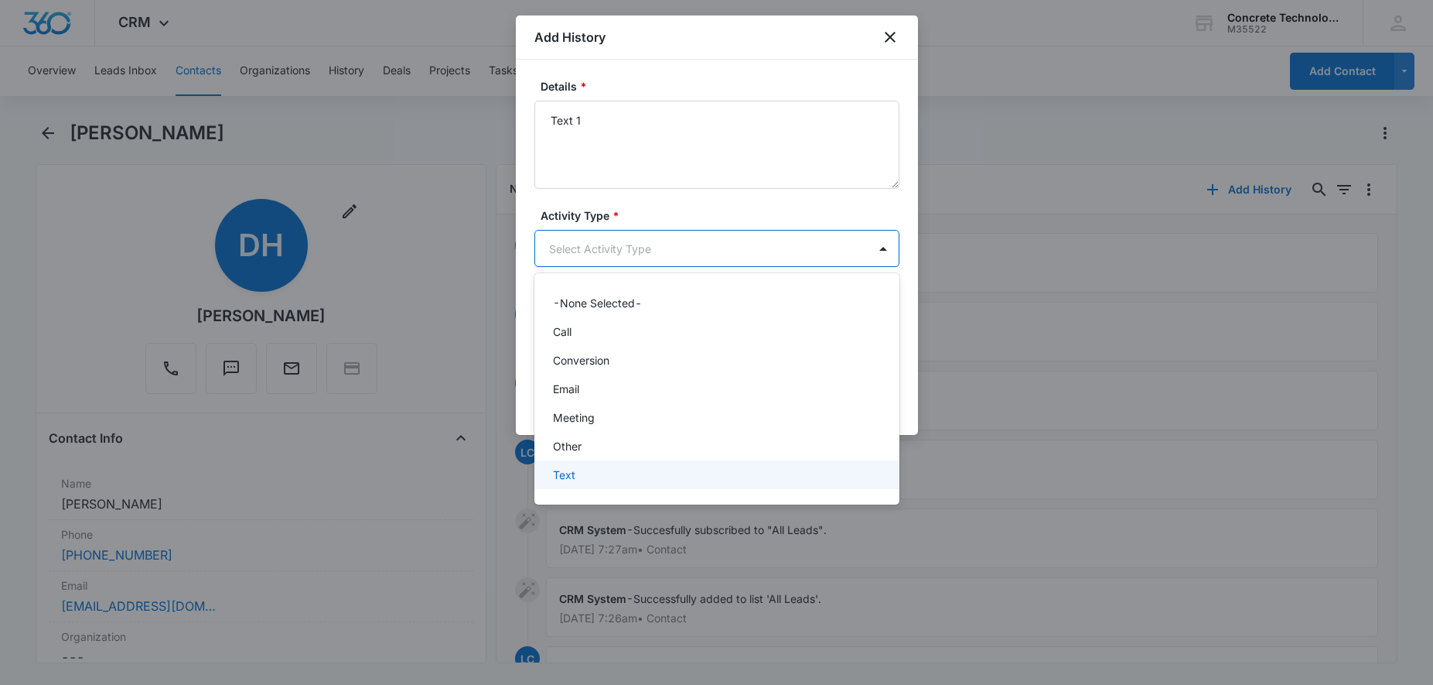
click at [580, 470] on div "Text" at bounding box center [715, 474] width 325 height 16
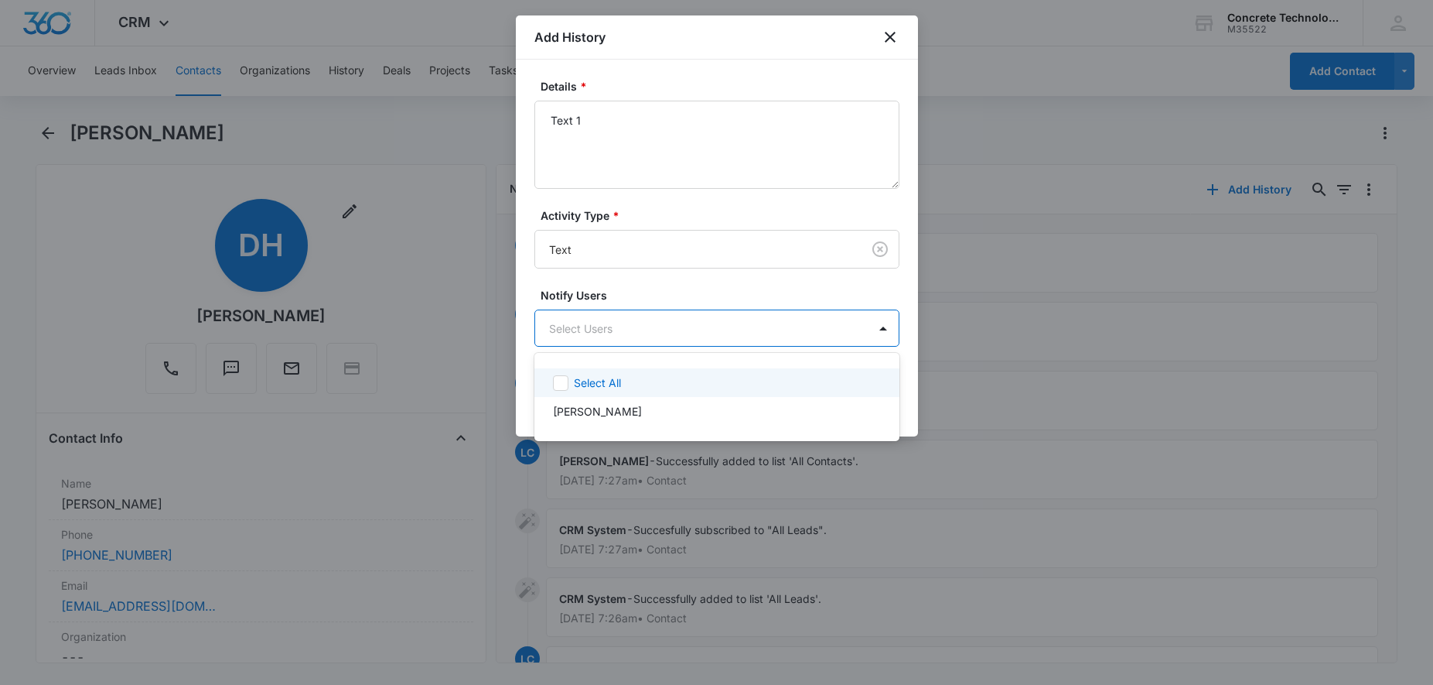
click at [592, 337] on body "CRM Apps Reputation Websites Forms CRM Email Social Content Ads Intelligence Fi…" at bounding box center [716, 342] width 1433 height 685
click at [583, 416] on p "[PERSON_NAME]" at bounding box center [597, 411] width 89 height 16
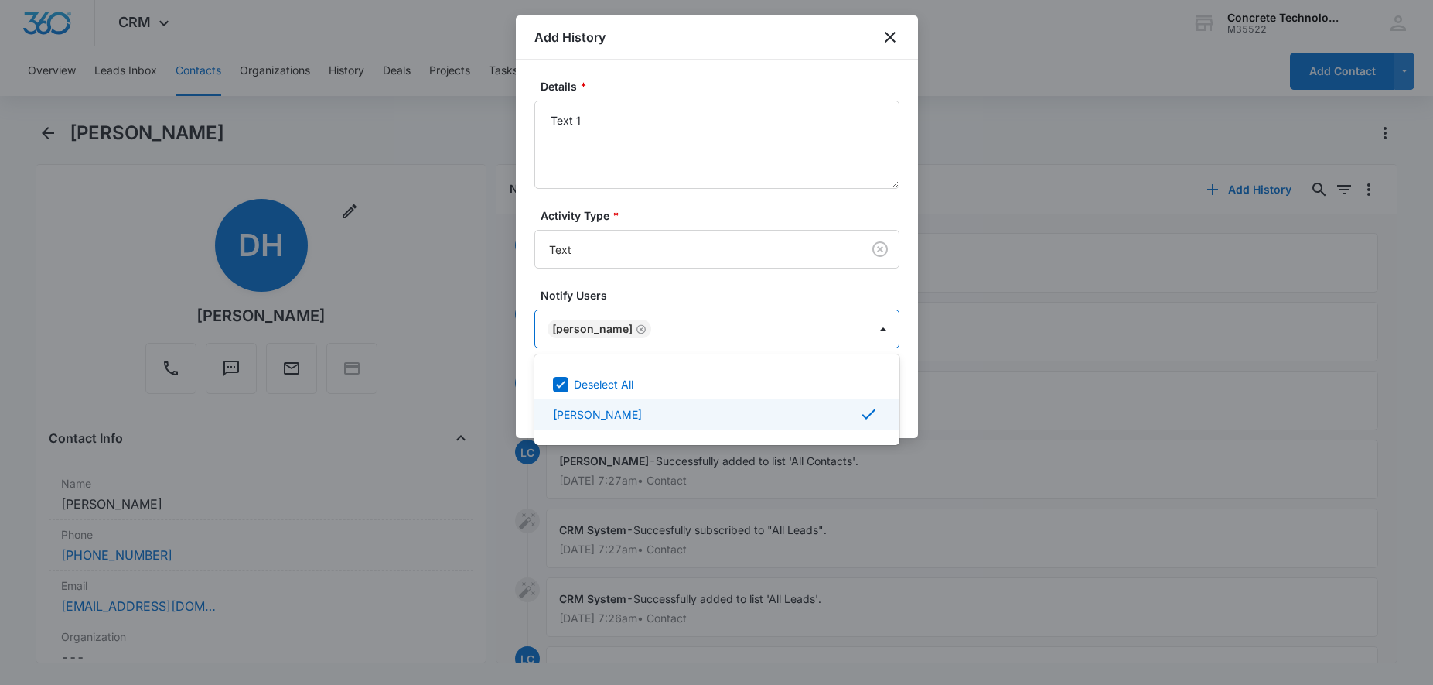
click at [756, 473] on div at bounding box center [716, 342] width 1433 height 685
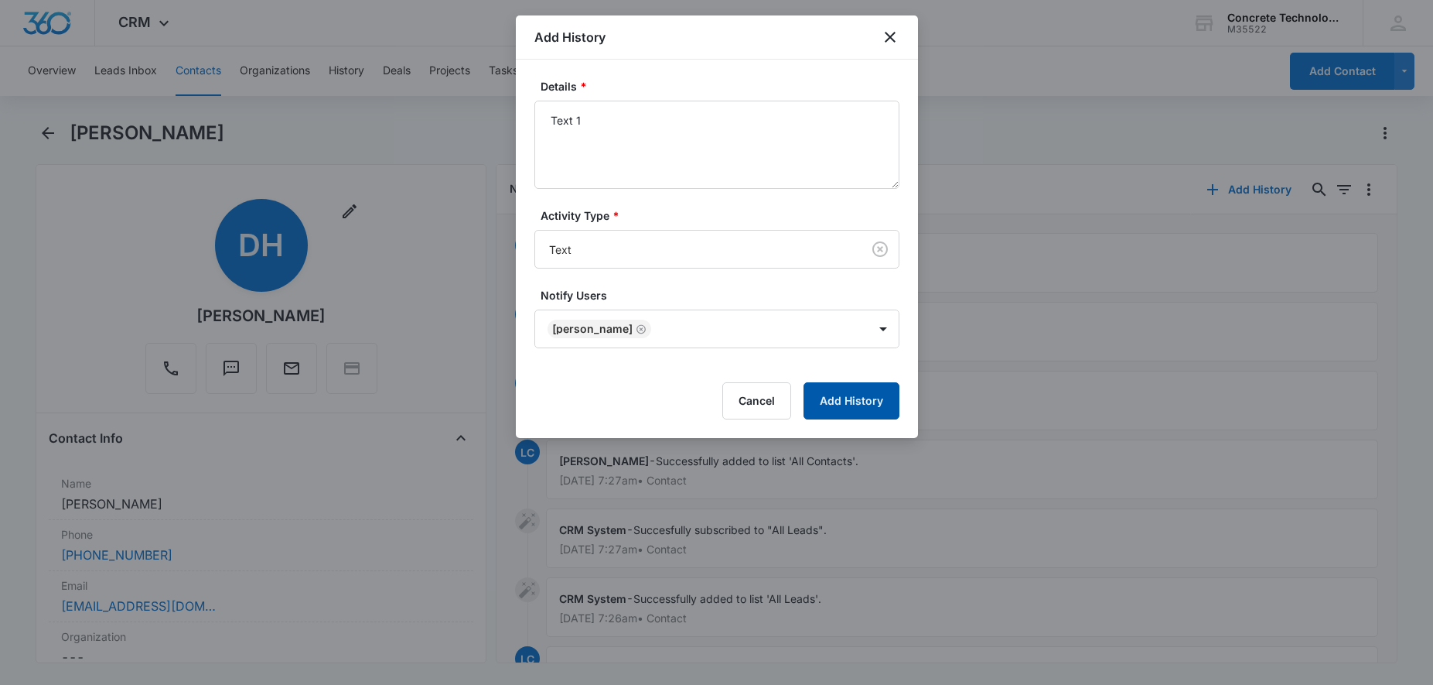
click at [832, 406] on button "Add History" at bounding box center [852, 400] width 96 height 37
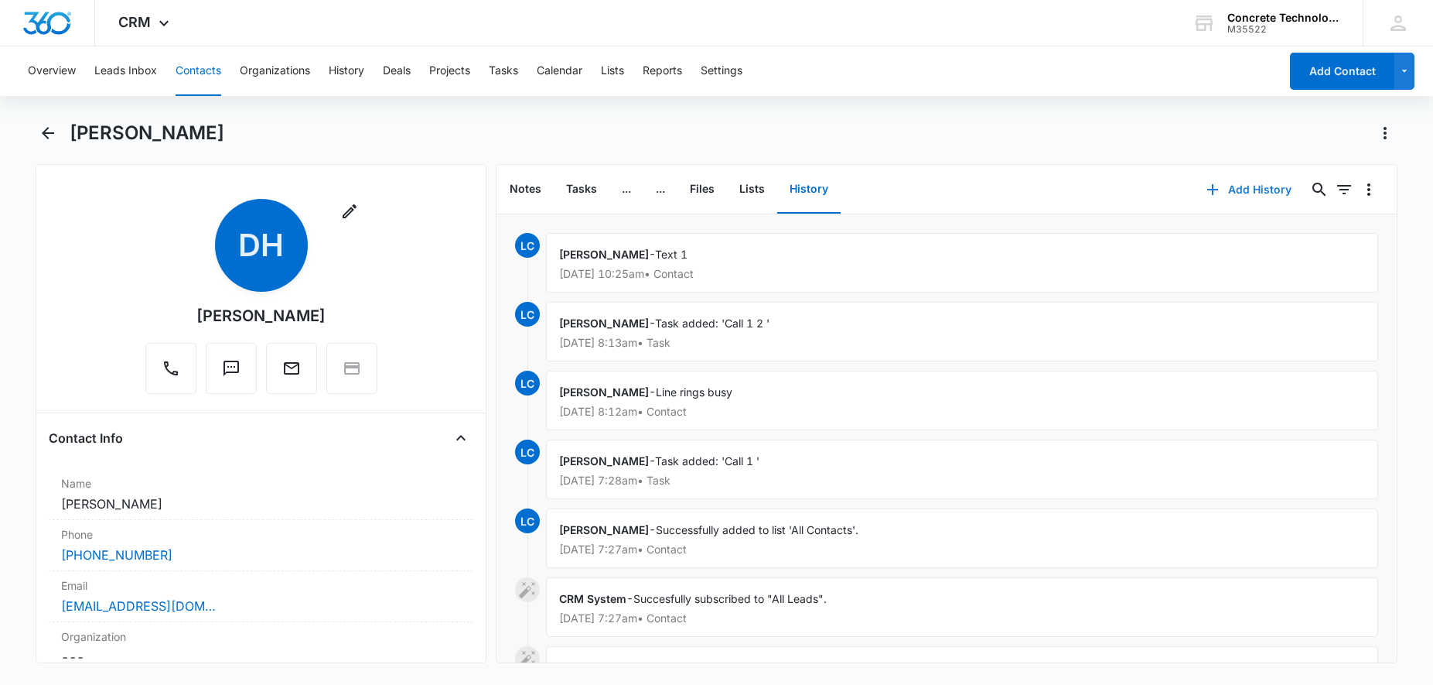
click at [1249, 193] on button "Add History" at bounding box center [1249, 189] width 116 height 37
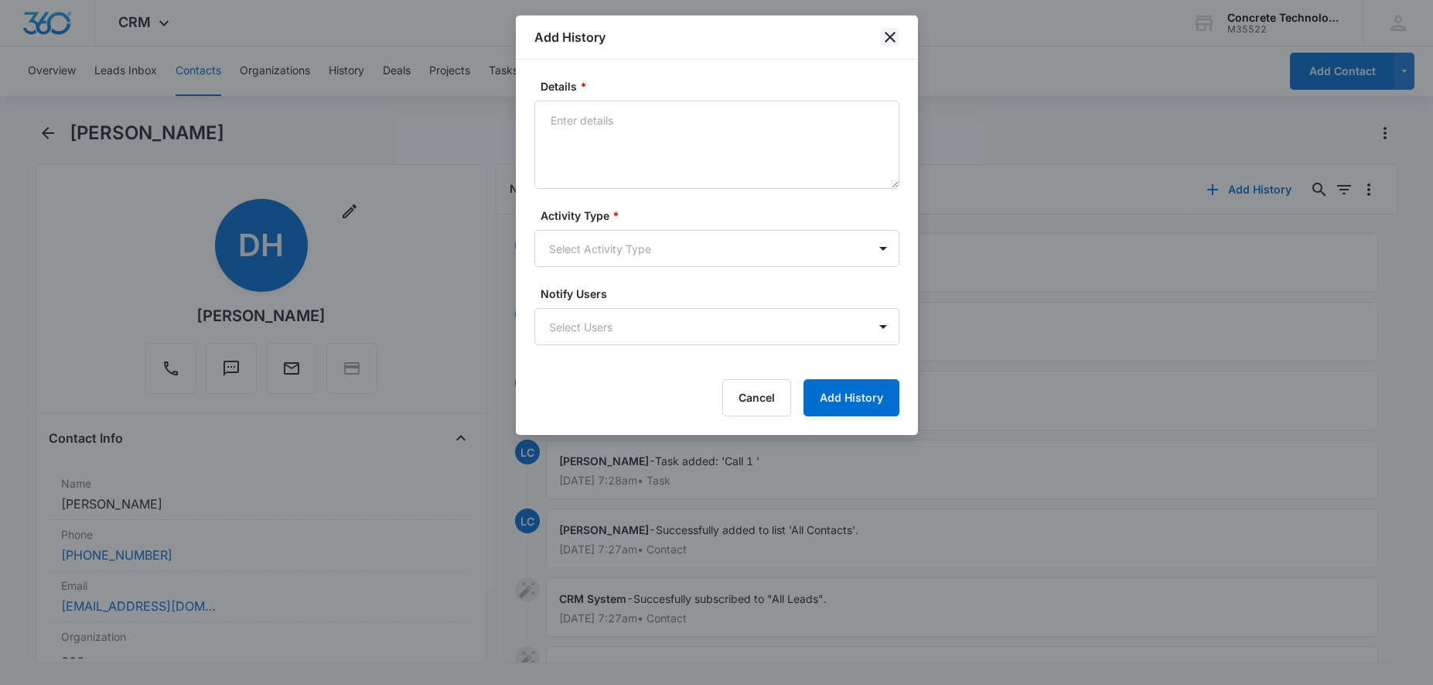
click at [890, 36] on icon "close" at bounding box center [890, 37] width 19 height 19
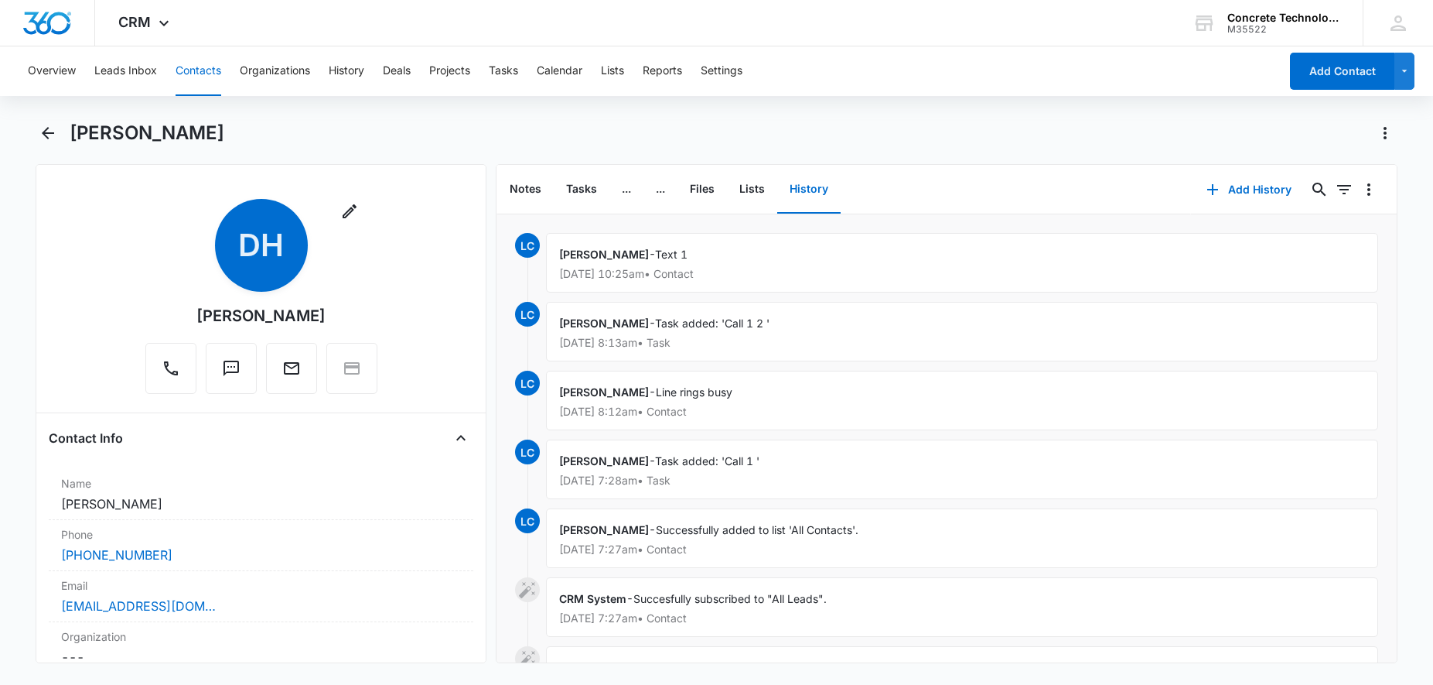
click at [187, 75] on button "Contacts" at bounding box center [199, 71] width 46 height 50
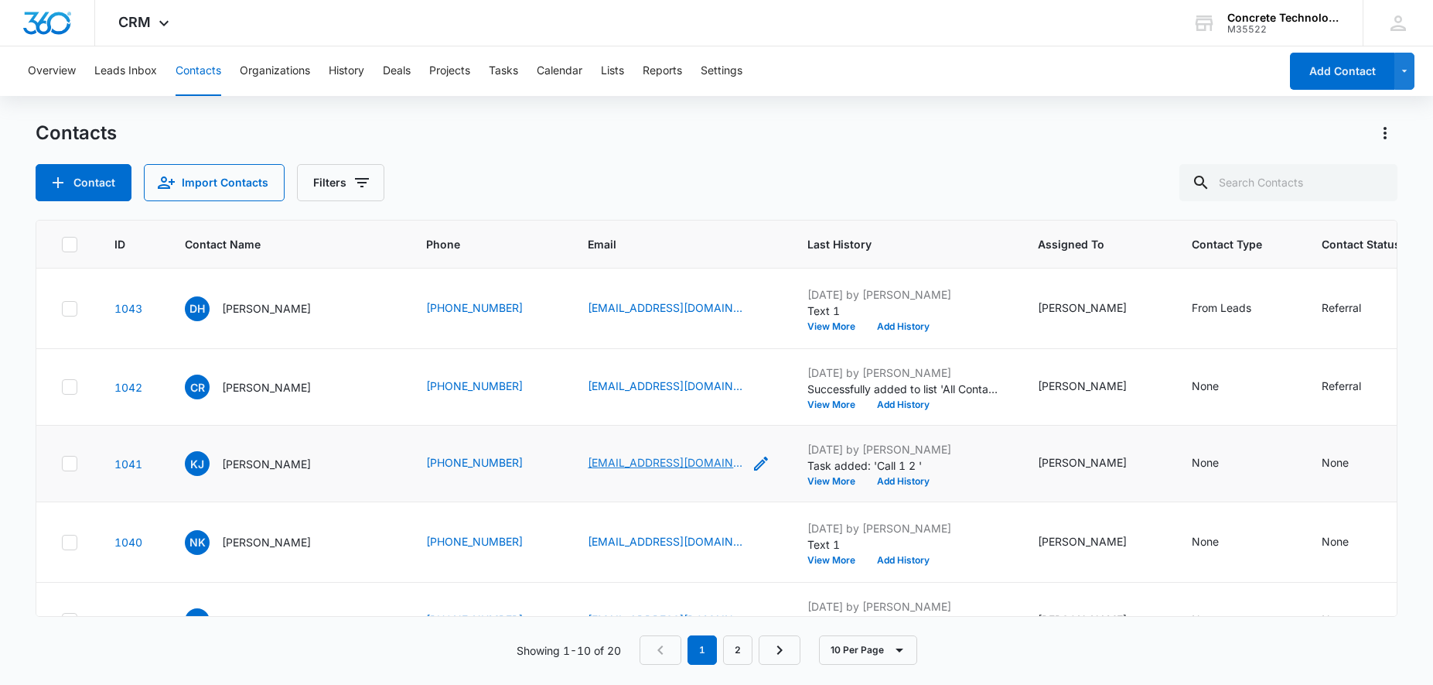
click at [588, 470] on link "[EMAIL_ADDRESS][DOMAIN_NAME]" at bounding box center [665, 462] width 155 height 16
click at [247, 467] on p "[PERSON_NAME]" at bounding box center [266, 464] width 89 height 16
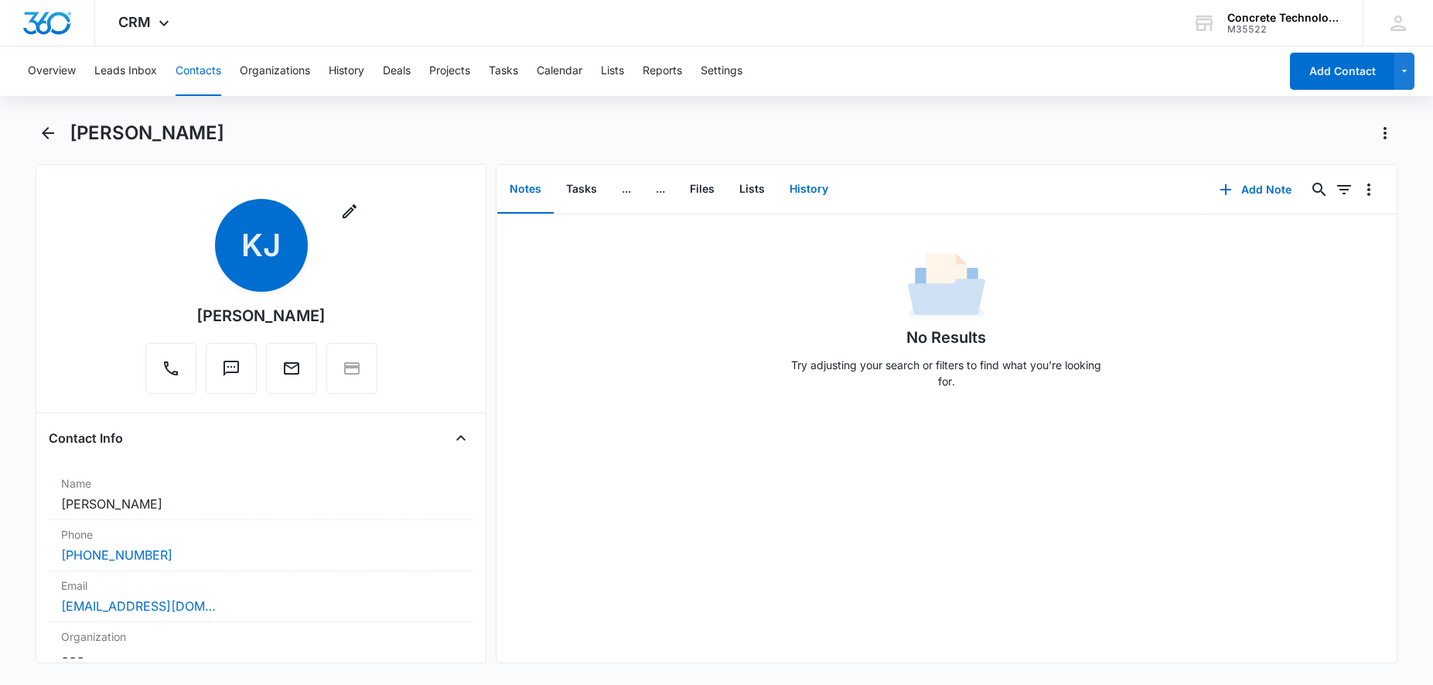
click at [810, 193] on button "History" at bounding box center [808, 190] width 63 height 48
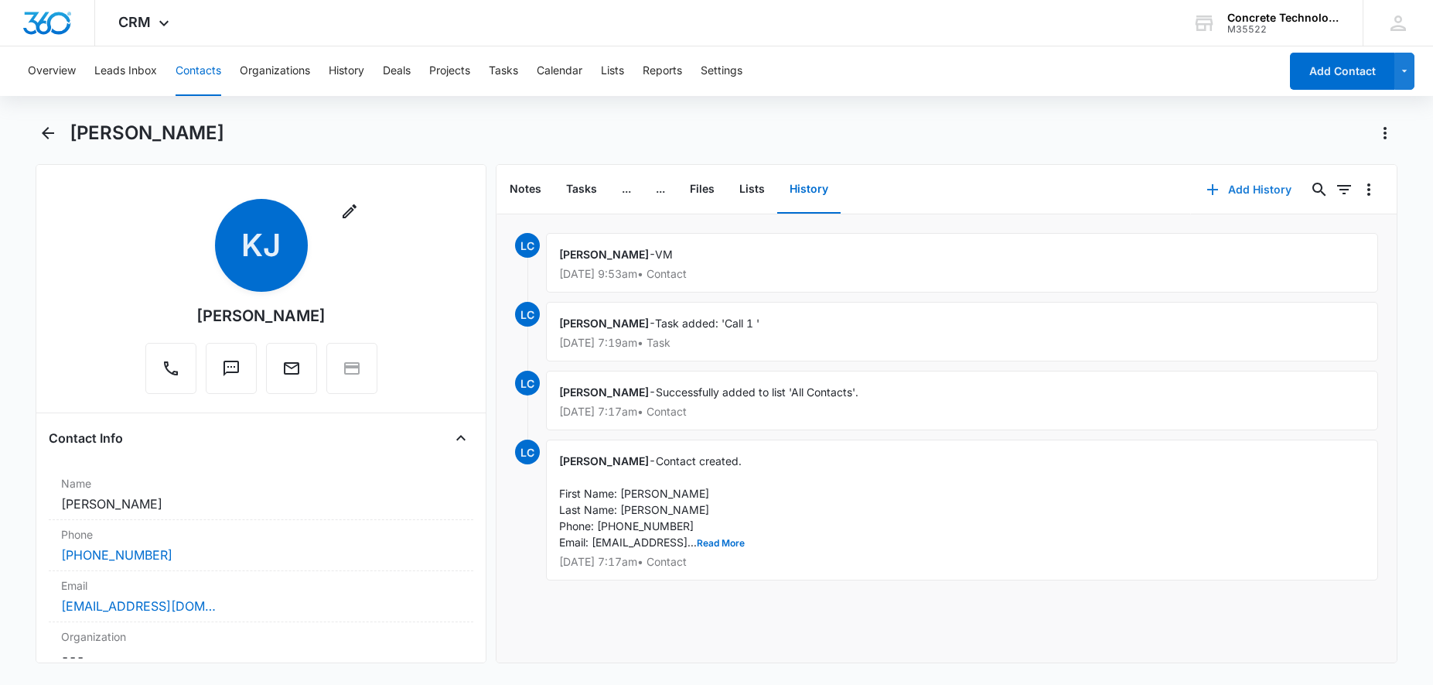
click at [1274, 190] on button "Add History" at bounding box center [1249, 189] width 116 height 37
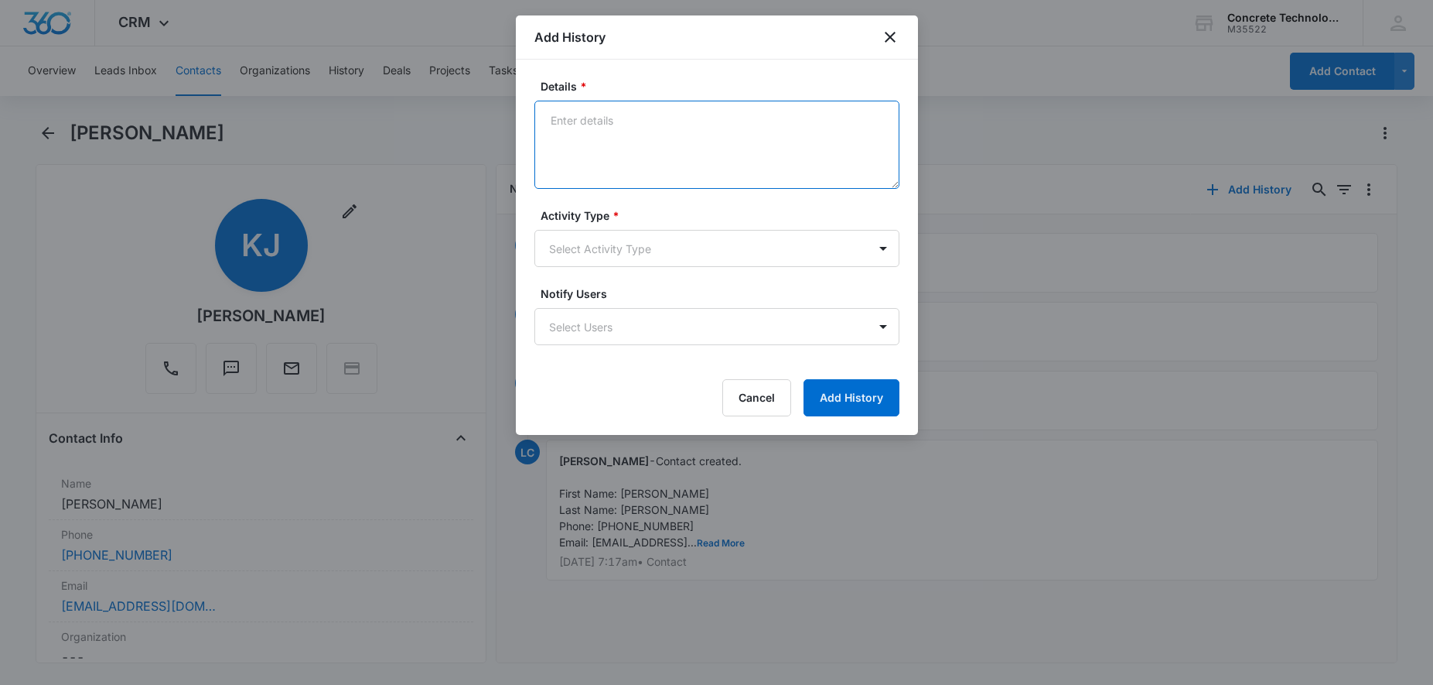
click at [642, 137] on textarea "Details *" at bounding box center [716, 145] width 365 height 88
type textarea "Text 1"
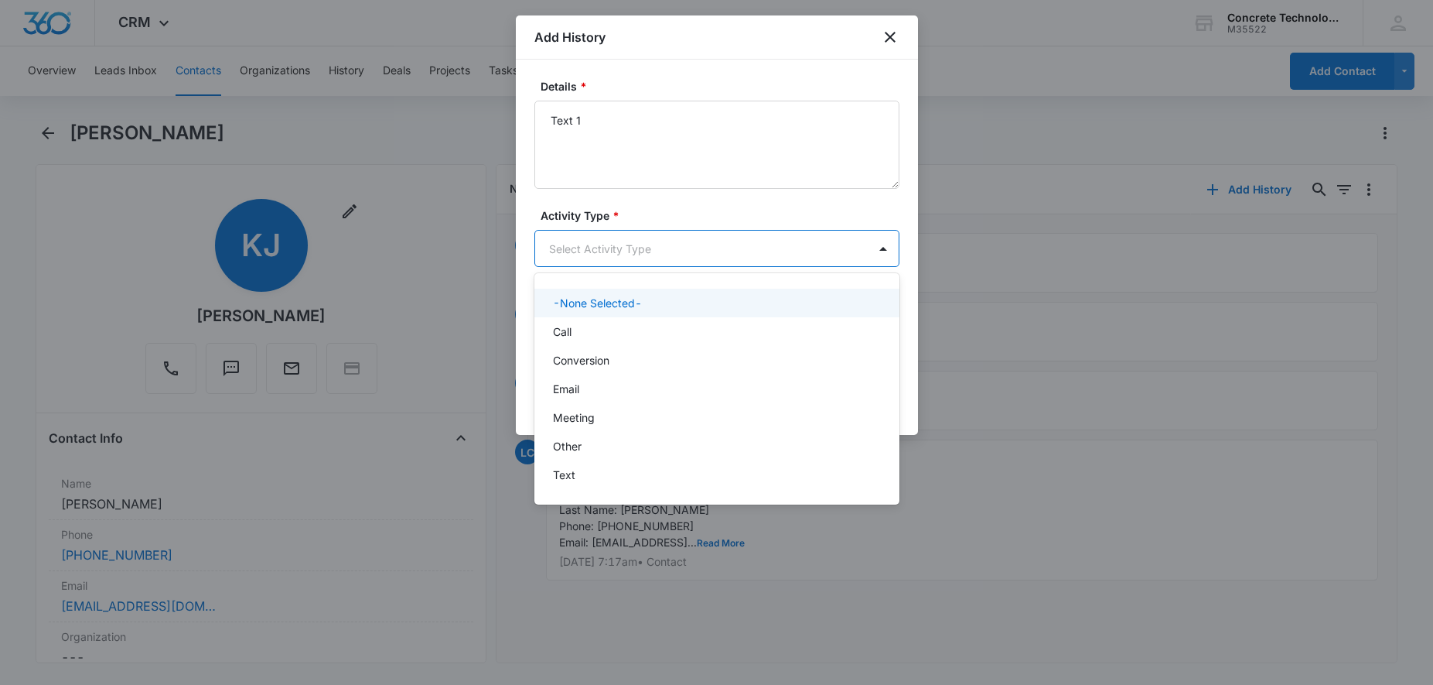
click at [689, 261] on body "CRM Apps Reputation Websites Forms CRM Email Social Content Ads Intelligence Fi…" at bounding box center [716, 342] width 1433 height 685
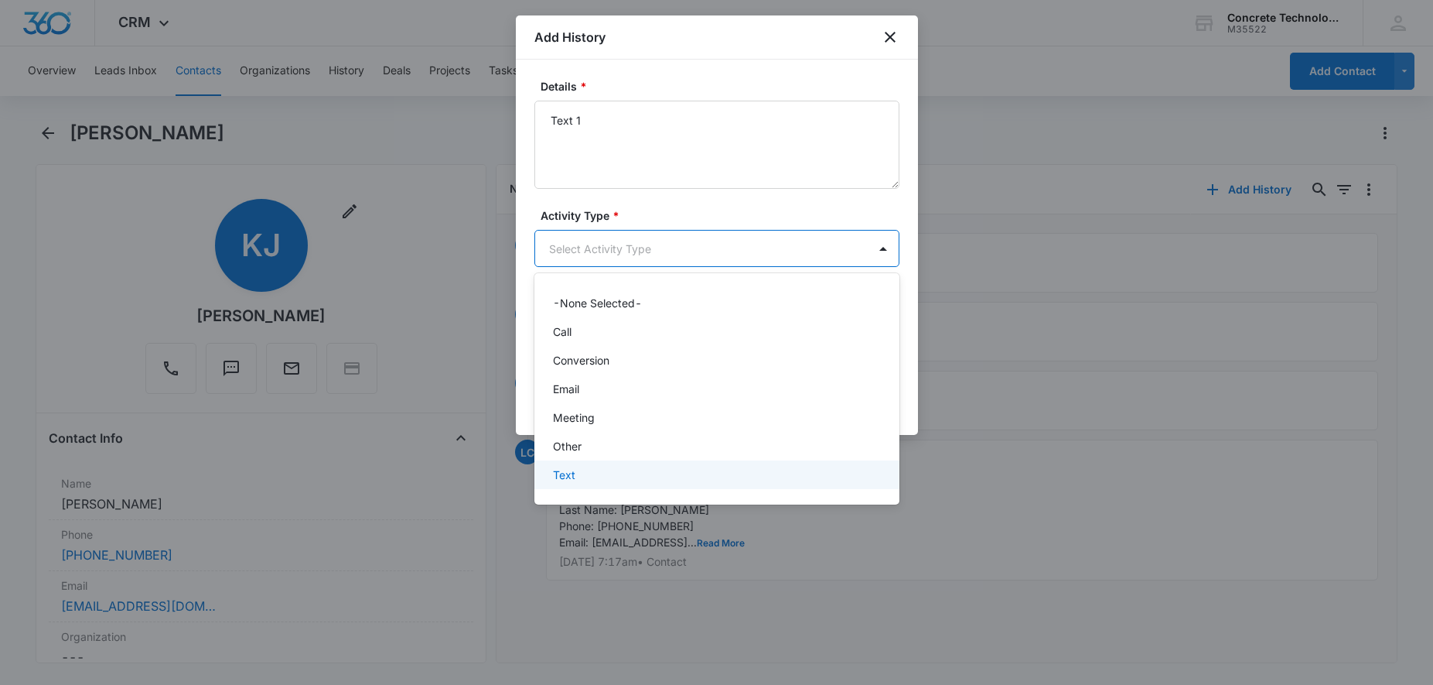
click at [604, 471] on div "Text" at bounding box center [715, 474] width 325 height 16
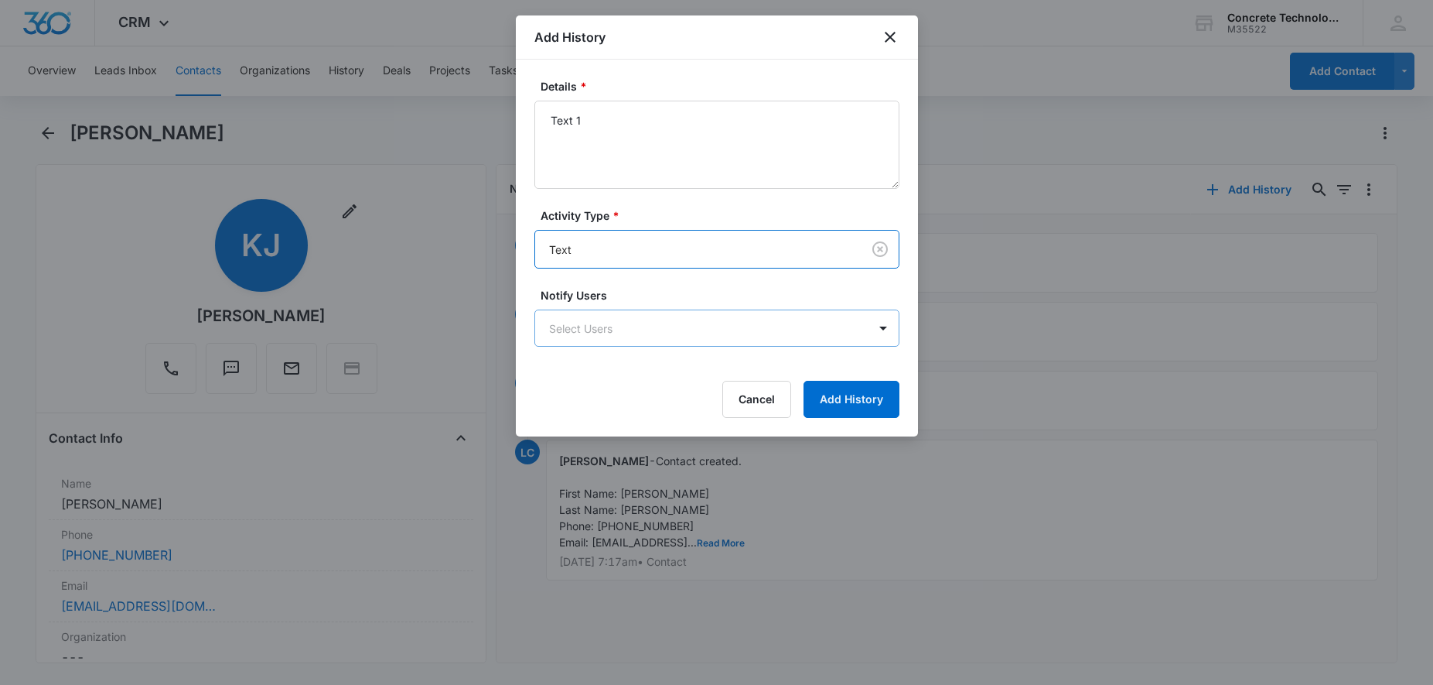
click at [637, 330] on body "CRM Apps Reputation Websites Forms CRM Email Social Content Ads Intelligence Fi…" at bounding box center [716, 342] width 1433 height 685
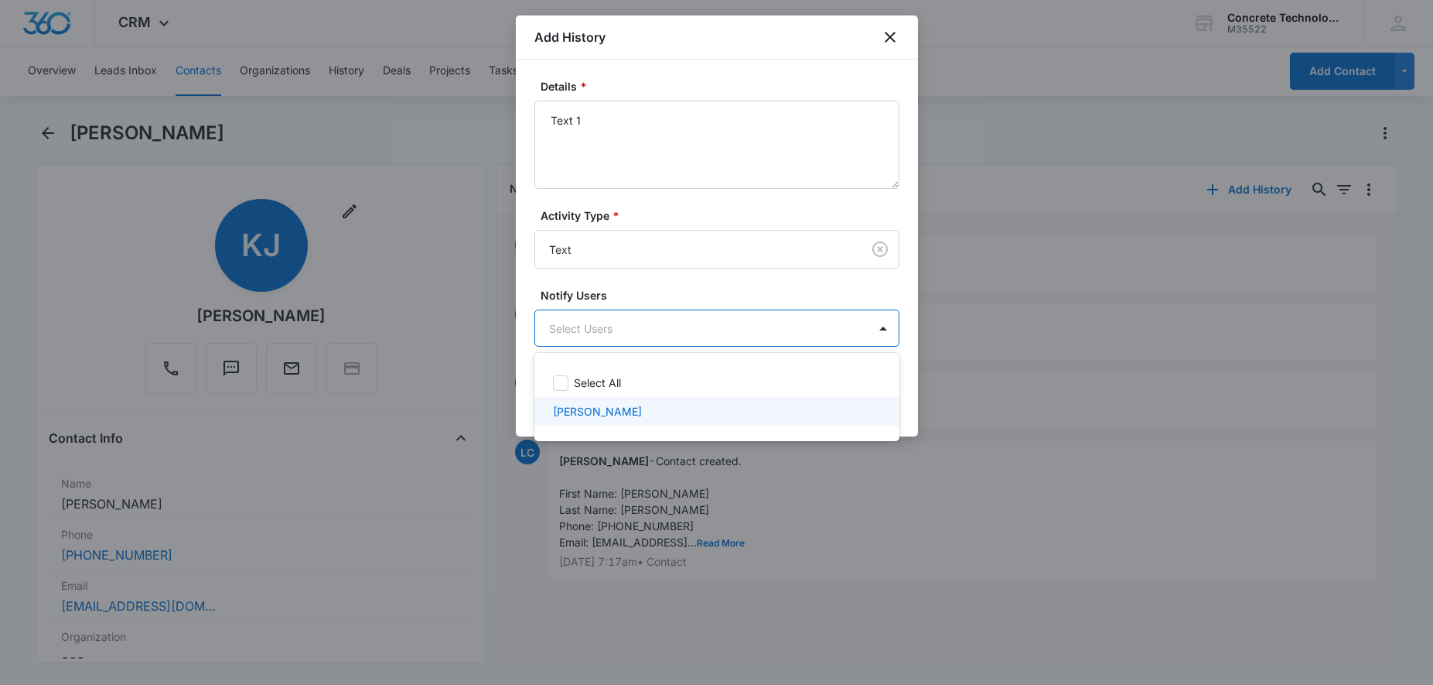
click at [612, 419] on div "[PERSON_NAME]" at bounding box center [716, 411] width 365 height 29
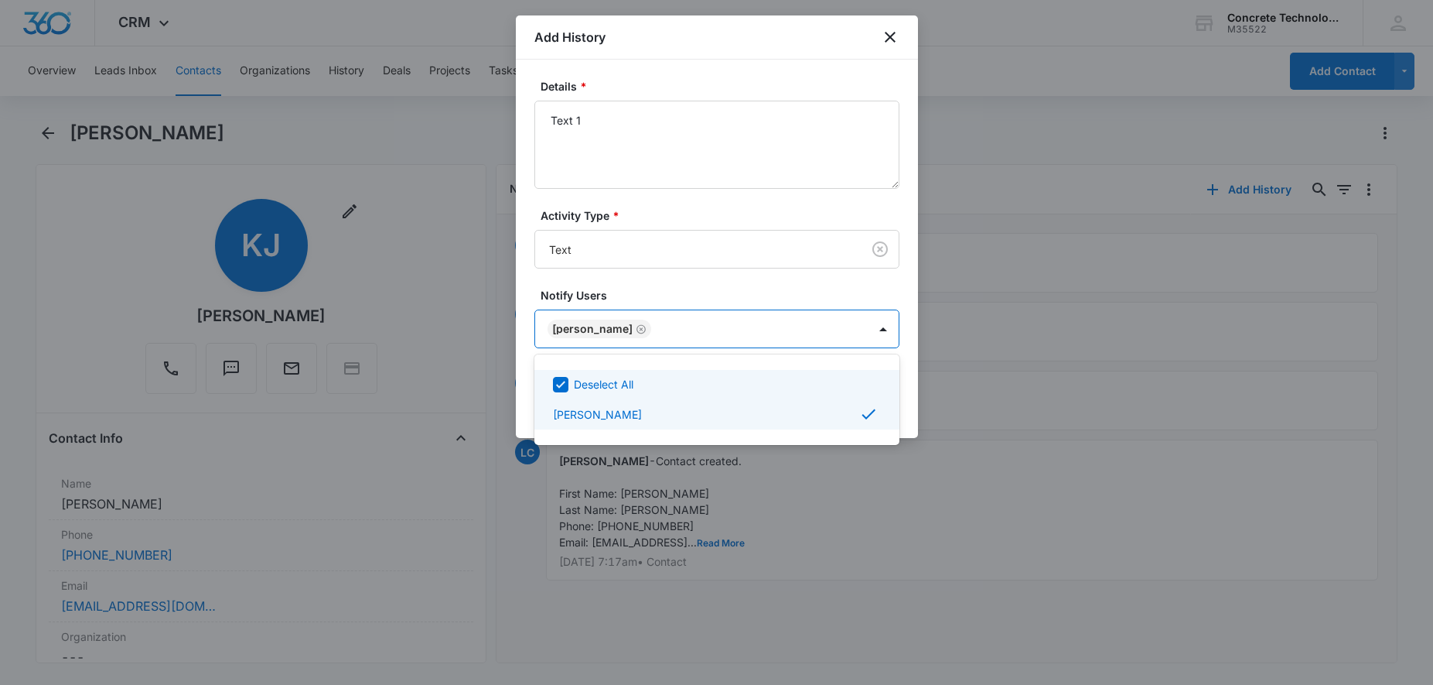
click at [1033, 437] on div at bounding box center [716, 342] width 1433 height 685
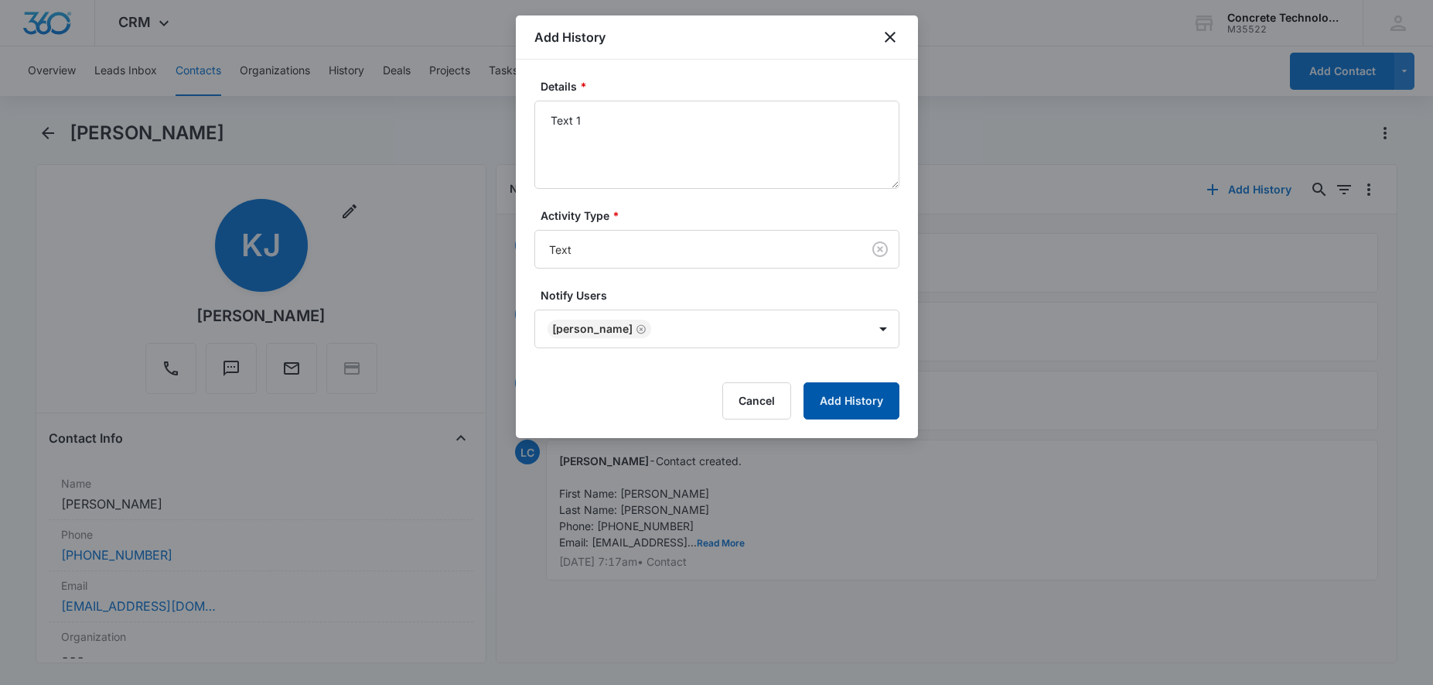
click at [842, 397] on button "Add History" at bounding box center [852, 400] width 96 height 37
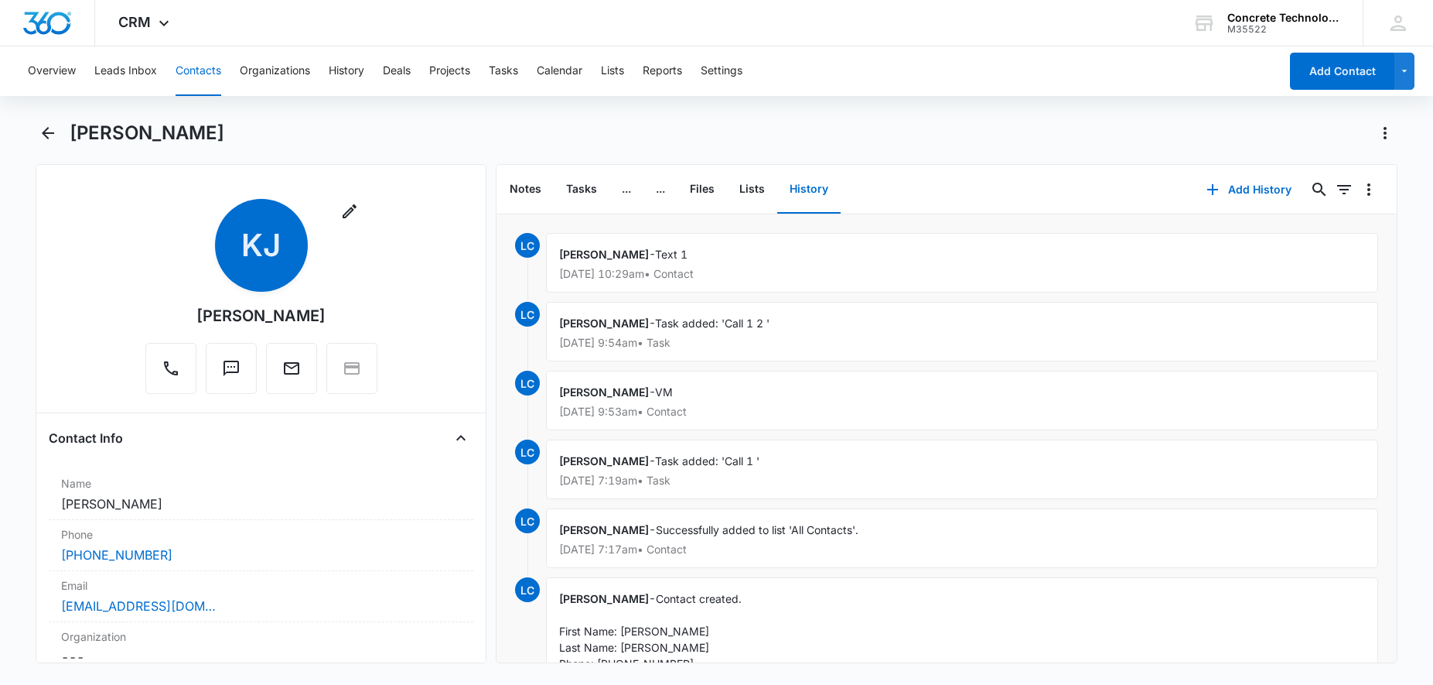
click at [200, 73] on button "Contacts" at bounding box center [199, 71] width 46 height 50
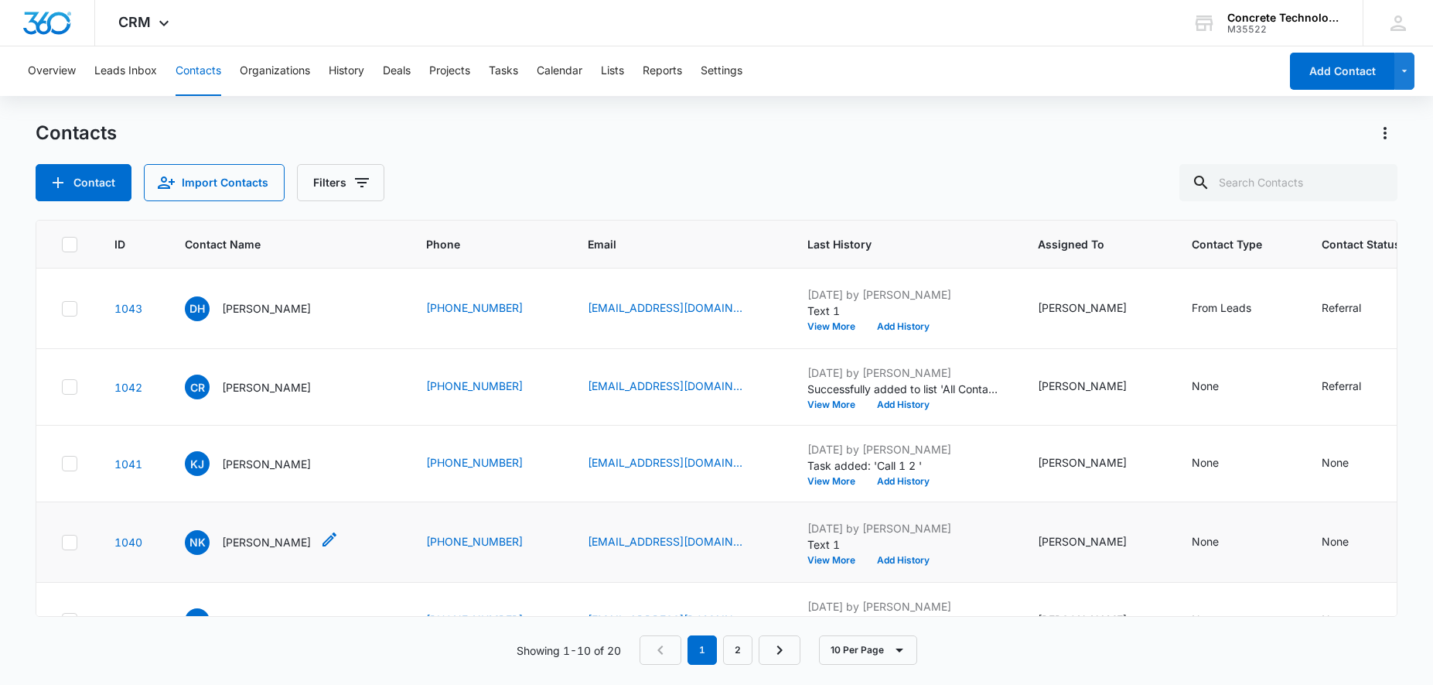
click at [261, 541] on p "[PERSON_NAME]" at bounding box center [266, 542] width 89 height 16
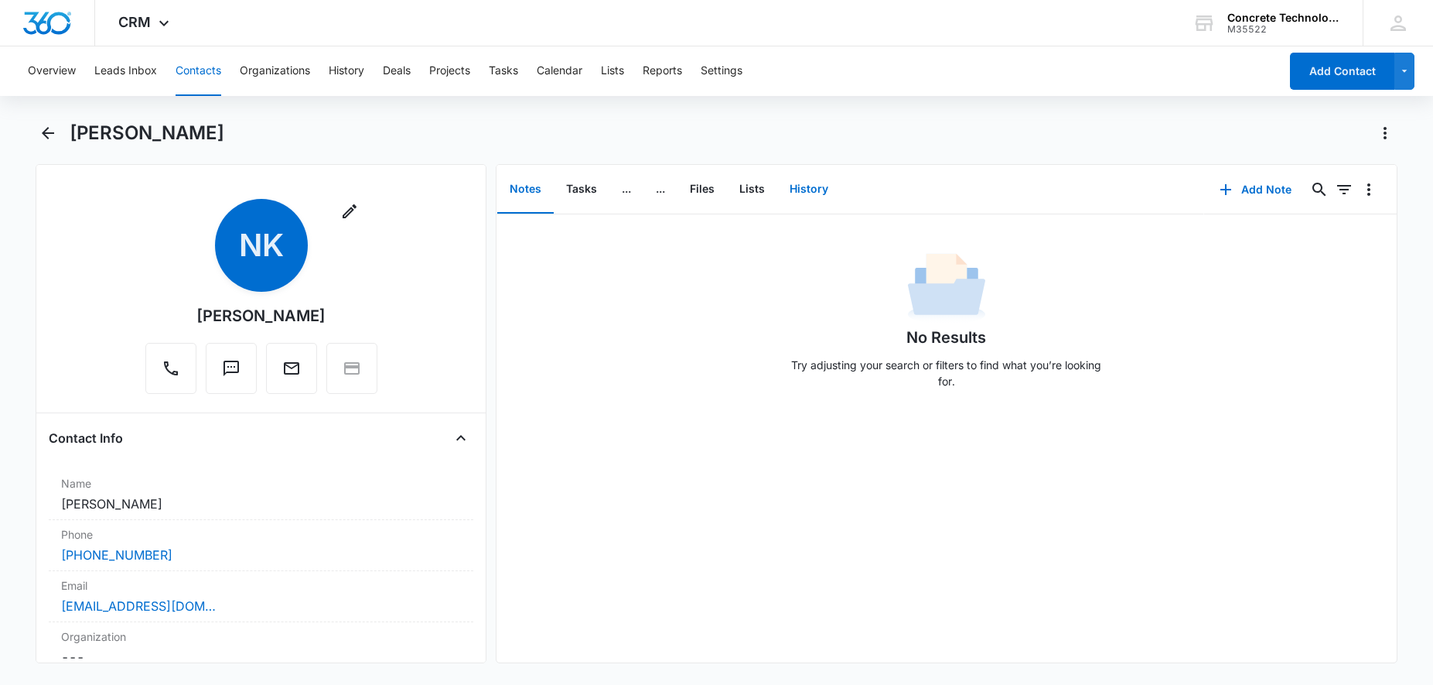
click at [777, 181] on button "History" at bounding box center [808, 190] width 63 height 48
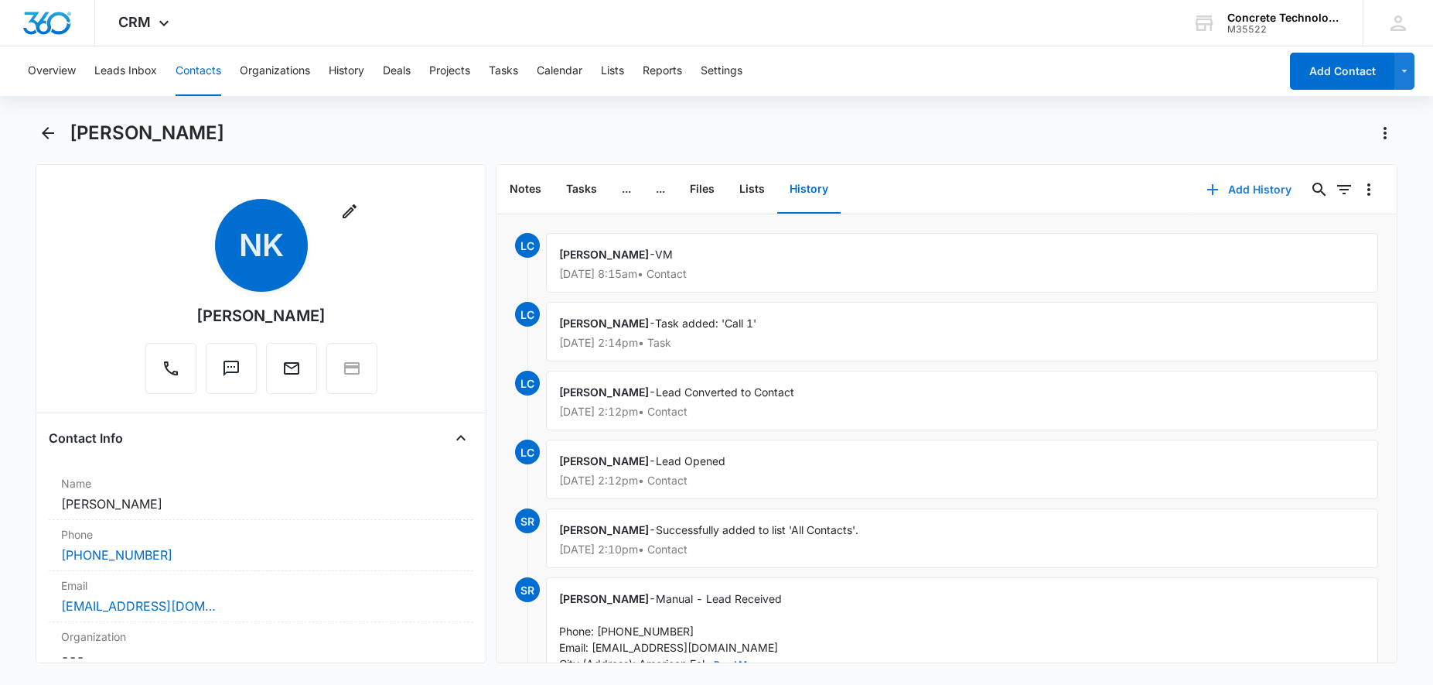
click at [1251, 188] on button "Add History" at bounding box center [1249, 189] width 116 height 37
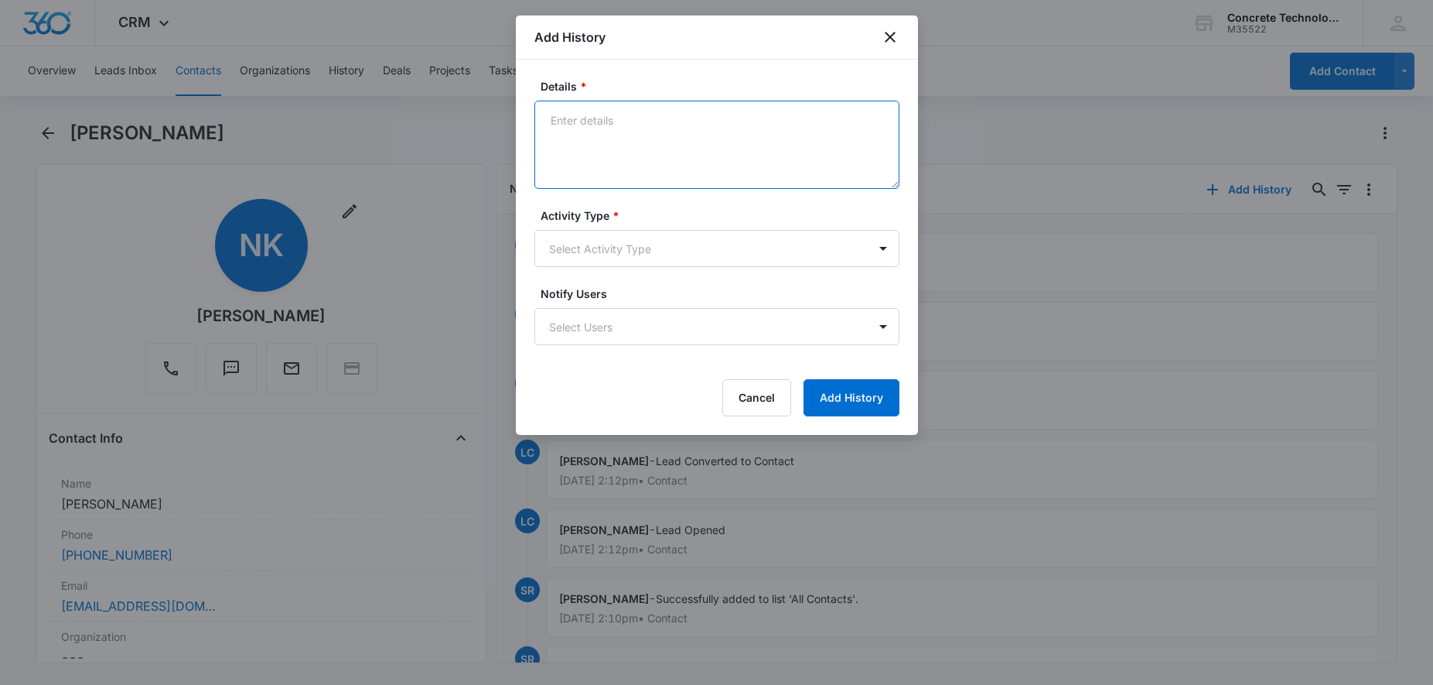
click at [742, 129] on textarea "Details *" at bounding box center [716, 145] width 365 height 88
type textarea "Text 1"
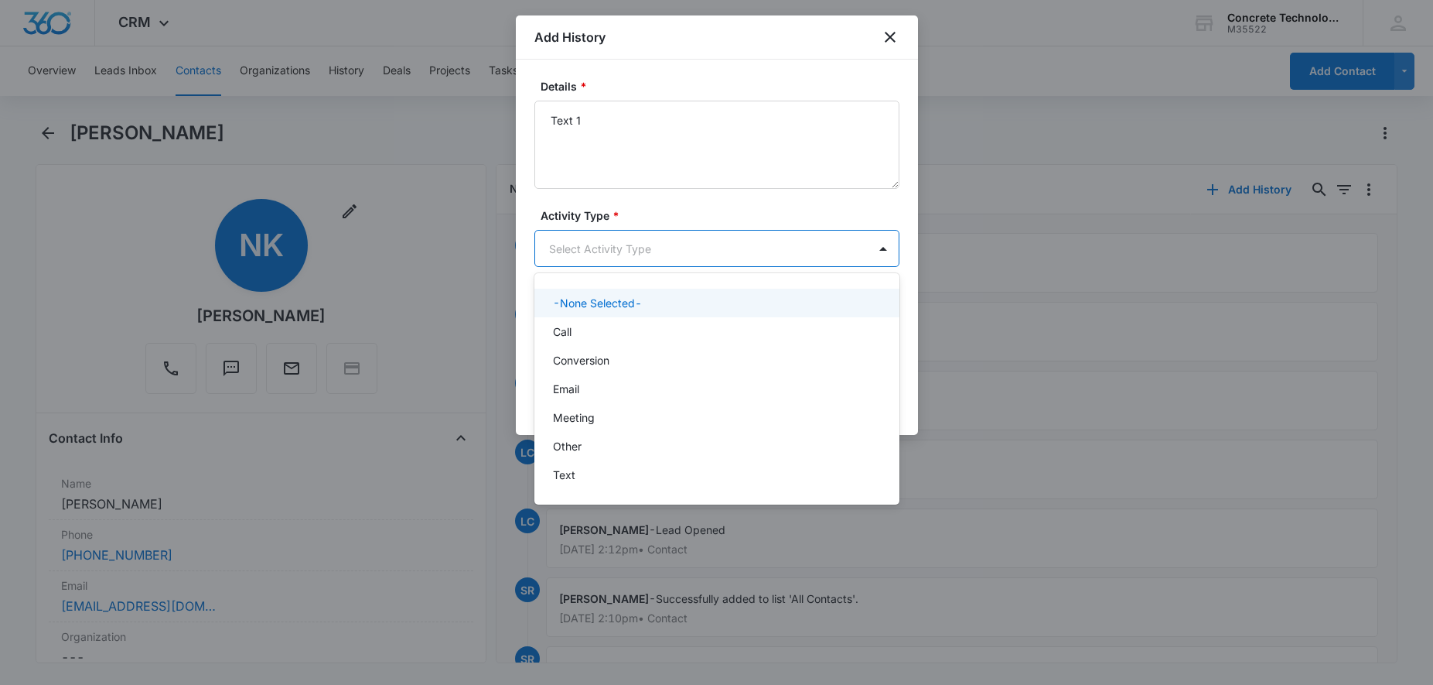
click at [624, 244] on body "CRM Apps Reputation Websites Forms CRM Email Social Content Ads Intelligence Fi…" at bounding box center [716, 342] width 1433 height 685
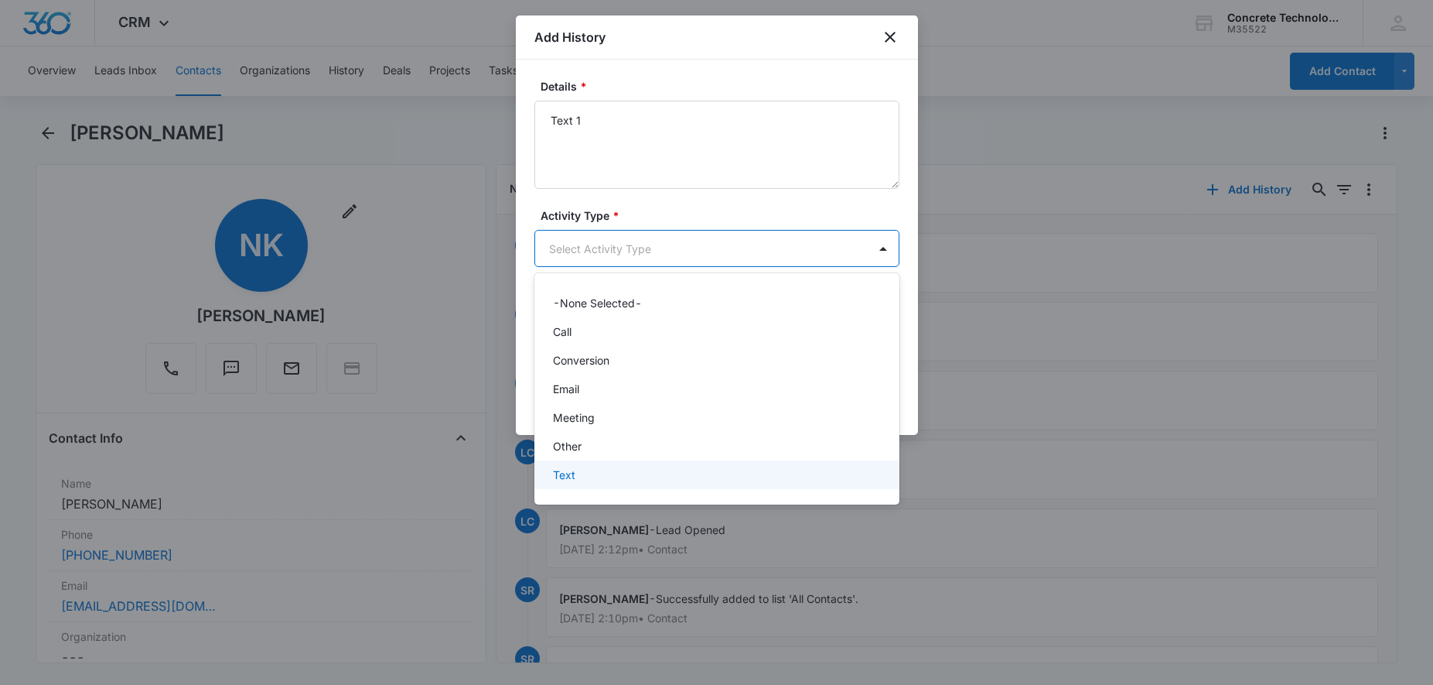
click at [610, 480] on div "Text" at bounding box center [715, 474] width 325 height 16
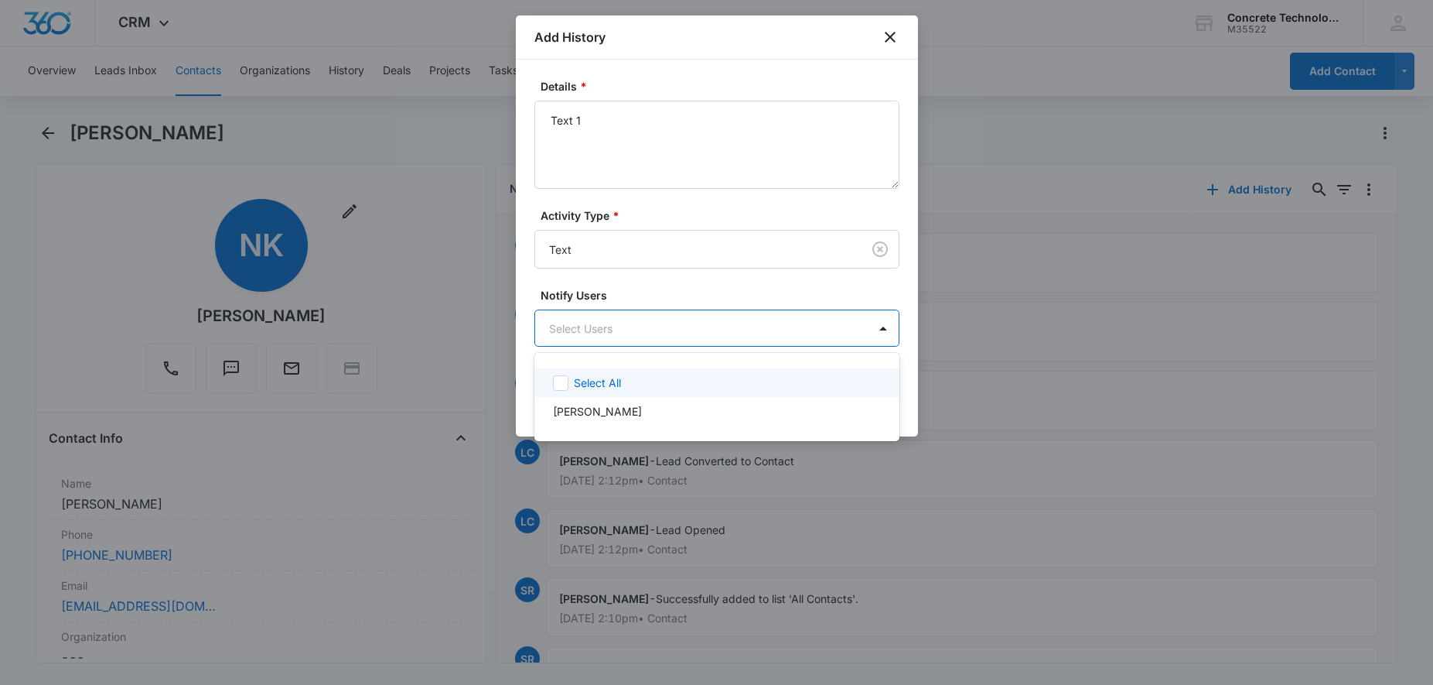
click at [631, 329] on body "CRM Apps Reputation Websites Forms CRM Email Social Content Ads Intelligence Fi…" at bounding box center [716, 342] width 1433 height 685
click at [616, 411] on p "[PERSON_NAME]" at bounding box center [597, 411] width 89 height 16
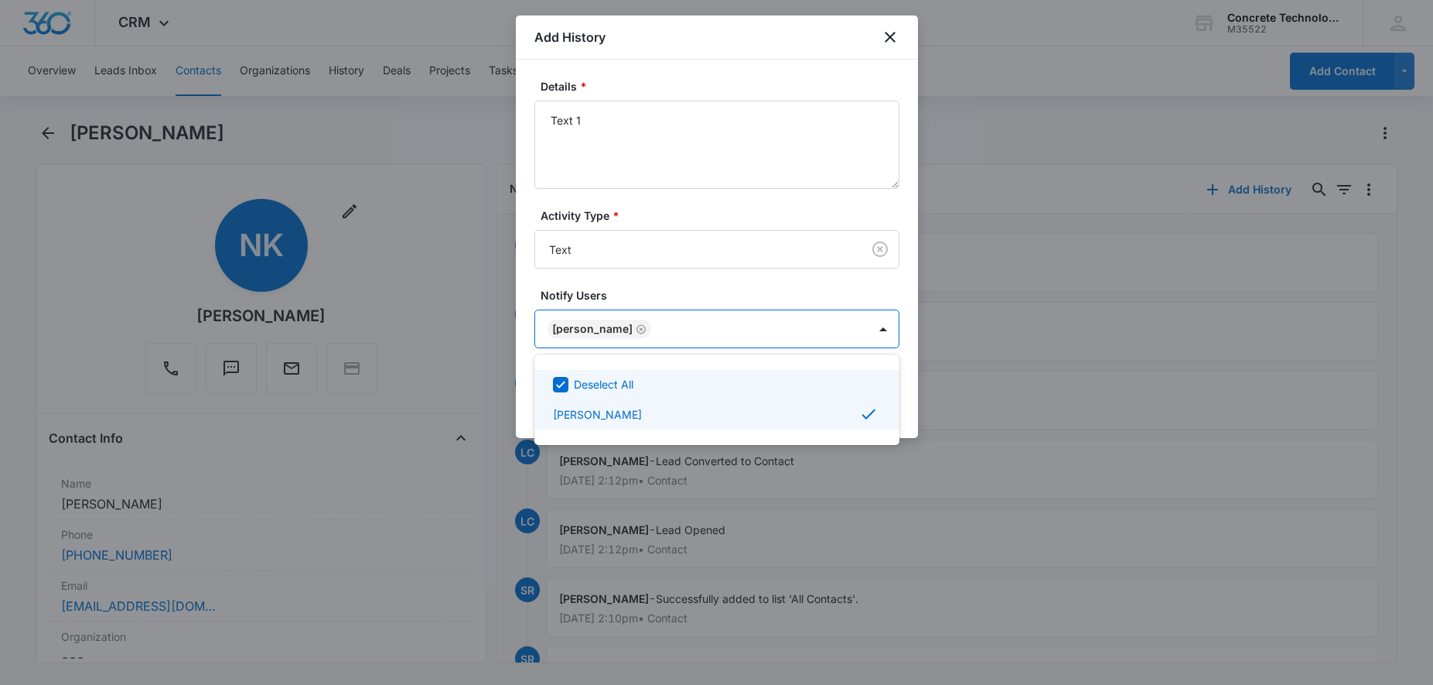
click at [871, 336] on div at bounding box center [716, 342] width 1433 height 685
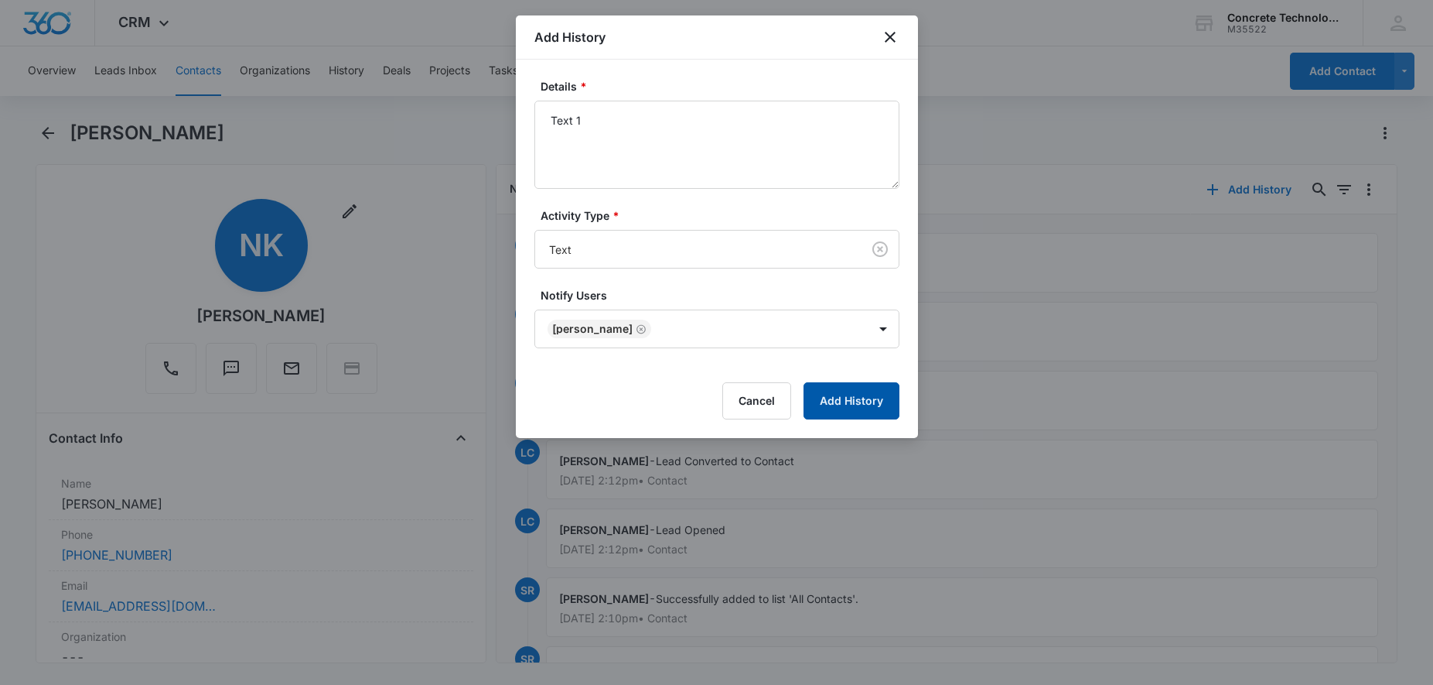
drag, startPoint x: 841, startPoint y: 414, endPoint x: 845, endPoint y: 406, distance: 8.6
click at [842, 411] on button "Add History" at bounding box center [852, 400] width 96 height 37
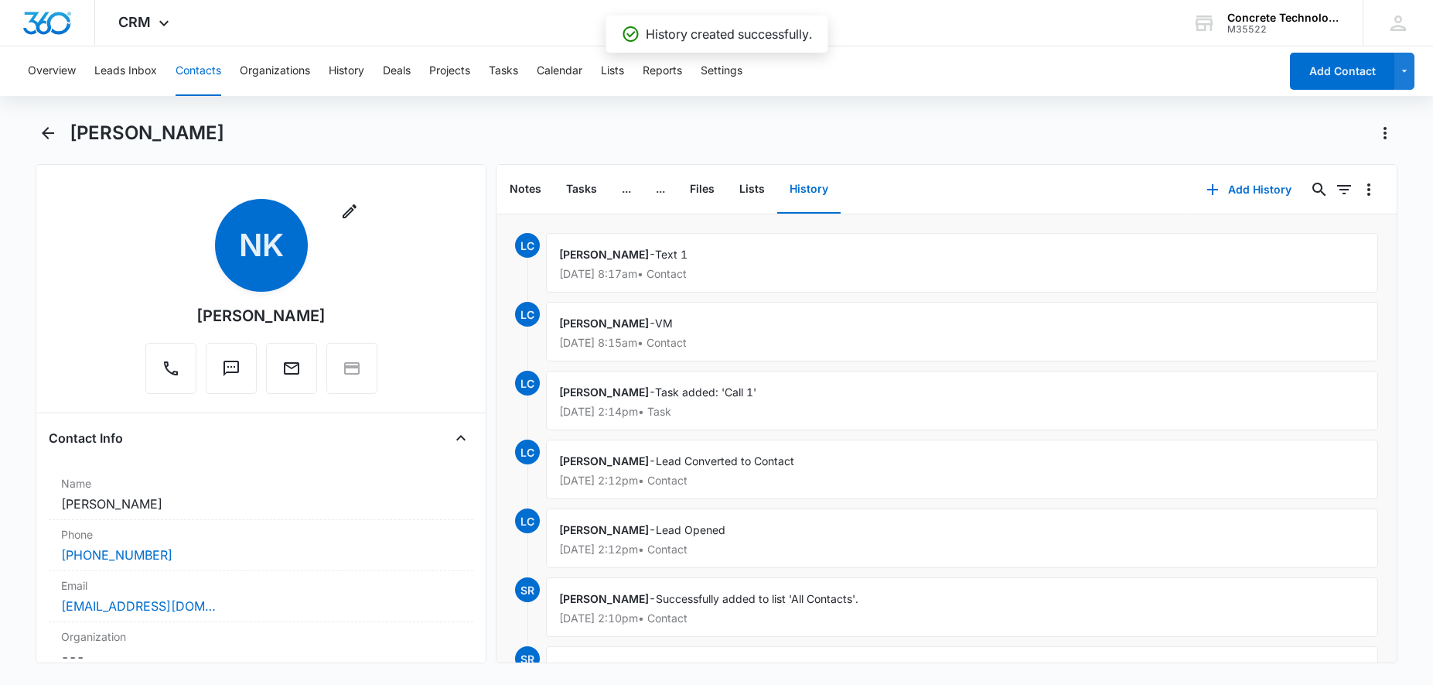
click at [207, 69] on button "Contacts" at bounding box center [199, 71] width 46 height 50
